Goal: Task Accomplishment & Management: Complete application form

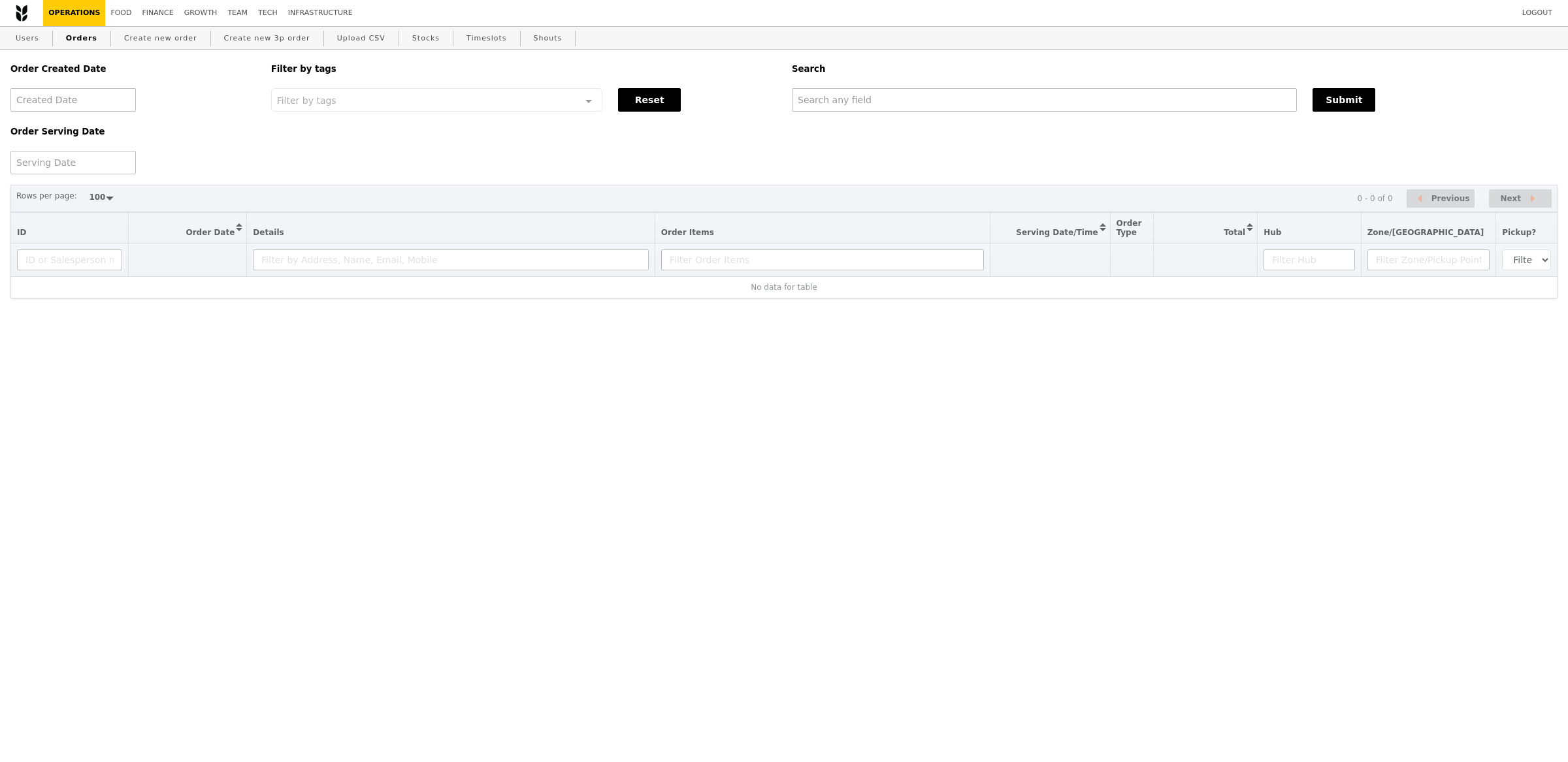
select select "100"
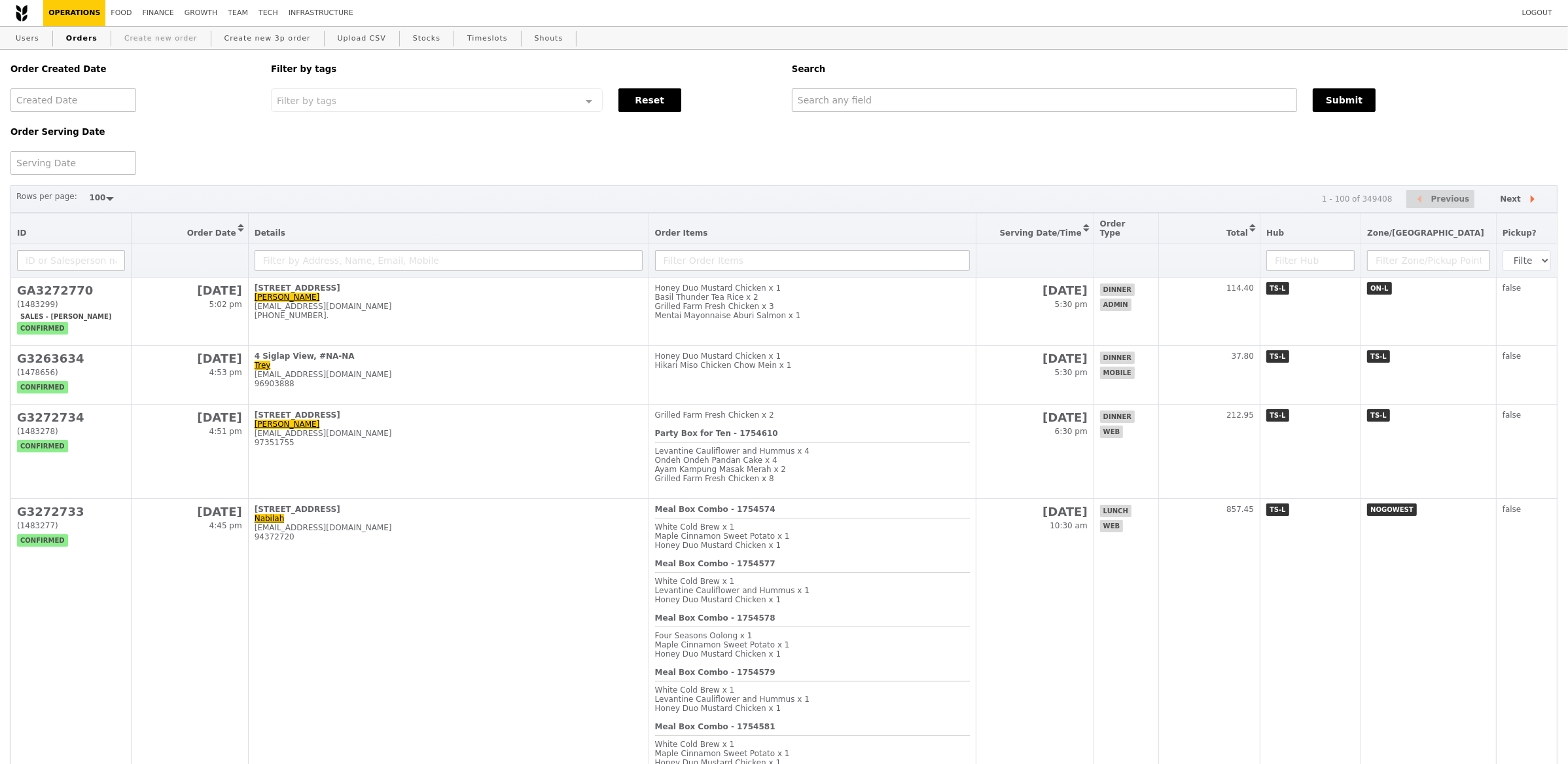
click at [145, 43] on link "Create new order" at bounding box center [161, 39] width 84 height 24
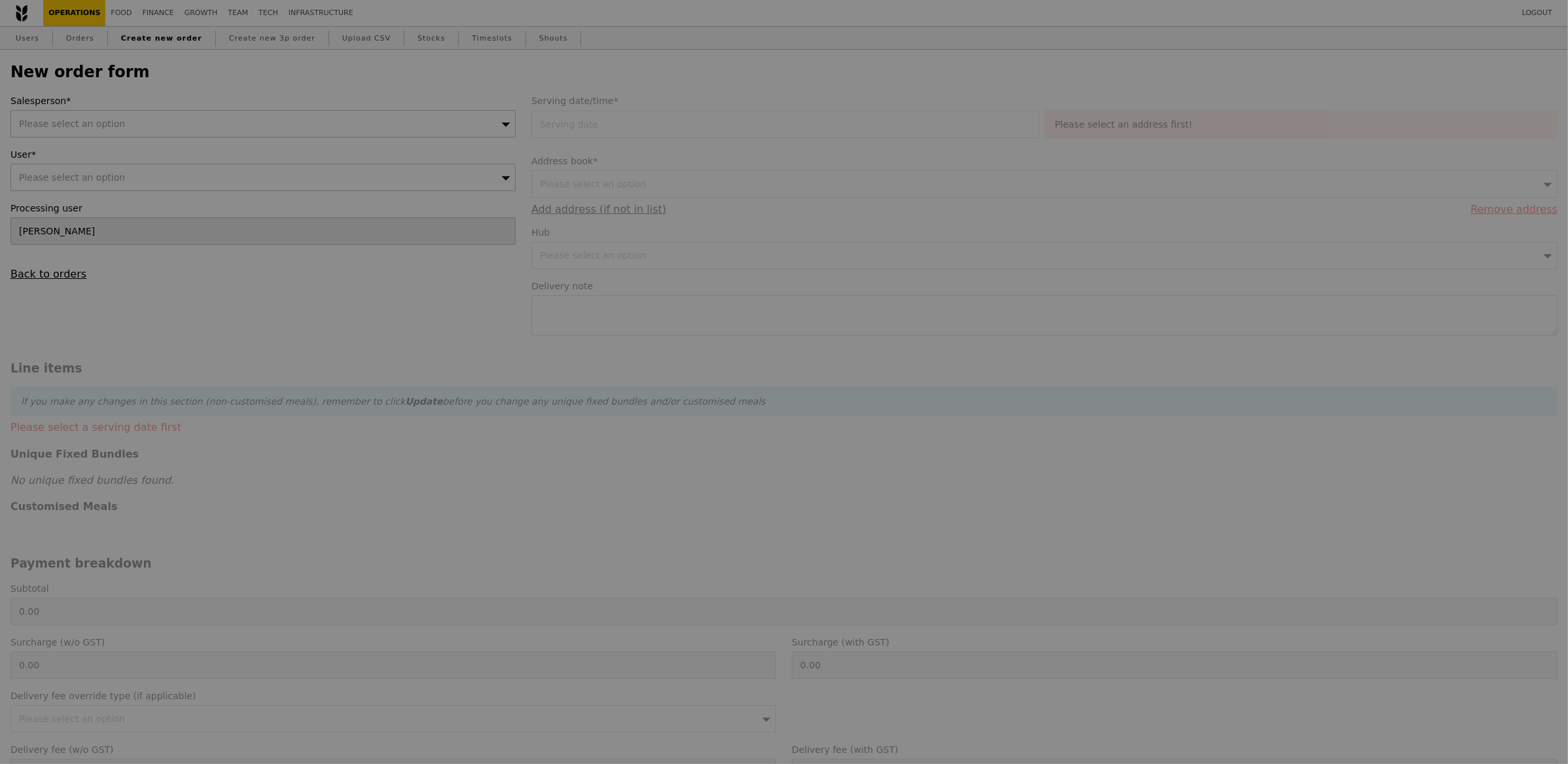
type input "Confirm"
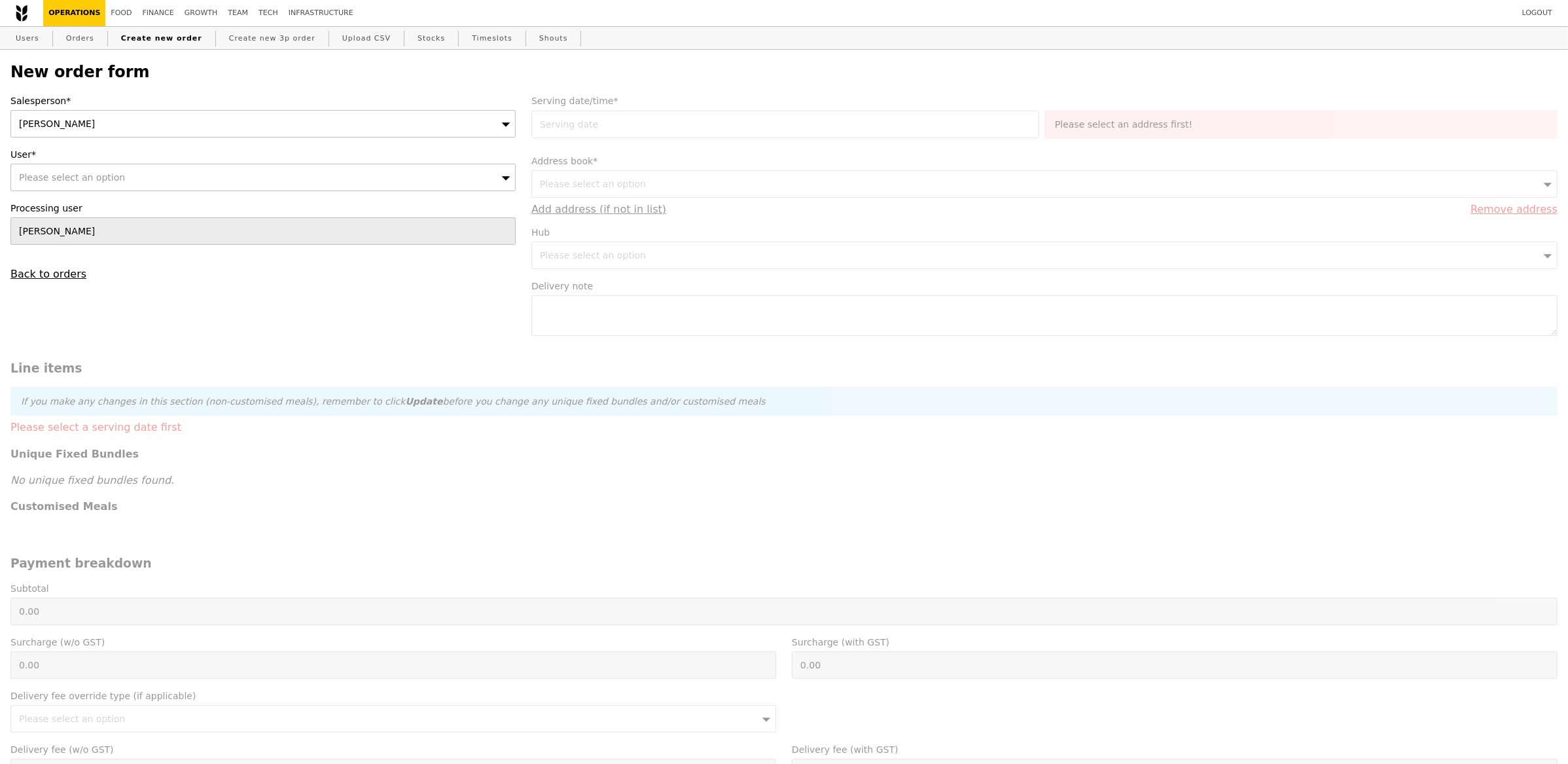
click at [234, 128] on div "Eliza" at bounding box center [263, 124] width 505 height 28
type input "alvin"
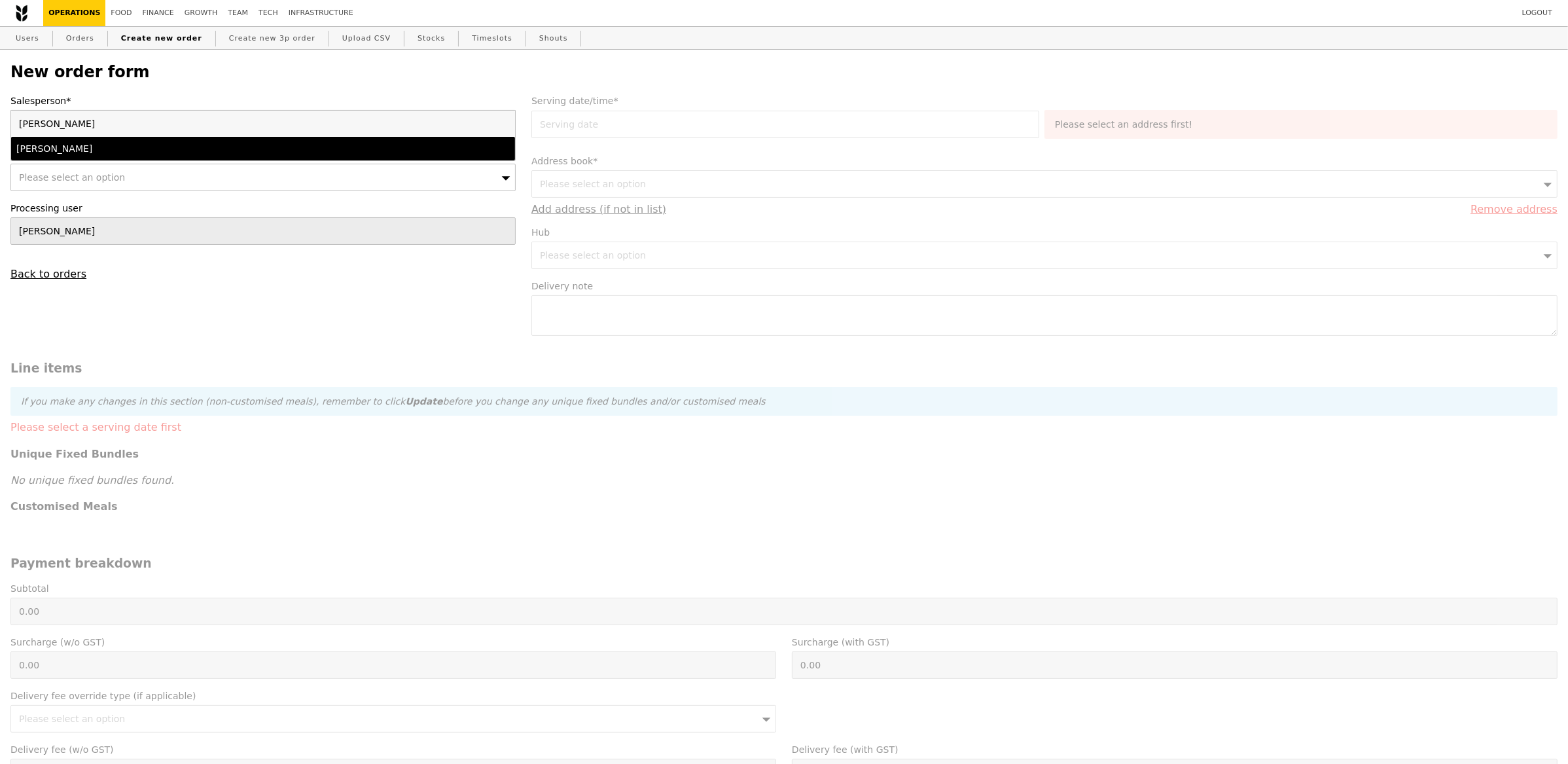
click at [238, 143] on div "[PERSON_NAME]" at bounding box center [201, 149] width 370 height 13
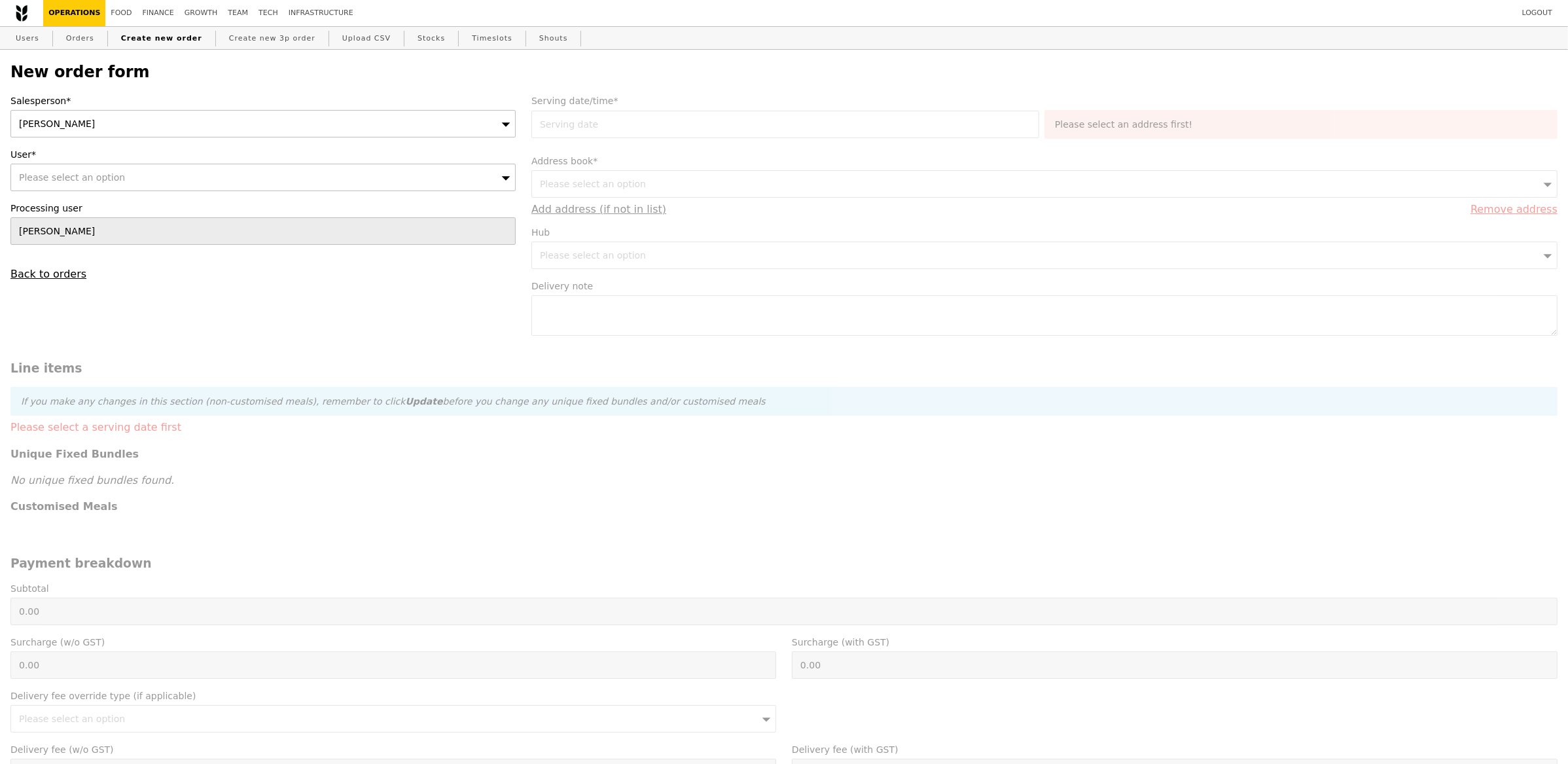
click at [205, 178] on div "Please select an option" at bounding box center [263, 178] width 505 height 28
type input "Confirm"
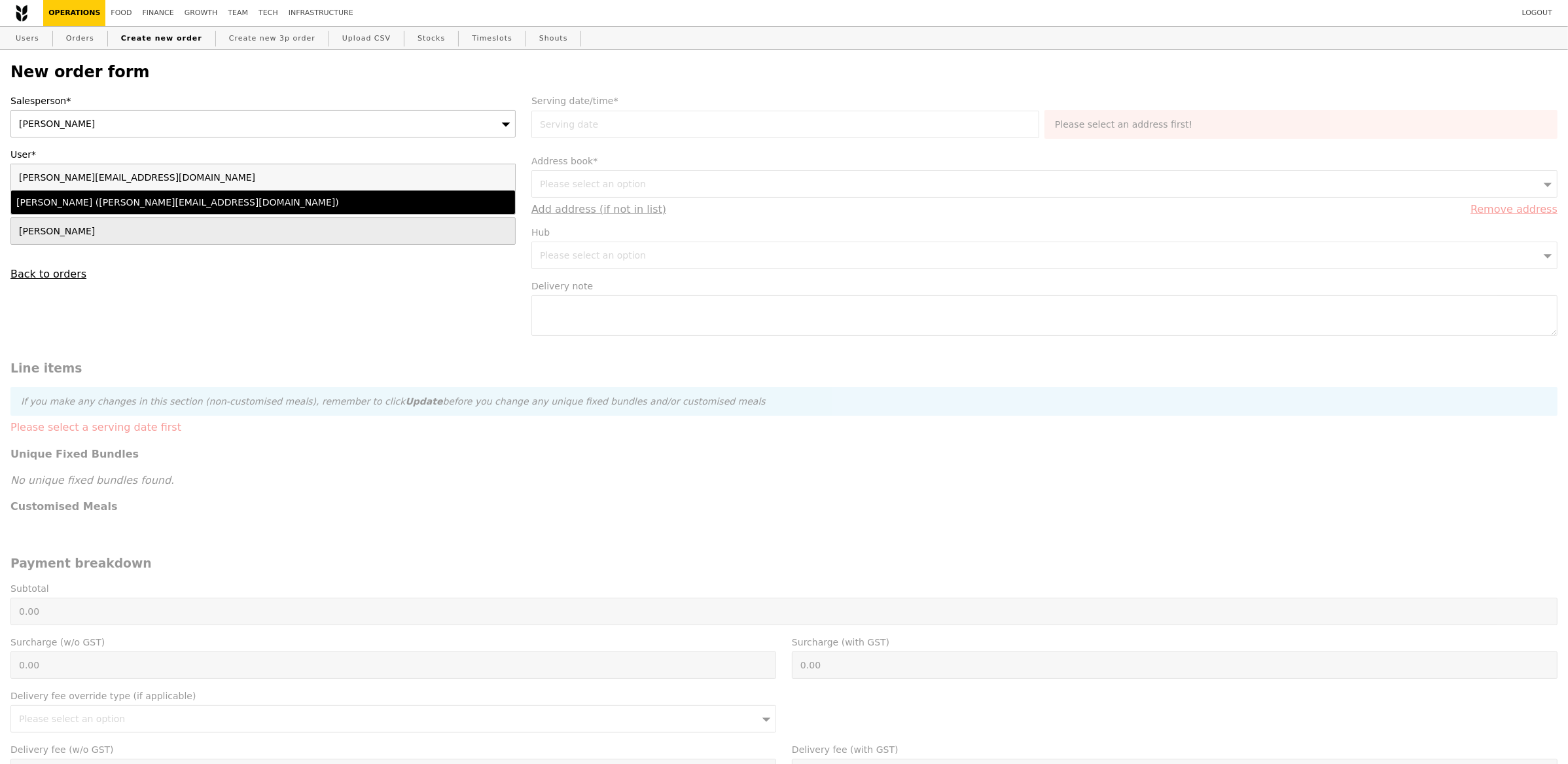
type input "[PERSON_NAME][EMAIL_ADDRESS][DOMAIN_NAME]"
click at [183, 202] on div "Gayathri (gayathri.rajakkannu@jungheinrich.com.sg)" at bounding box center [201, 202] width 370 height 13
type input "Loading..."
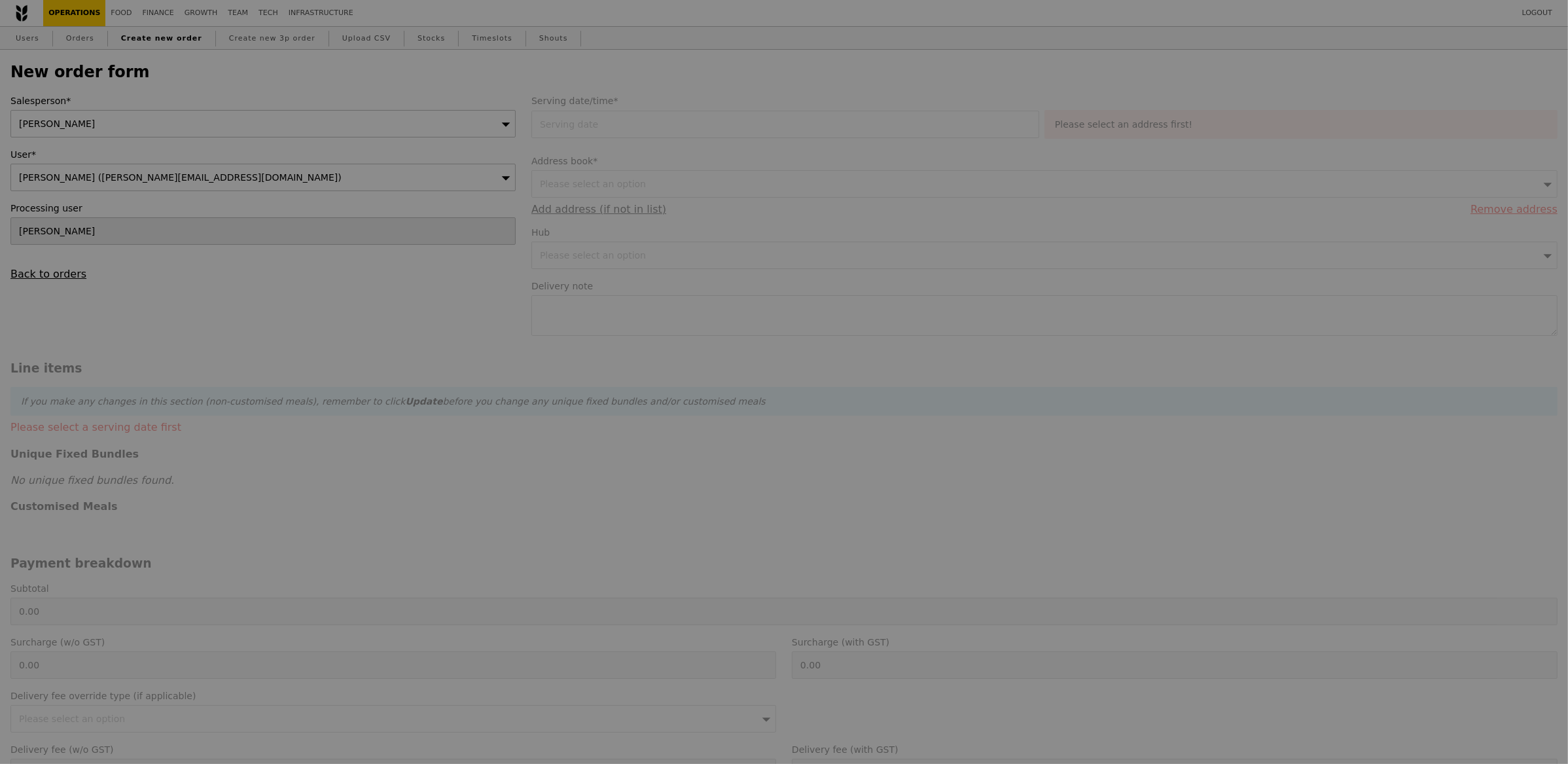
type input "13.76"
type input "15.00"
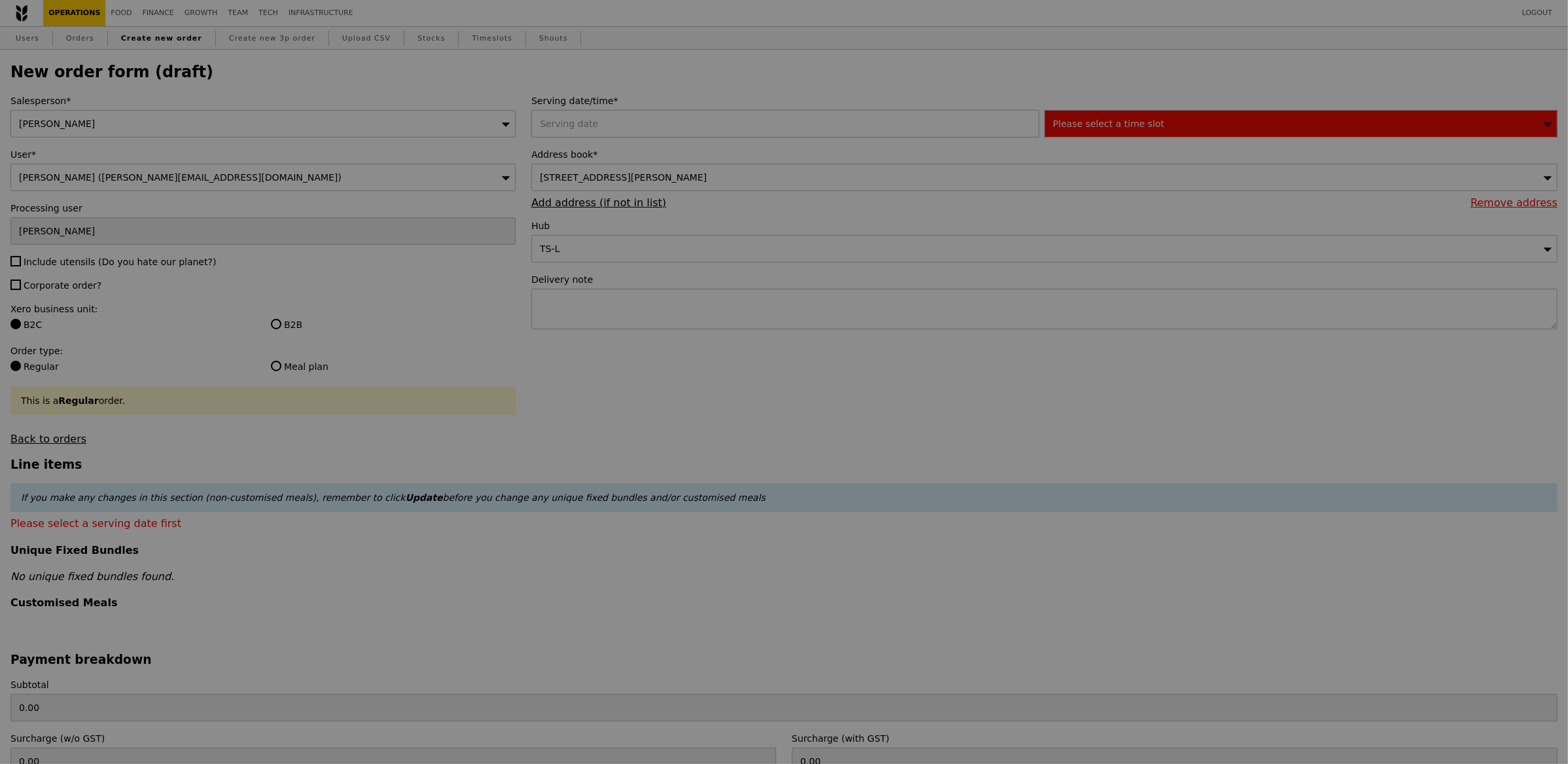
type input "Confirm"
click at [667, 124] on div at bounding box center [788, 124] width 513 height 28
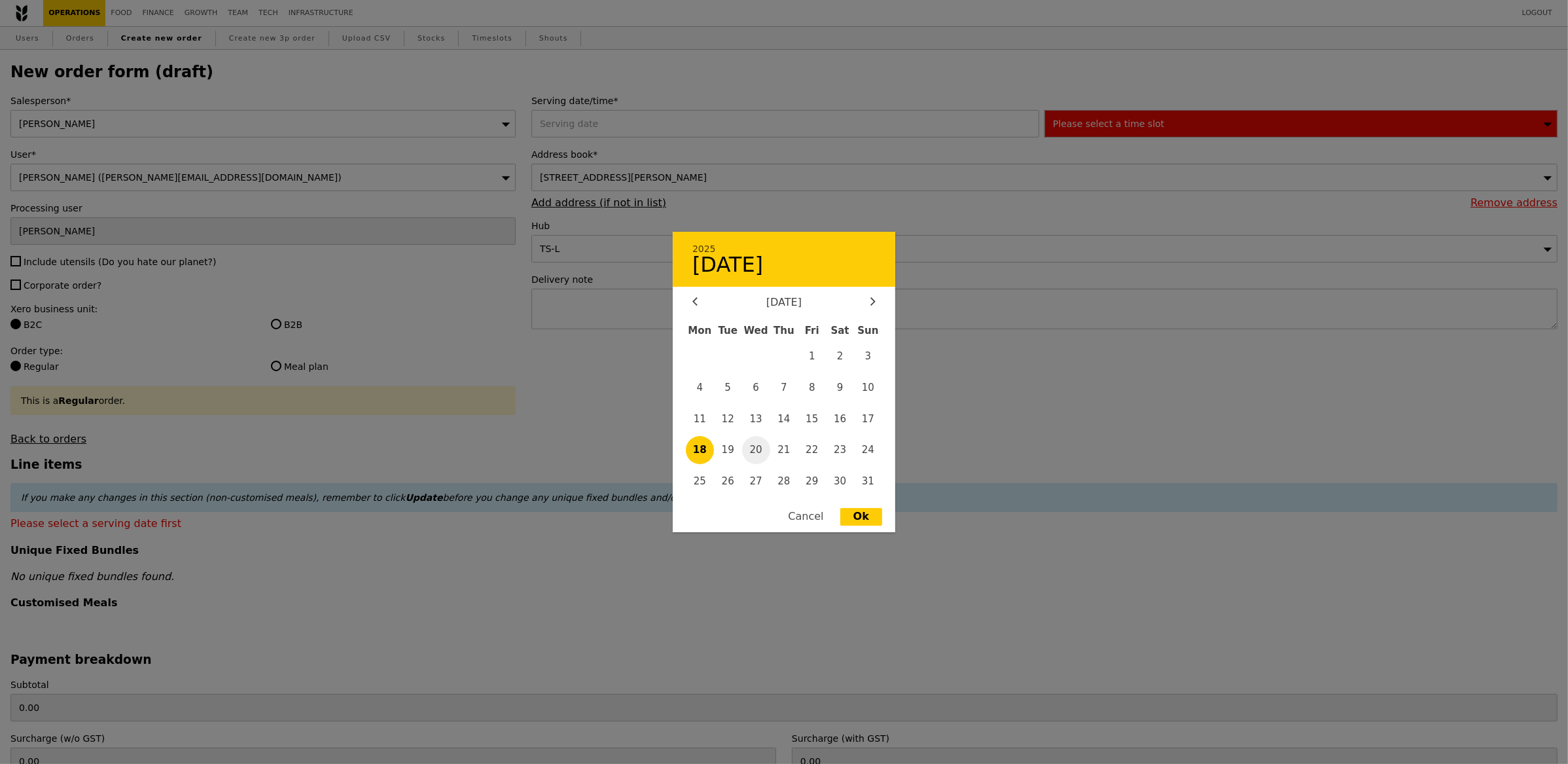
click at [759, 445] on span "20" at bounding box center [756, 450] width 28 height 28
type input "20 Aug 2025"
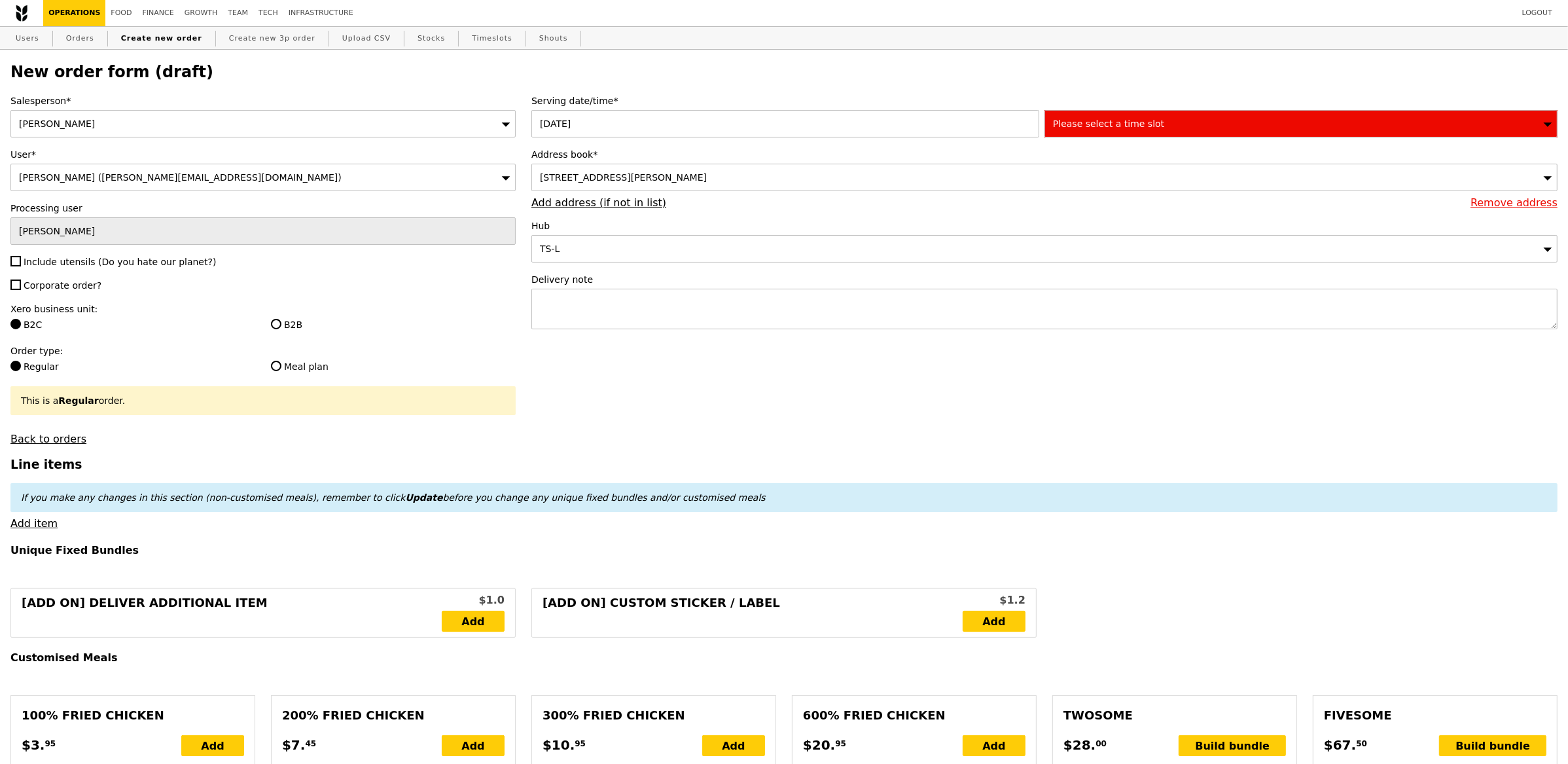
click at [1119, 127] on span "Please select a time slot" at bounding box center [1109, 124] width 111 height 11
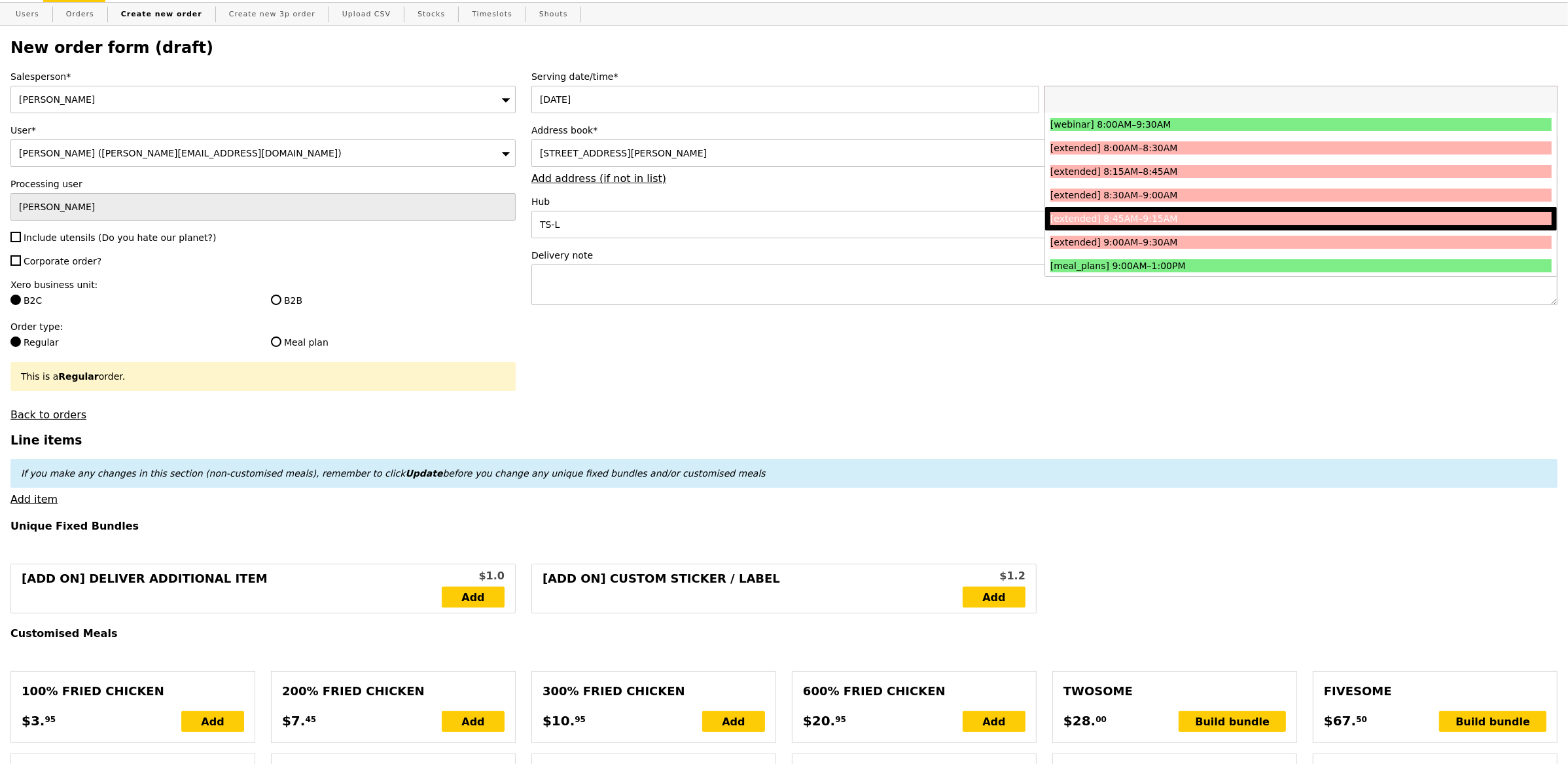
click at [1220, 205] on li "[extended] 8:30AM–9:00AM" at bounding box center [1301, 195] width 512 height 24
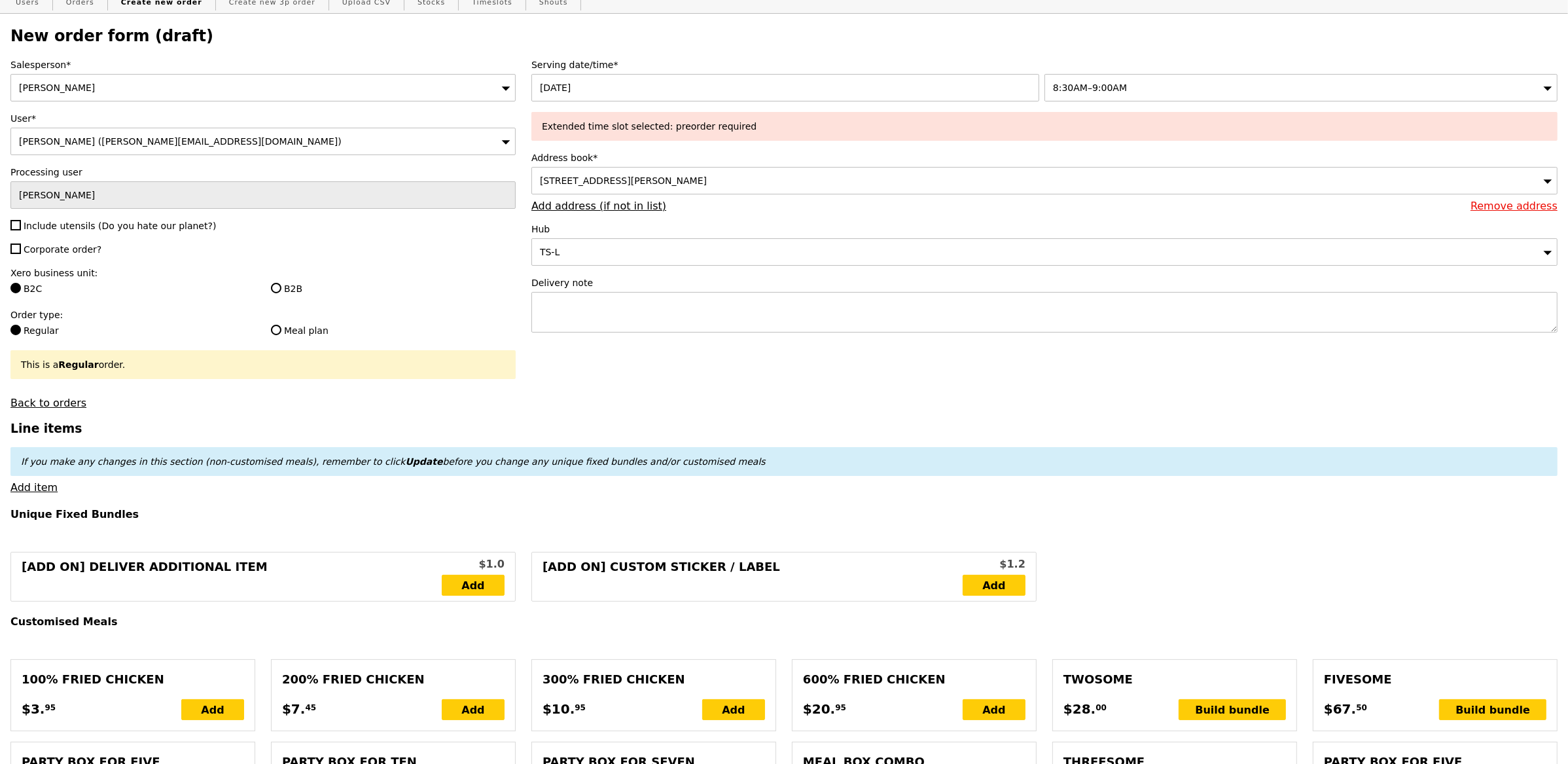
scroll to position [50, 0]
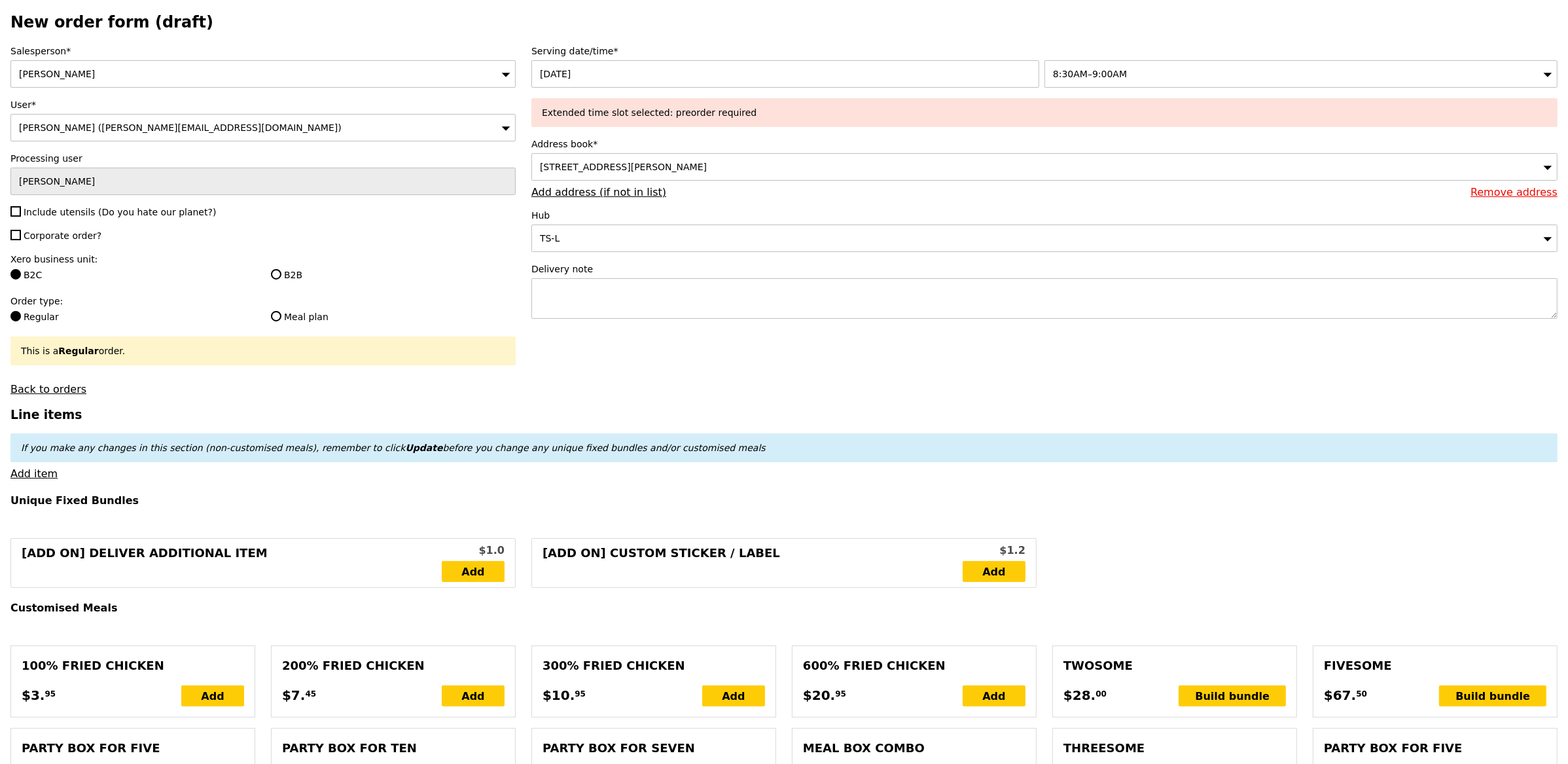
click at [1185, 84] on div "8:30AM–9:00AM" at bounding box center [1301, 74] width 513 height 28
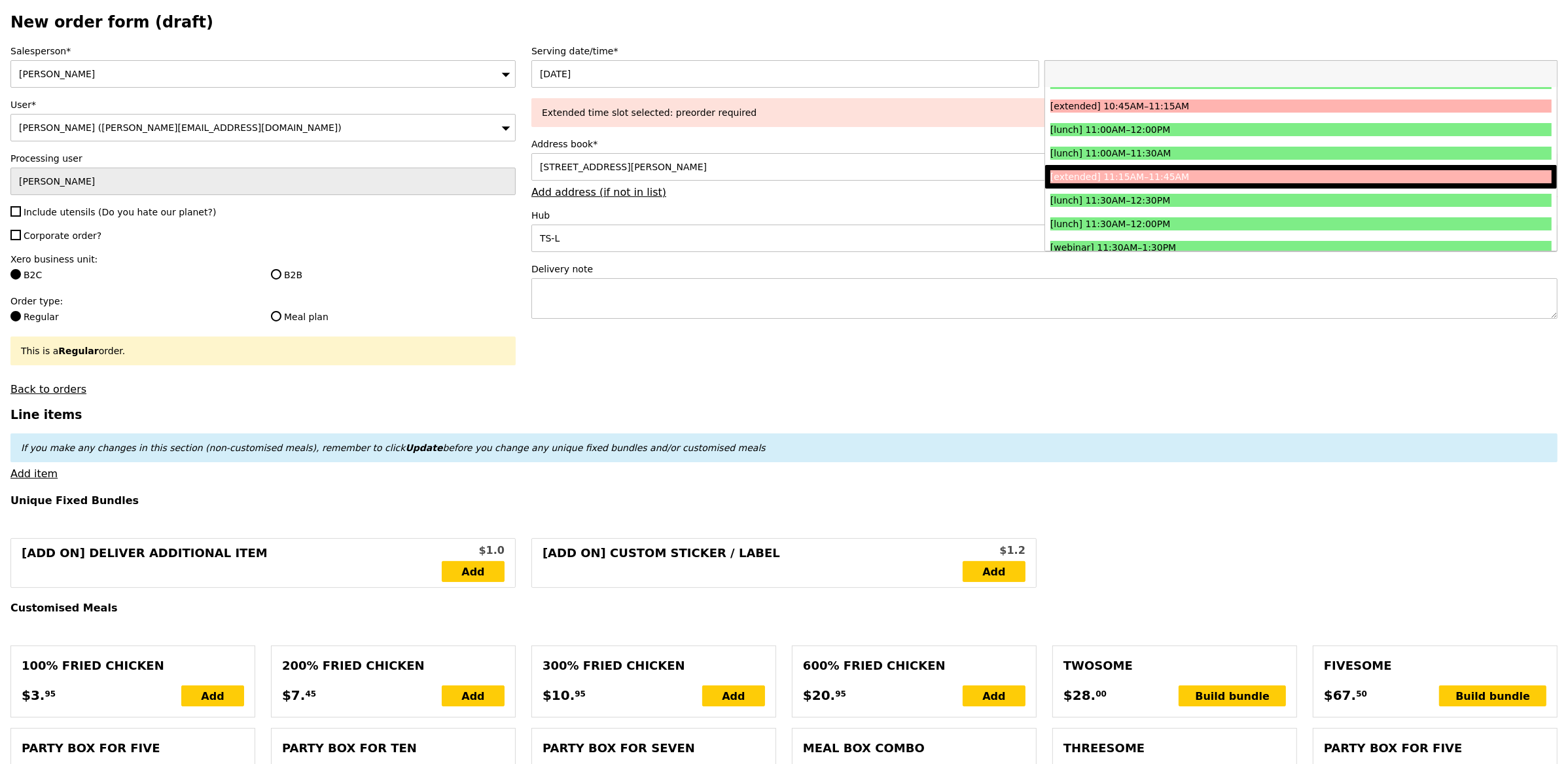
scroll to position [400, 0]
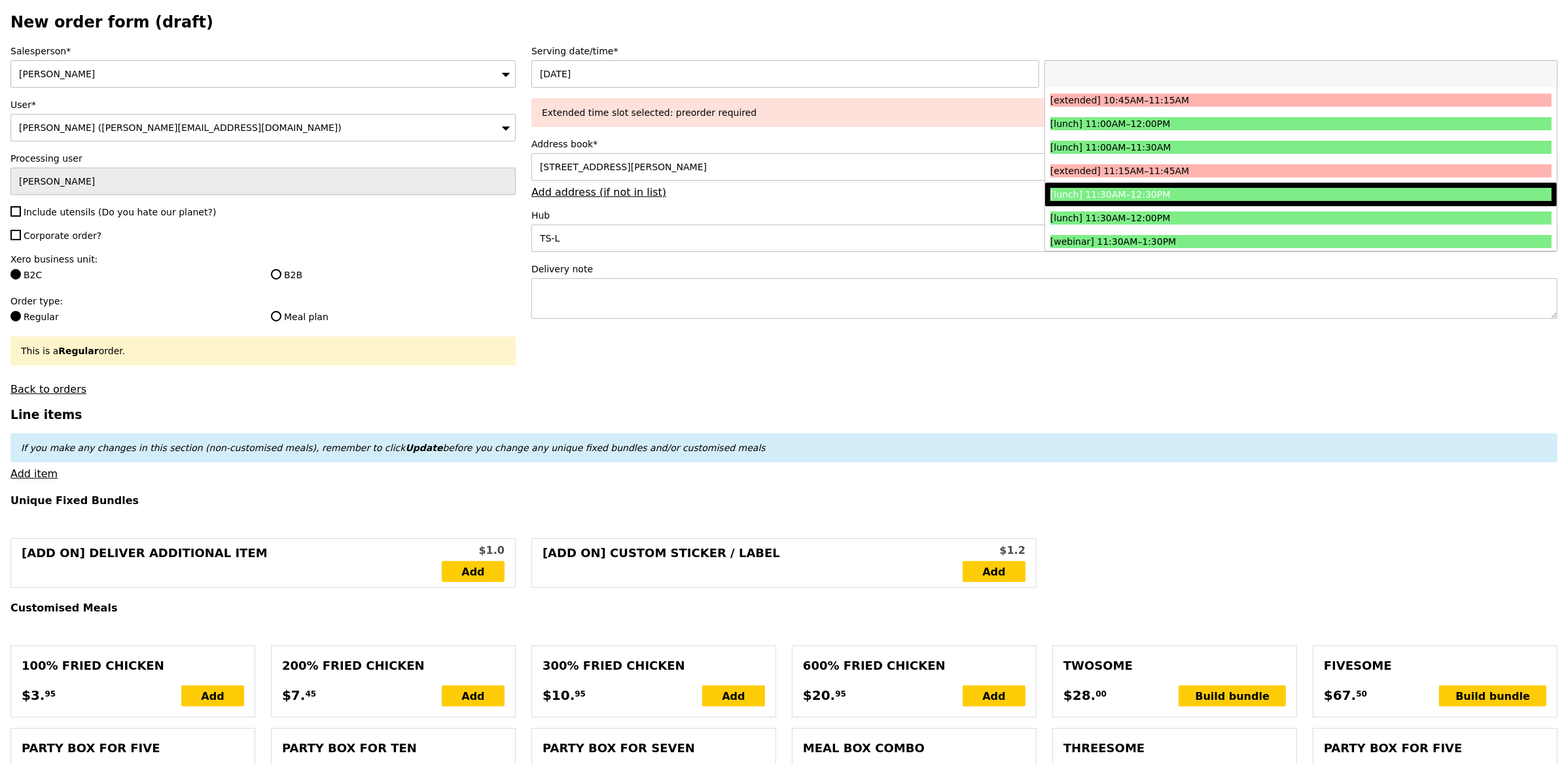
click at [1203, 195] on div "[lunch] 11:30AM–12:30PM" at bounding box center [1238, 194] width 376 height 13
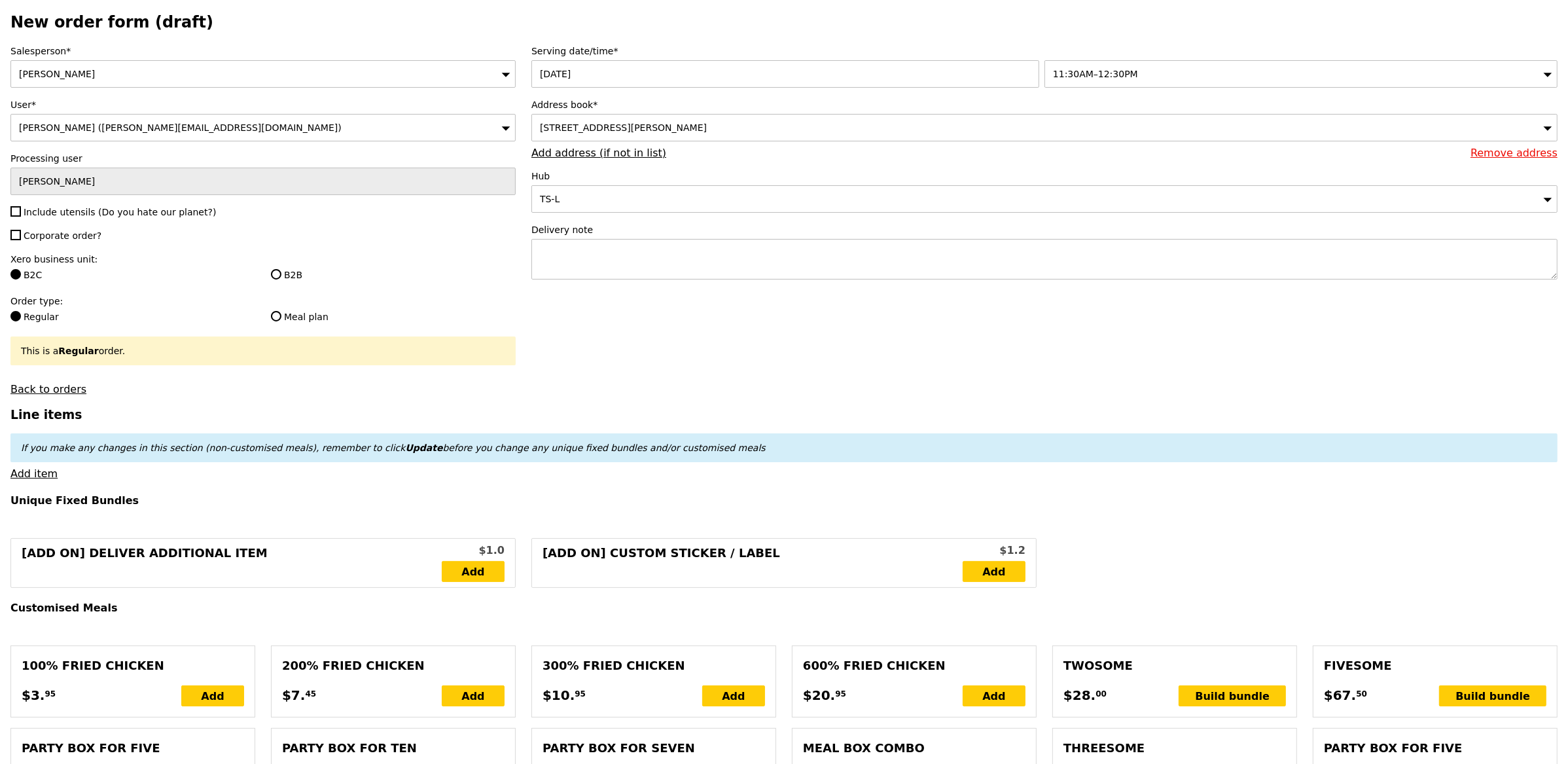
click at [1009, 413] on h3 "Line items" at bounding box center [784, 415] width 1548 height 14
type input "Confirm"
click at [110, 224] on div "Salesperson* Alvin Seah User* Gayathri (gayathri.rajakkannu@jungheinrich.com.sg…" at bounding box center [263, 220] width 521 height 351
click at [107, 217] on span "Include utensils (Do you hate our planet?)" at bounding box center [120, 212] width 192 height 11
click at [21, 217] on input "Include utensils (Do you hate our planet?)" at bounding box center [16, 212] width 11 height 11
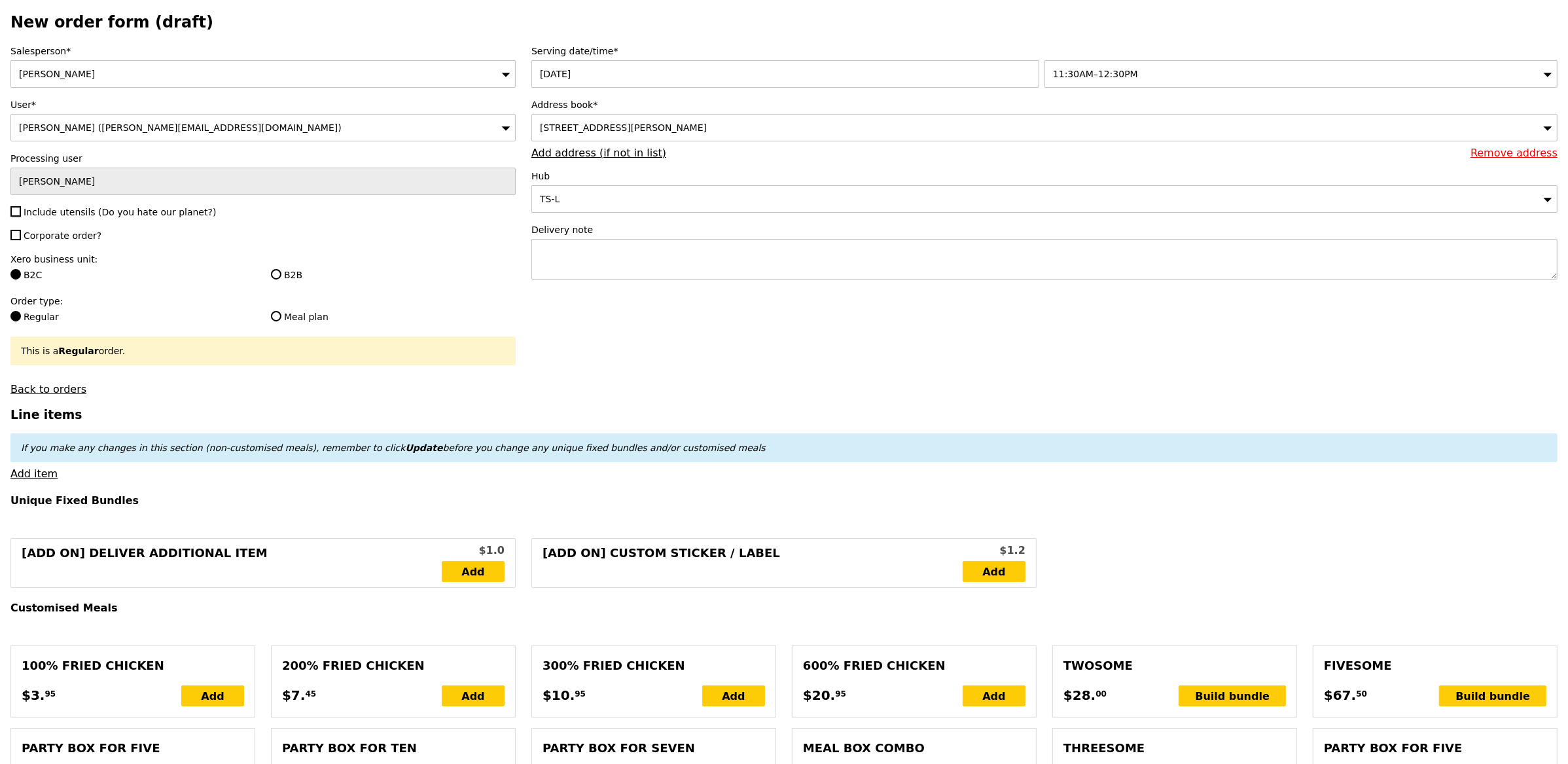
checkbox input "true"
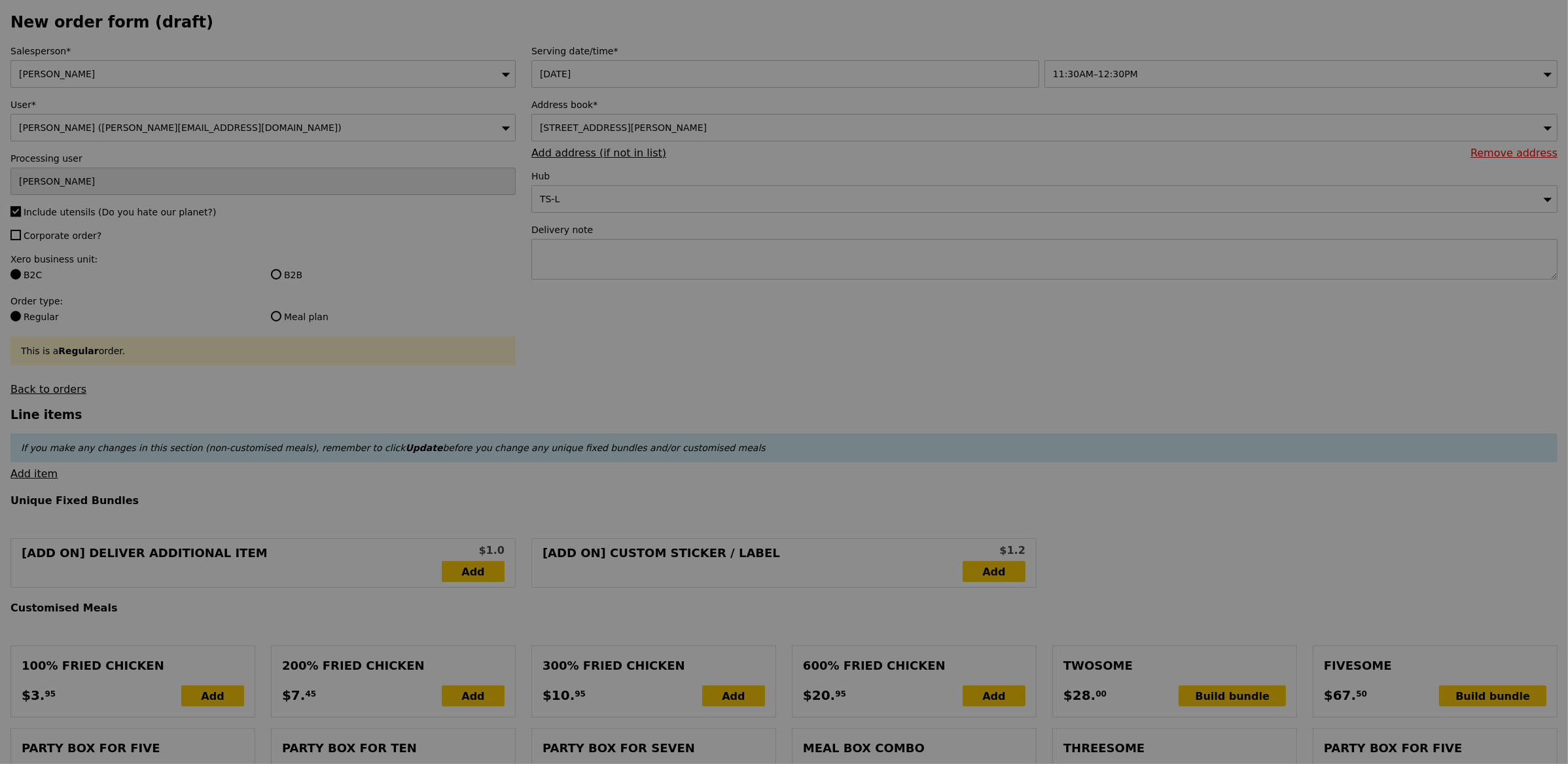
type input "Confirm"
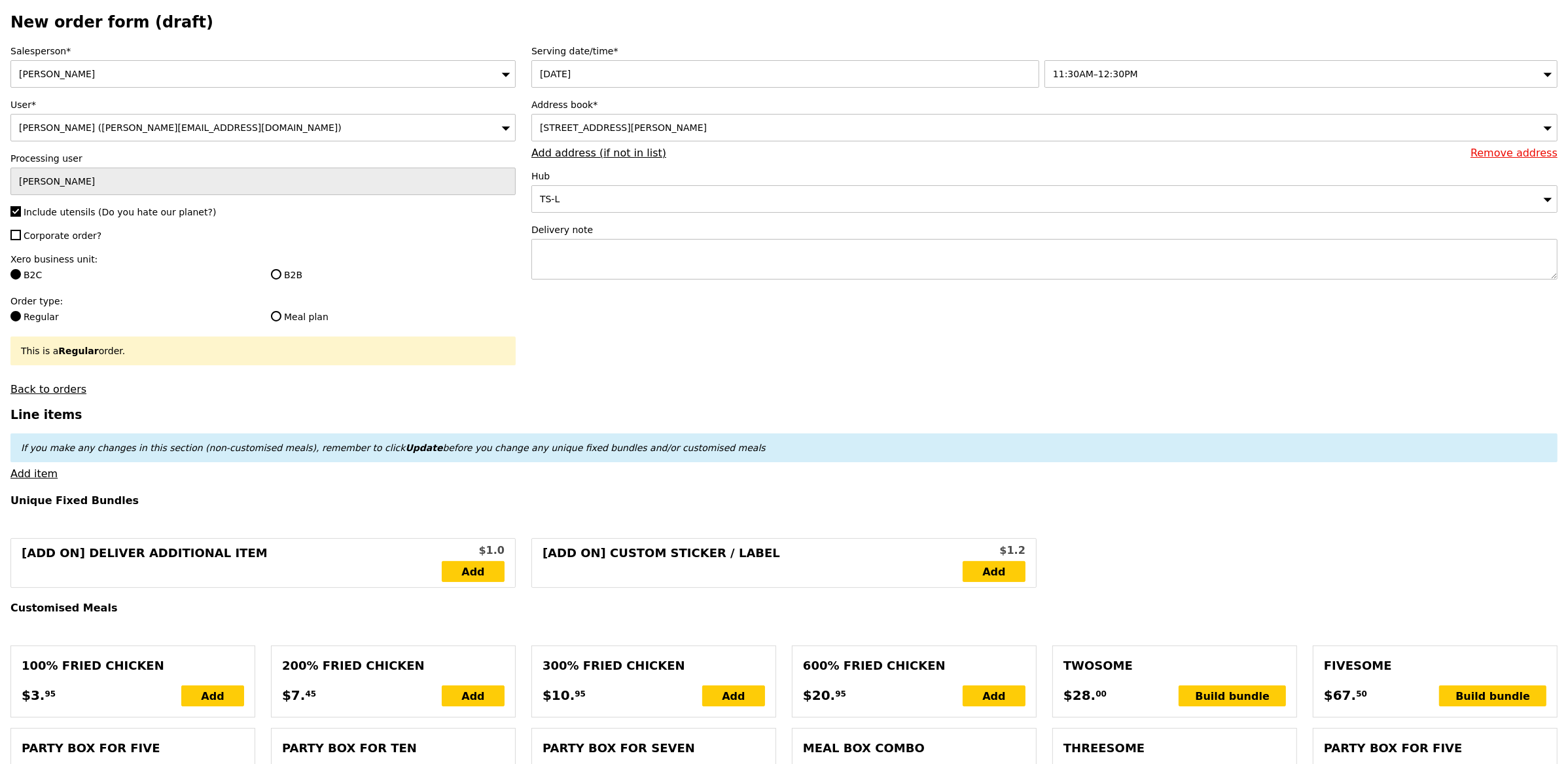
click at [66, 236] on span "Corporate order?" at bounding box center [63, 236] width 78 height 11
click at [21, 236] on input "Corporate order?" at bounding box center [16, 235] width 11 height 11
checkbox input "true"
click at [276, 276] on input "B2B" at bounding box center [276, 275] width 11 height 11
radio input "true"
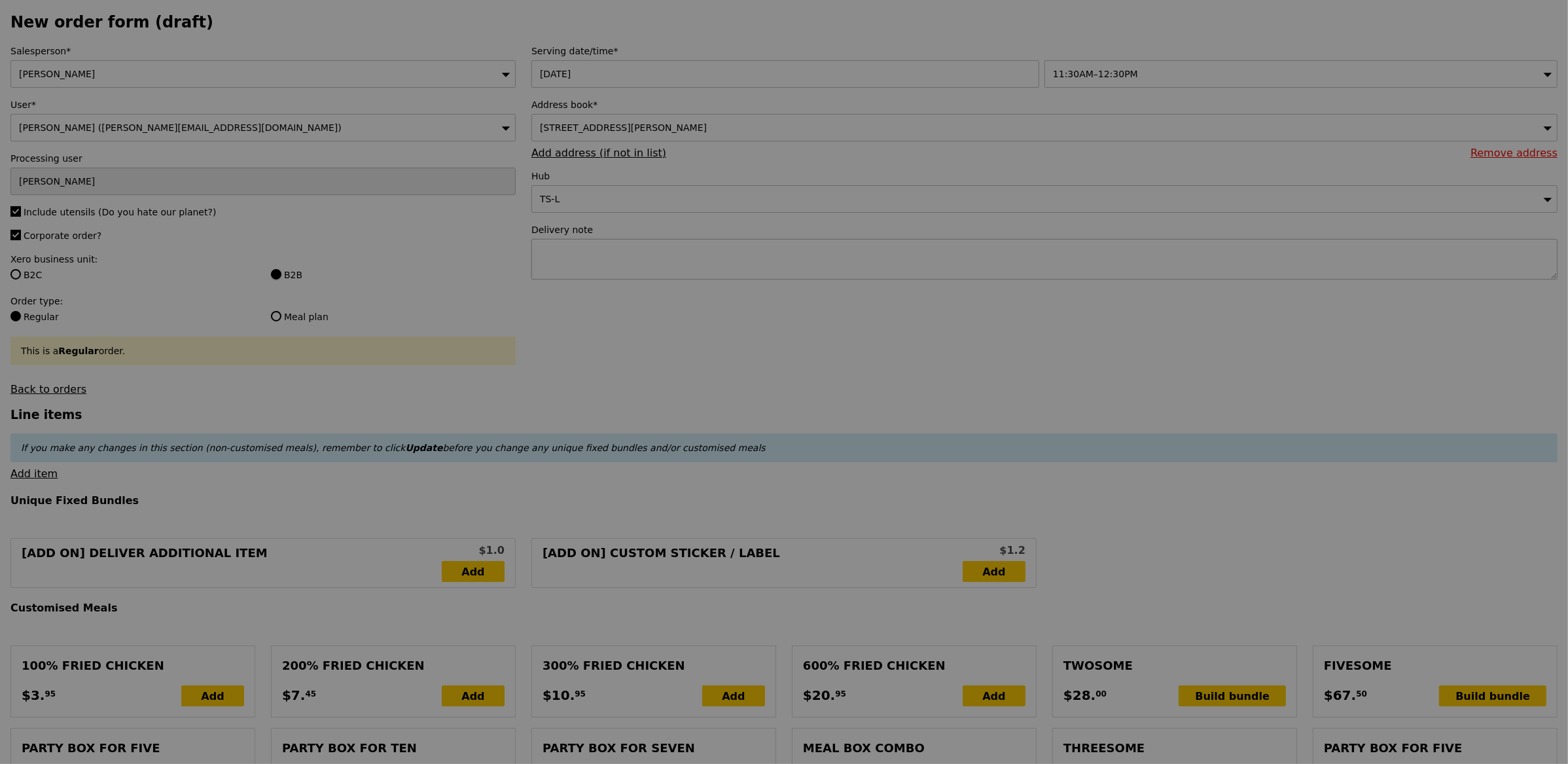
type input "Confirm"
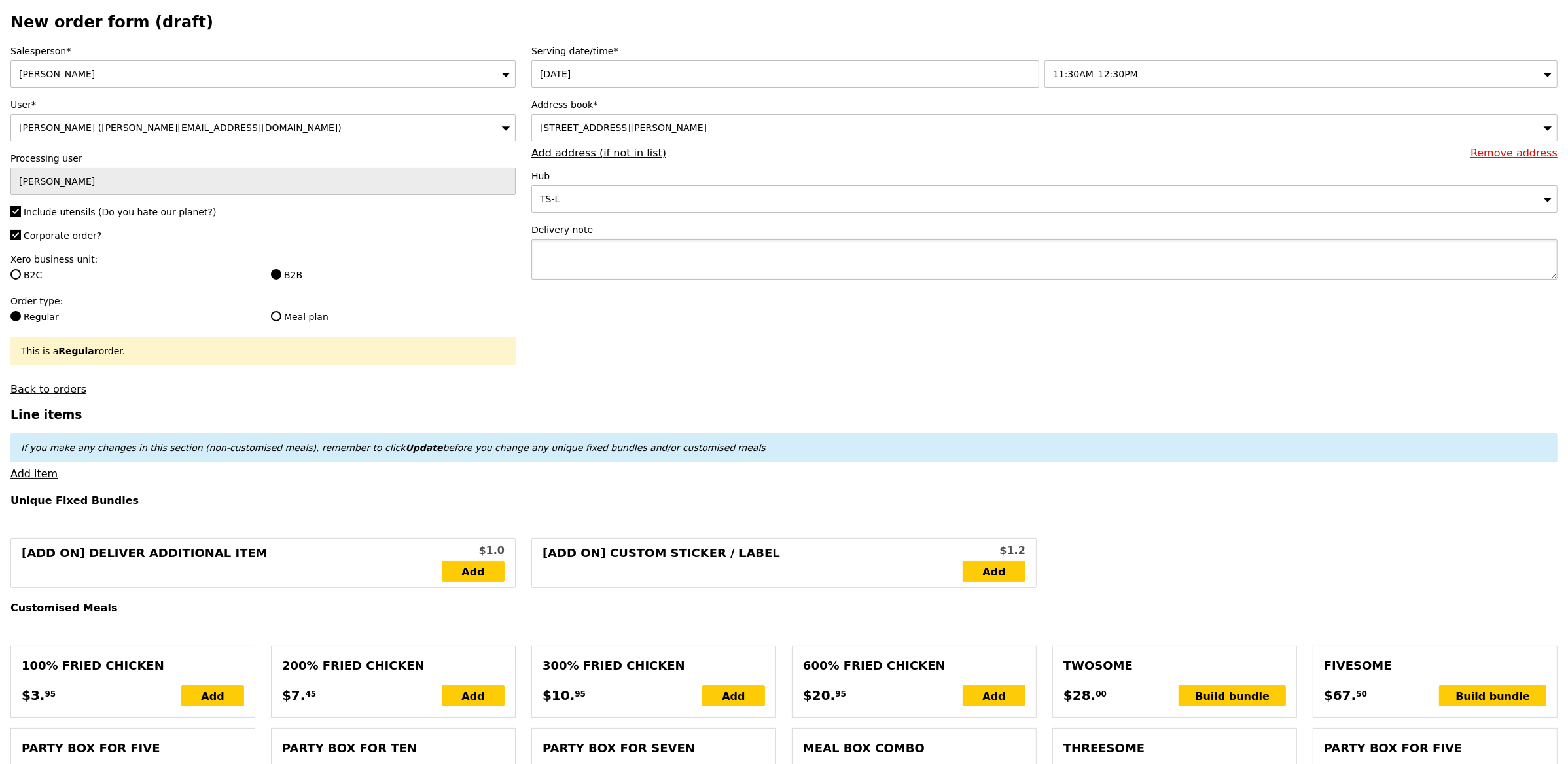
click at [673, 261] on textarea at bounding box center [1044, 259] width 1027 height 40
type textarea "please deliver by 12pm if possible, thank you."
click at [497, 342] on div "This is a Regular order." at bounding box center [263, 351] width 505 height 29
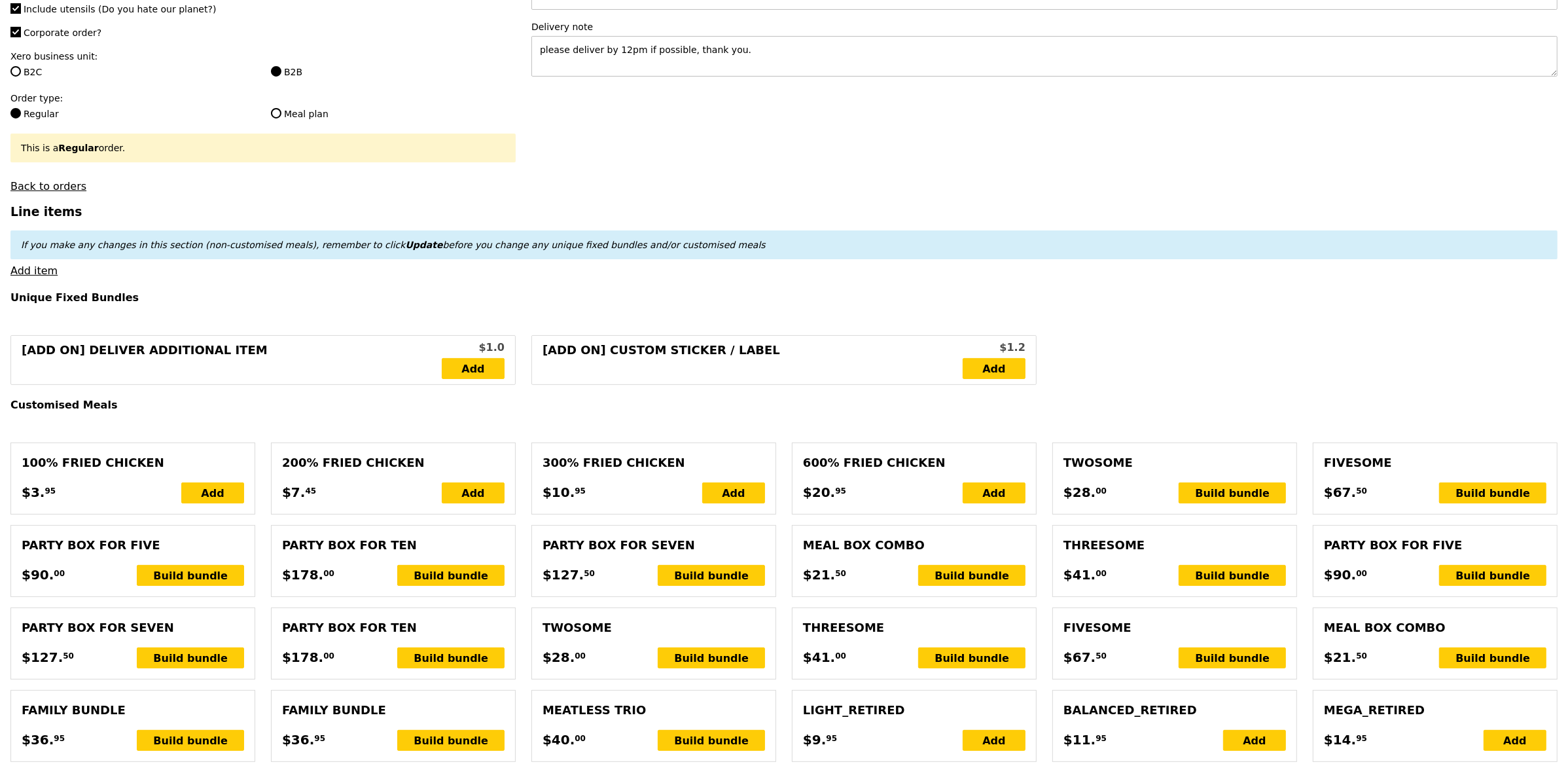
scroll to position [466, 0]
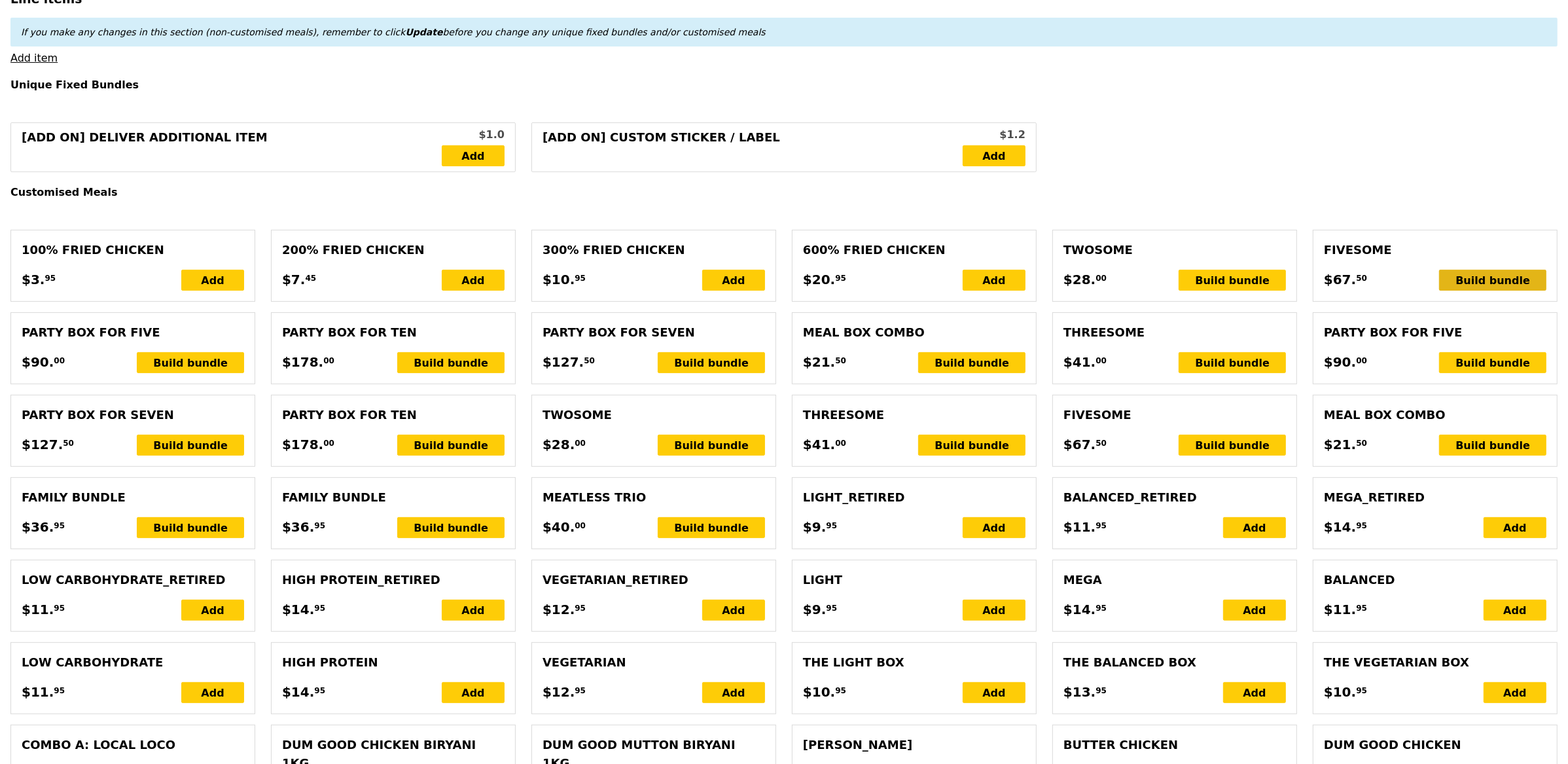
click at [1489, 282] on div "Build bundle" at bounding box center [1493, 280] width 107 height 21
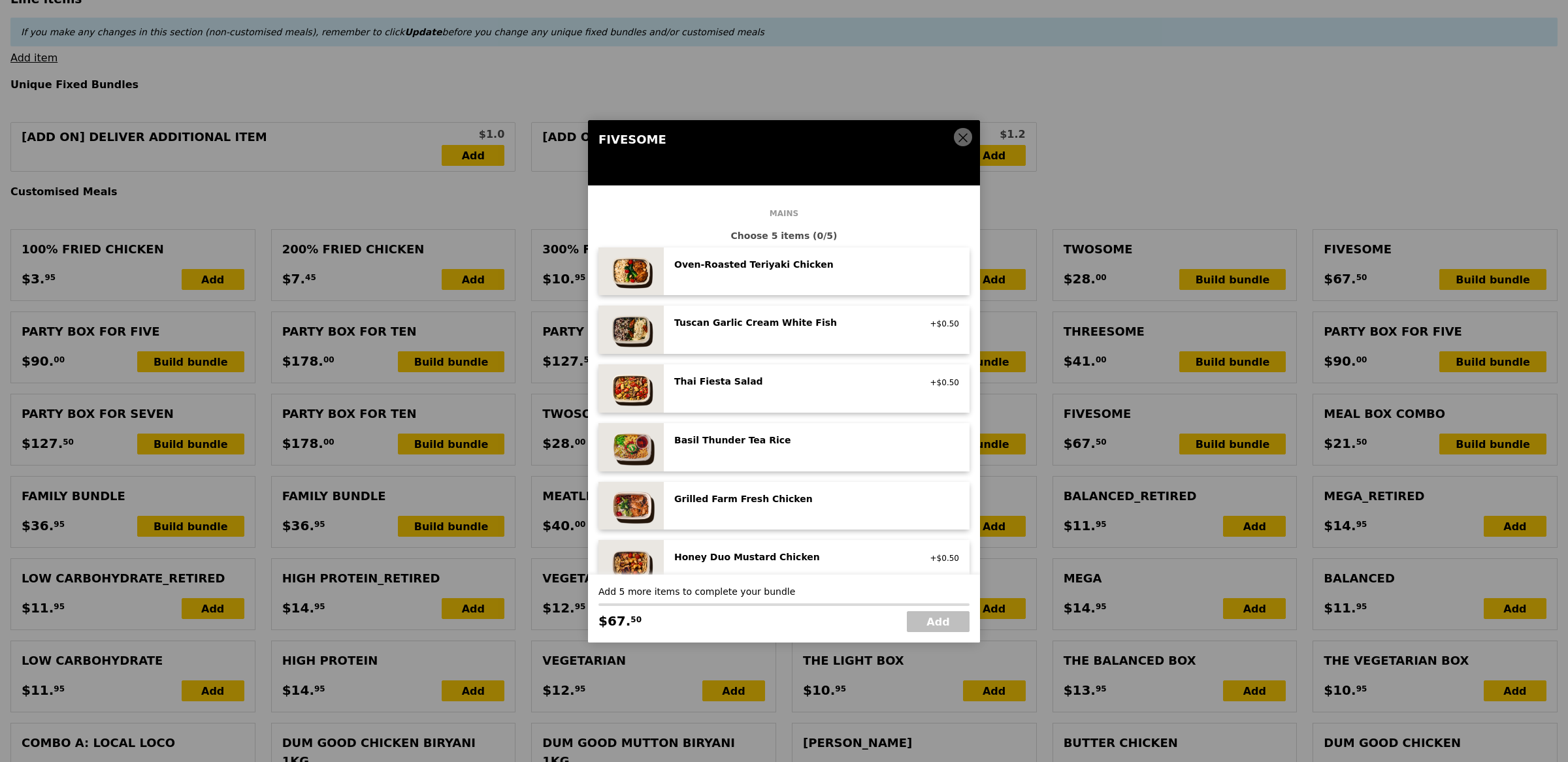
click at [785, 500] on div "Grilled Farm Fresh Chicken" at bounding box center [791, 499] width 234 height 13
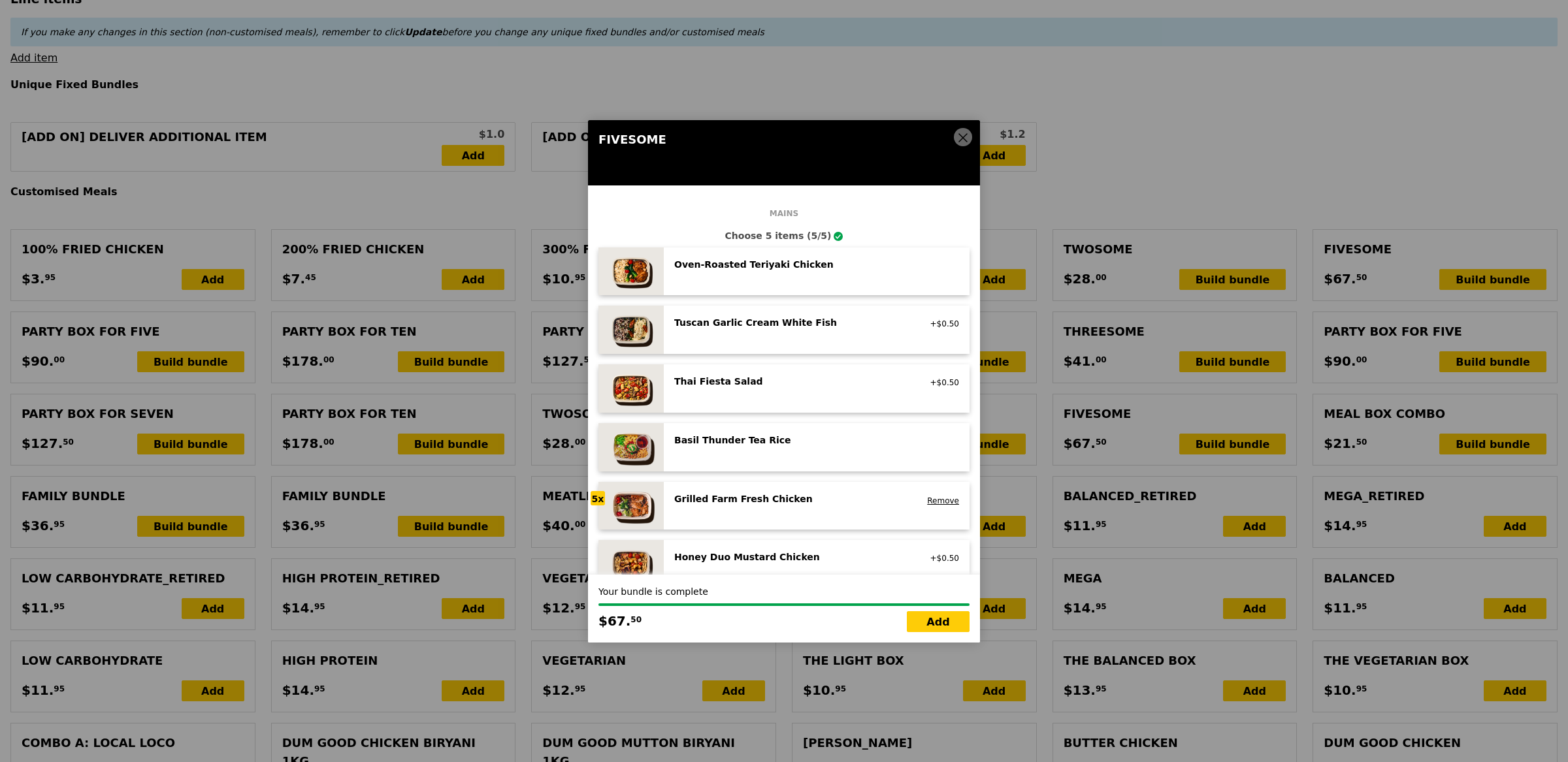
drag, startPoint x: 948, startPoint y: 627, endPoint x: 894, endPoint y: 575, distance: 75.0
click at [948, 627] on link "Add" at bounding box center [938, 622] width 63 height 21
type input "Loading..."
type input "67.50"
type input "82.50"
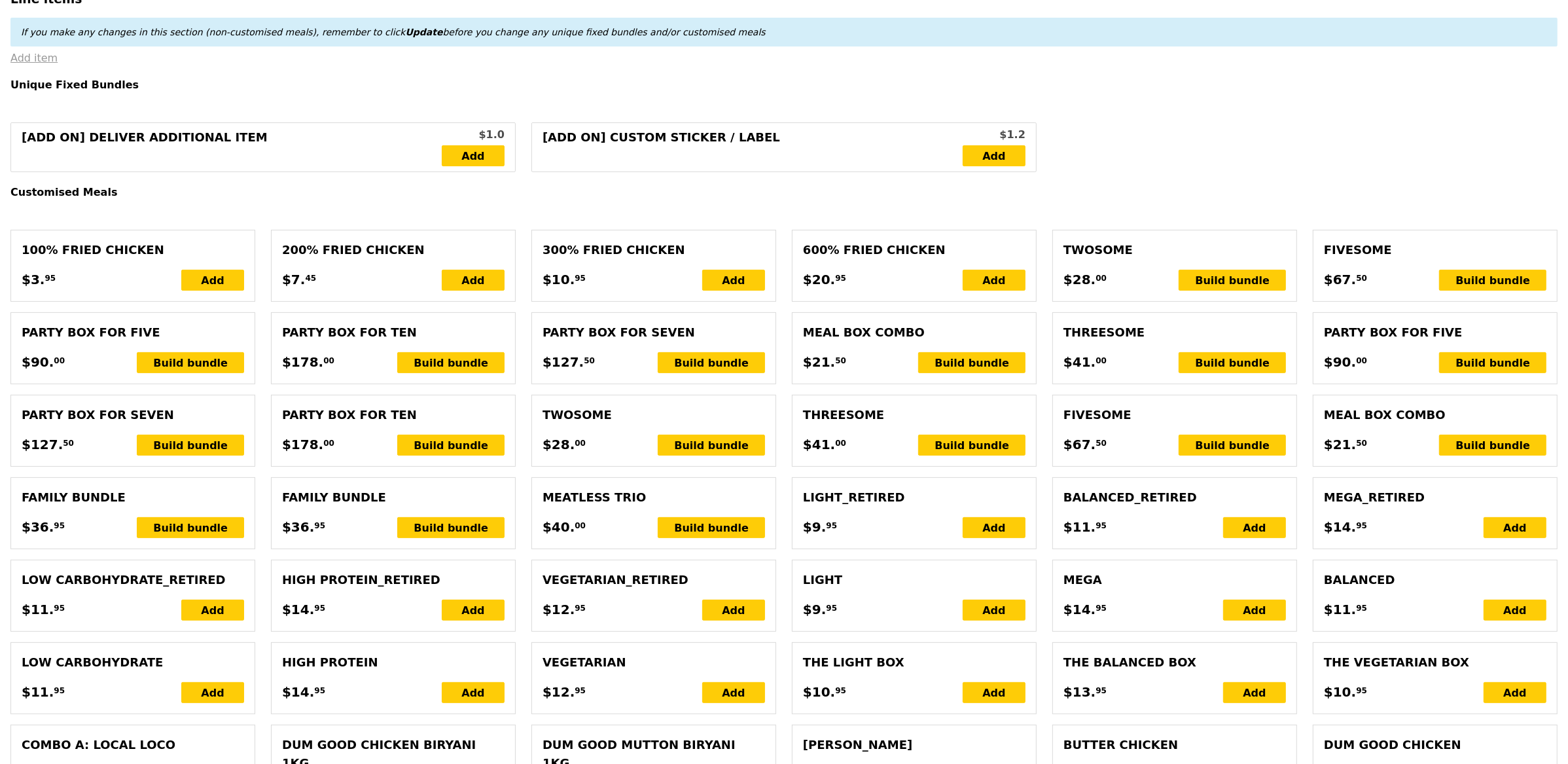
click at [32, 56] on link "Add item" at bounding box center [34, 58] width 47 height 13
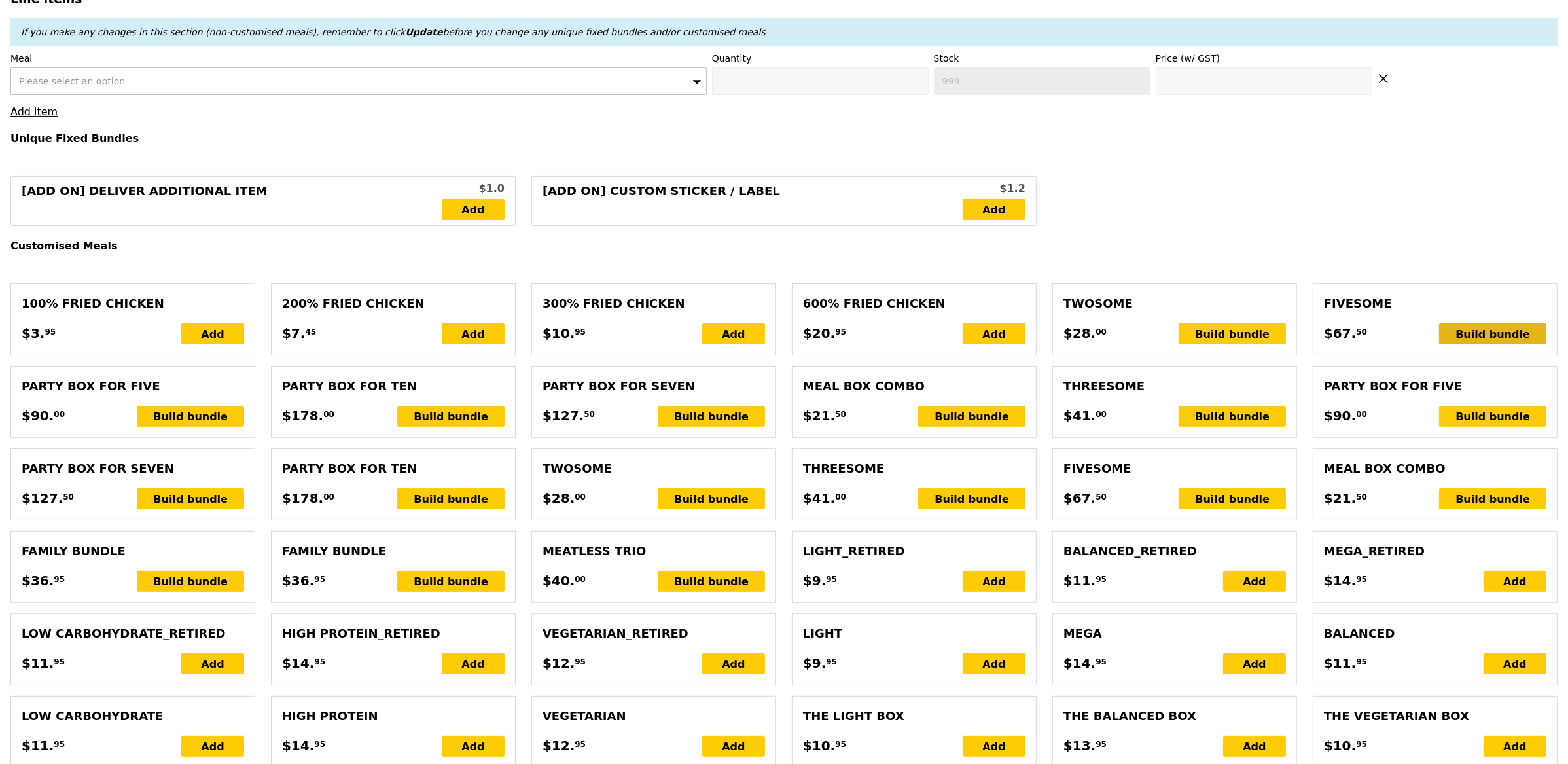
click at [1486, 344] on div "Build bundle" at bounding box center [1493, 334] width 107 height 21
click at [1183, 209] on div "[Add on] Deliver Additional Item $1.0 Add [Add on] Custom Sticker / Label $1.2 …" at bounding box center [784, 200] width 1563 height 50
click at [1198, 499] on div "Build bundle" at bounding box center [1232, 499] width 107 height 21
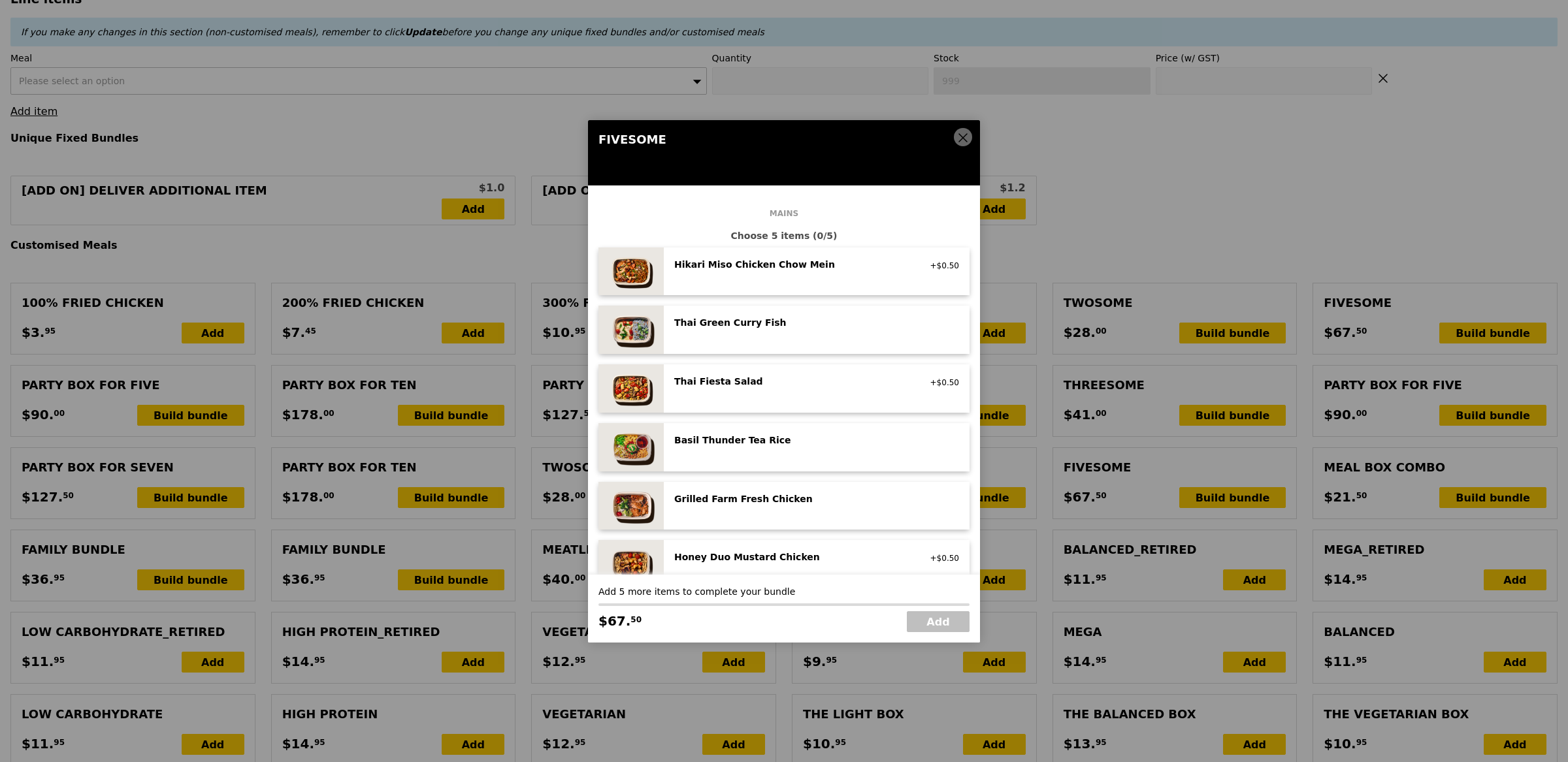
click at [740, 331] on div "Thai Green Curry Fish pescatarian, spicy, contains allium, dairy, shellfish, so…" at bounding box center [791, 324] width 250 height 16
click at [740, 331] on div "Thai Green Curry Fish pescatarian, spicy, contains allium, dairy, shellfish, so…" at bounding box center [791, 324] width 250 height 16
click at [741, 331] on div "Thai Green Curry Fish pescatarian, spicy, contains allium, dairy, shellfish, so…" at bounding box center [791, 324] width 250 height 16
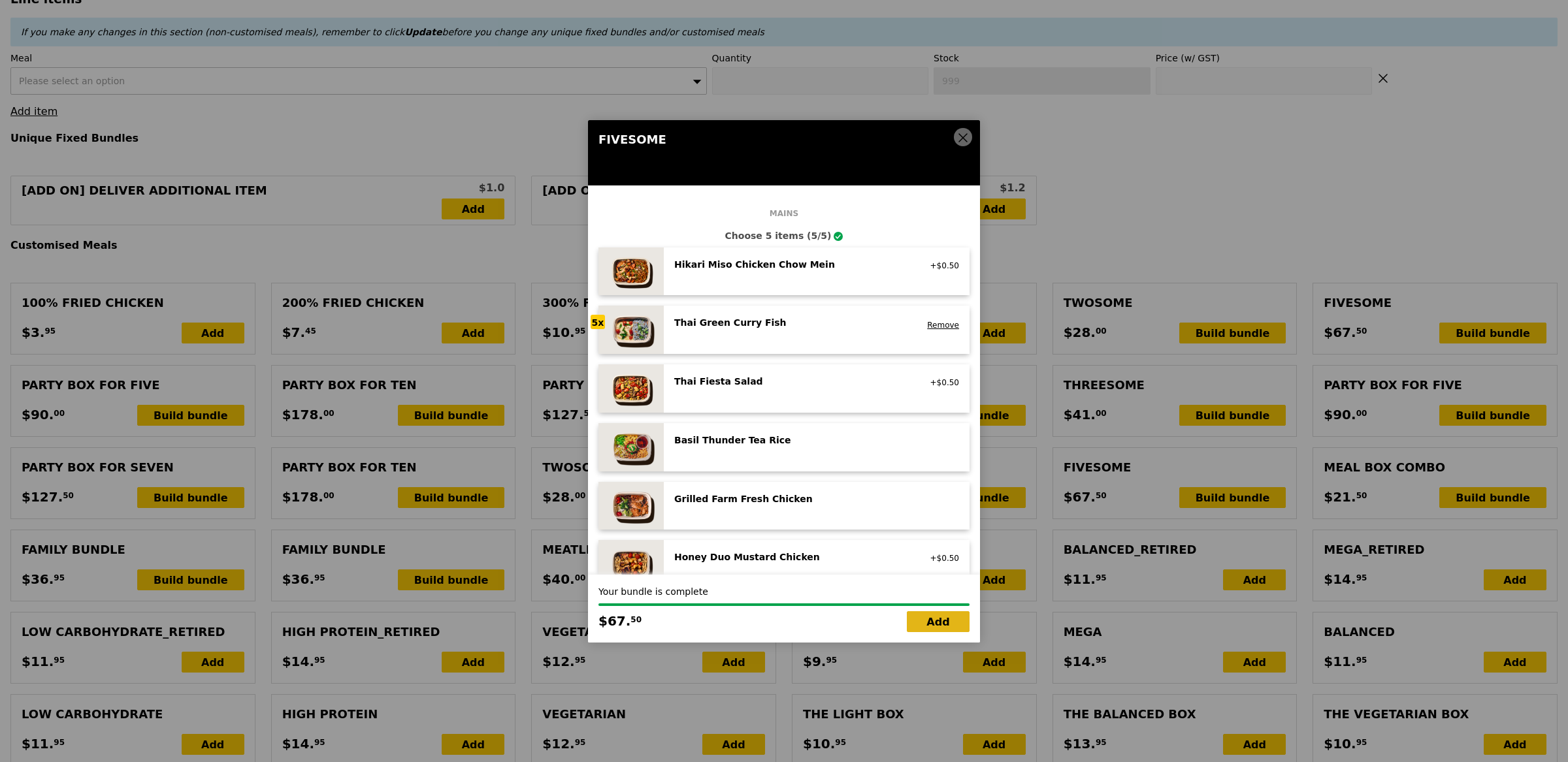
click at [929, 621] on link "Add" at bounding box center [938, 622] width 63 height 21
type input "Loading..."
type input "135.00"
type input "13.67"
type input "14.90"
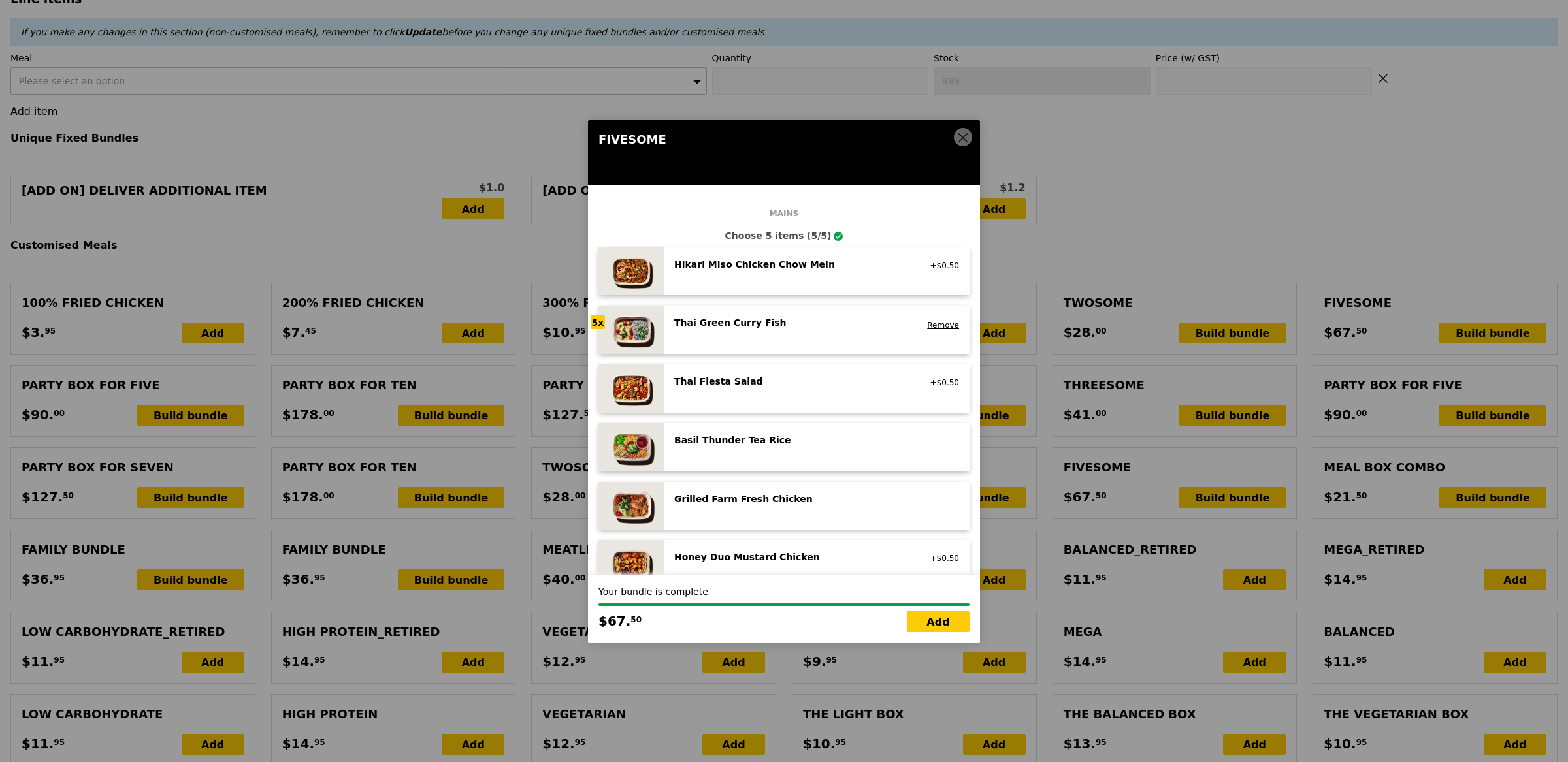
type input "149.90"
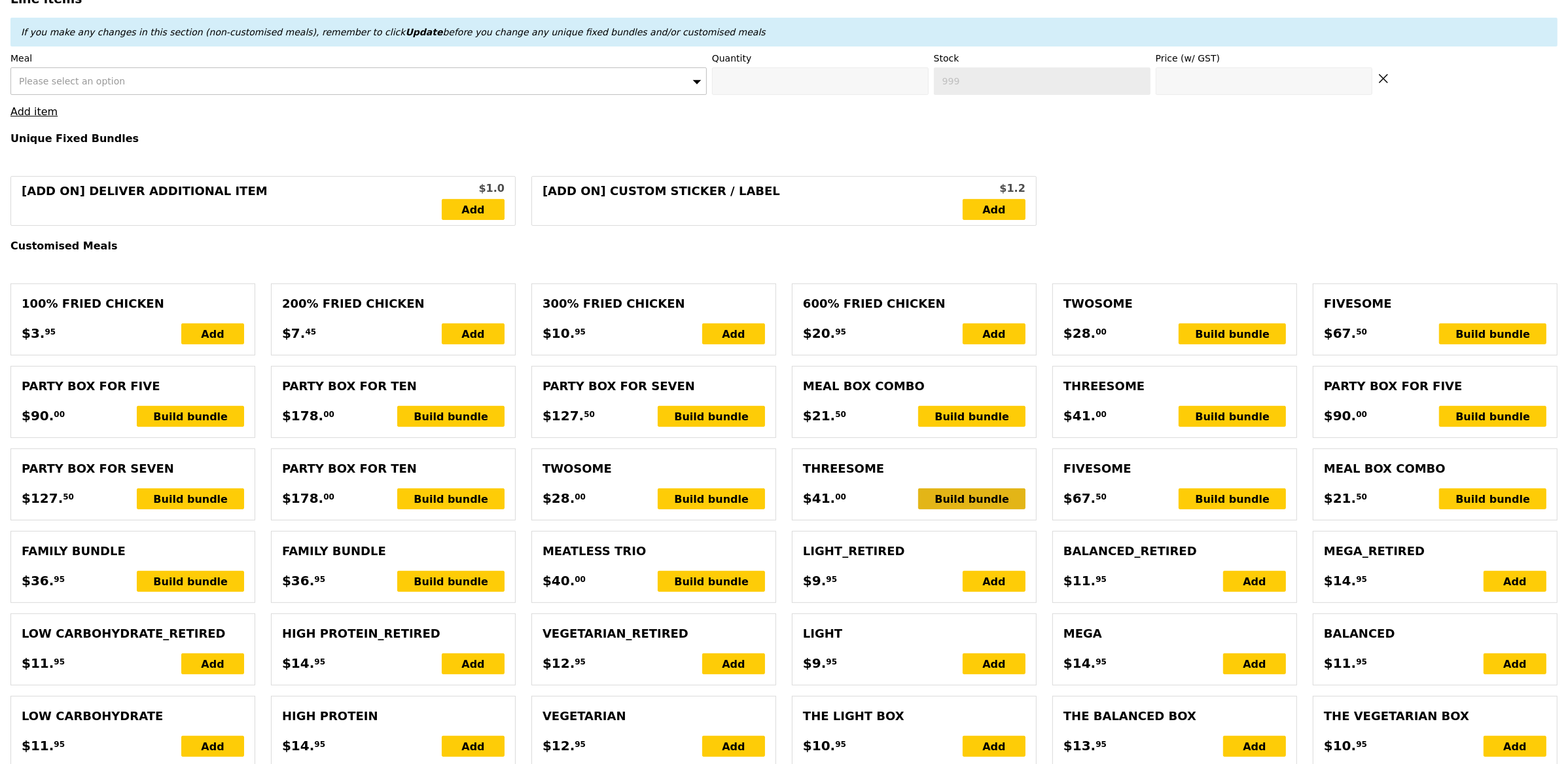
click at [974, 501] on div "Build bundle" at bounding box center [972, 499] width 107 height 21
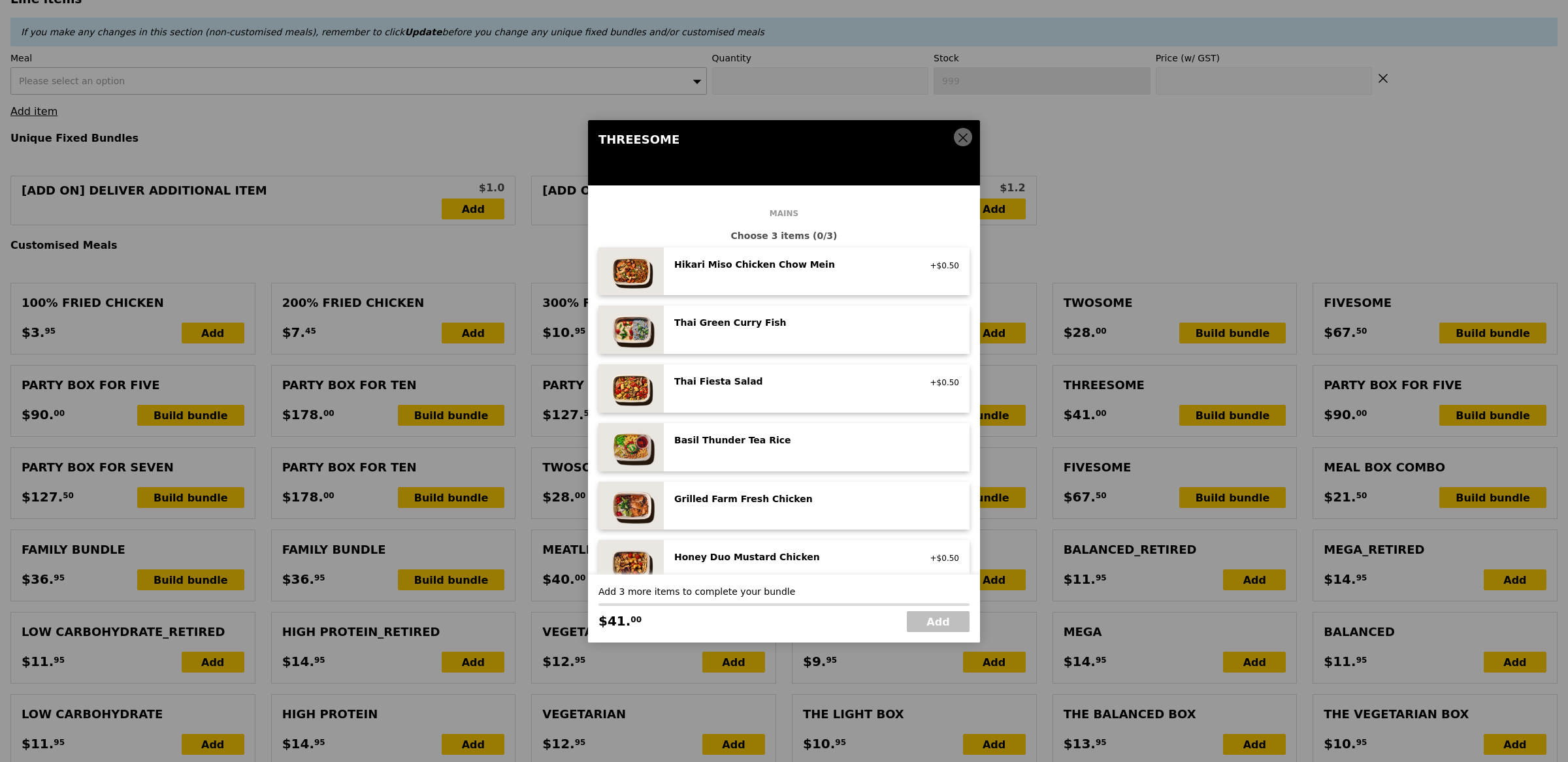
click at [698, 327] on div "Thai Green Curry Fish" at bounding box center [791, 323] width 234 height 13
click at [733, 512] on div "Grilled Farm Fresh Chicken high protein, contains allium, dairy, nuts, soy" at bounding box center [817, 507] width 285 height 28
click at [944, 620] on link "Add" at bounding box center [938, 622] width 63 height 21
type input "Loading..."
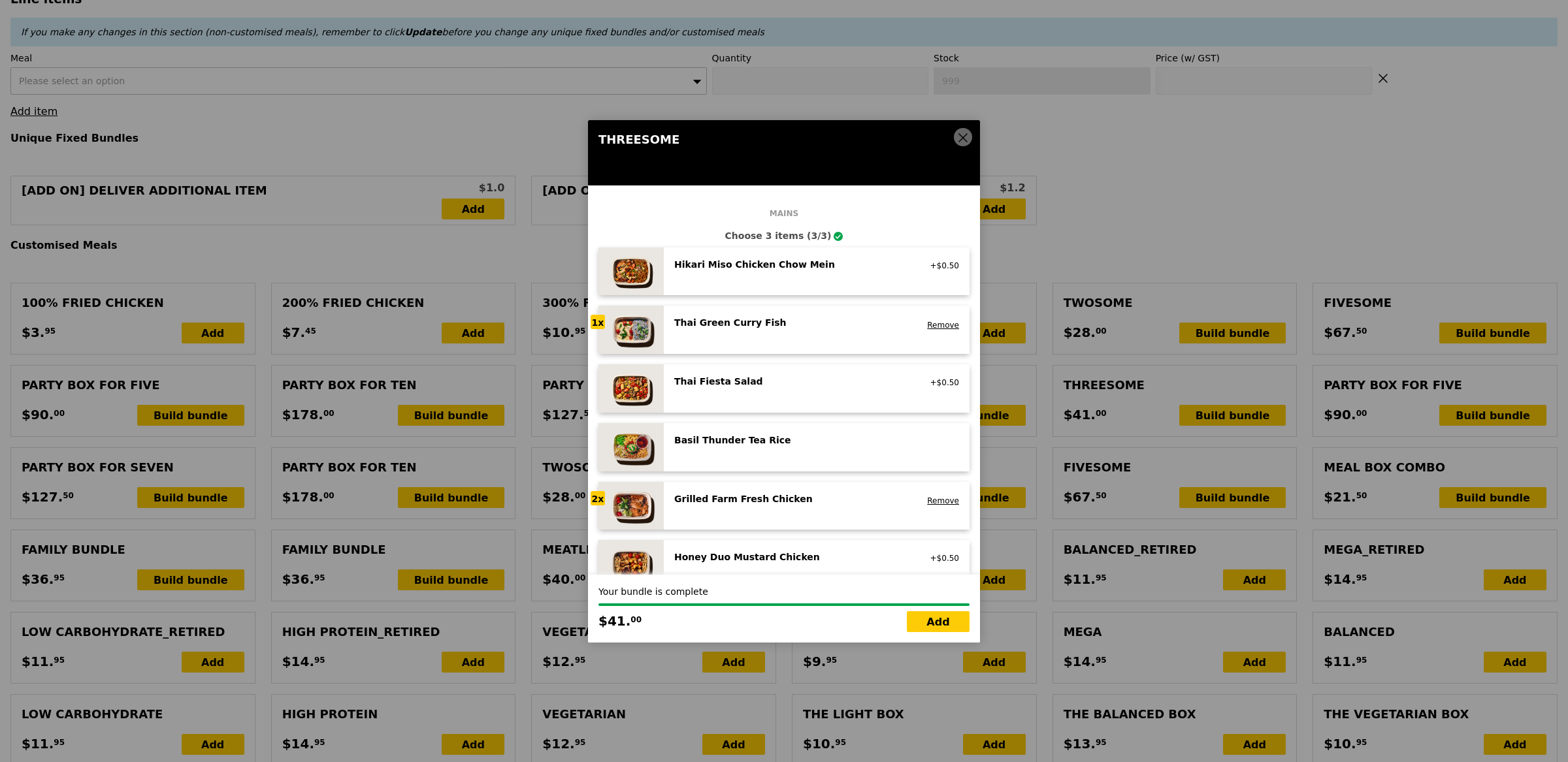
type input "176.00"
type input "9.91"
type input "10.80"
type input "186.80"
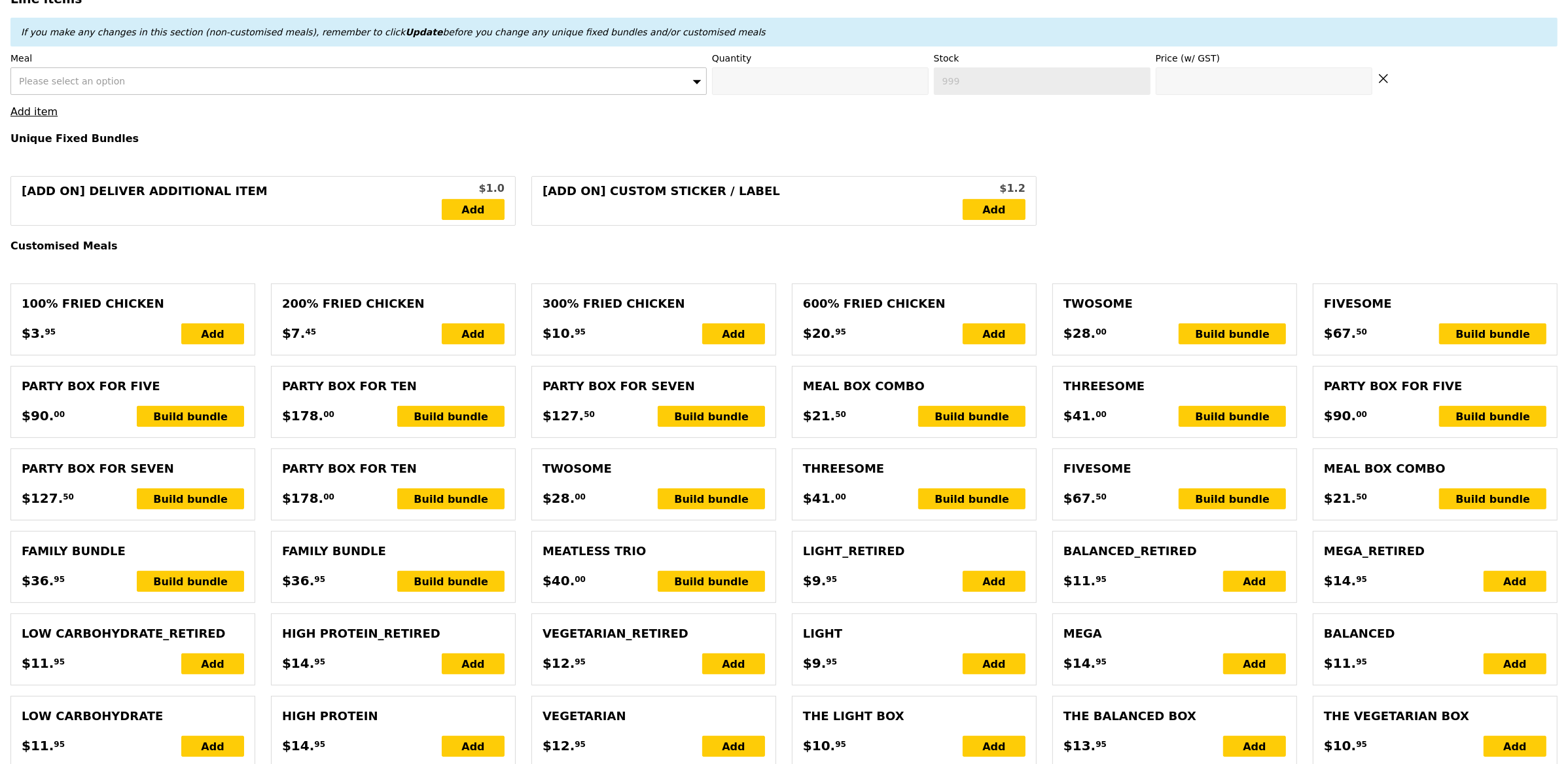
type input "Confirm"
click at [597, 80] on div "Please select an option" at bounding box center [359, 81] width 697 height 28
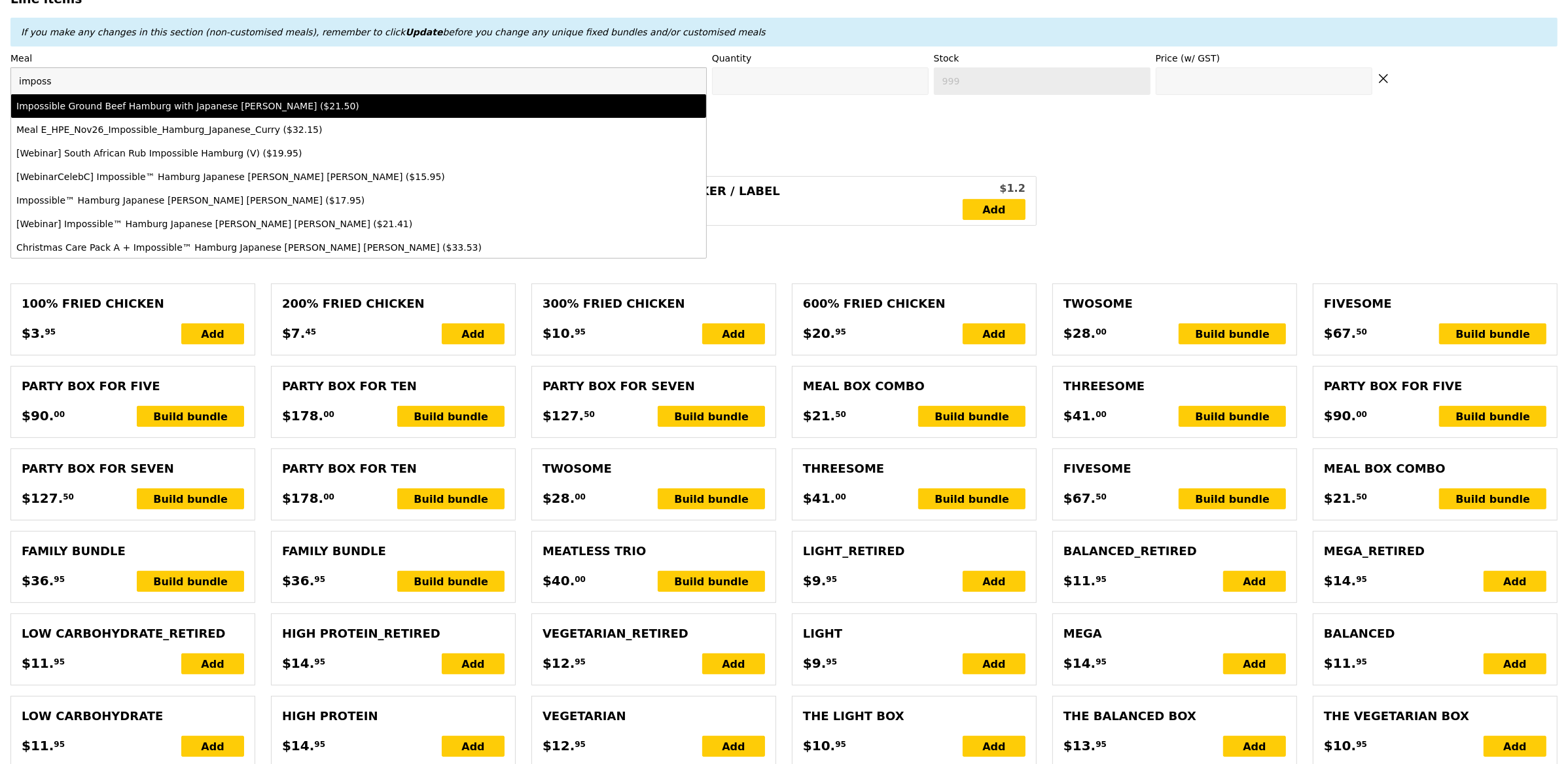
type input "imposs"
click at [516, 112] on div "Impossible Ground Beef Hamburg with Japanese Curry ($21.50)" at bounding box center [273, 106] width 513 height 13
type input "Confirm anyway"
type input "0"
type input "494"
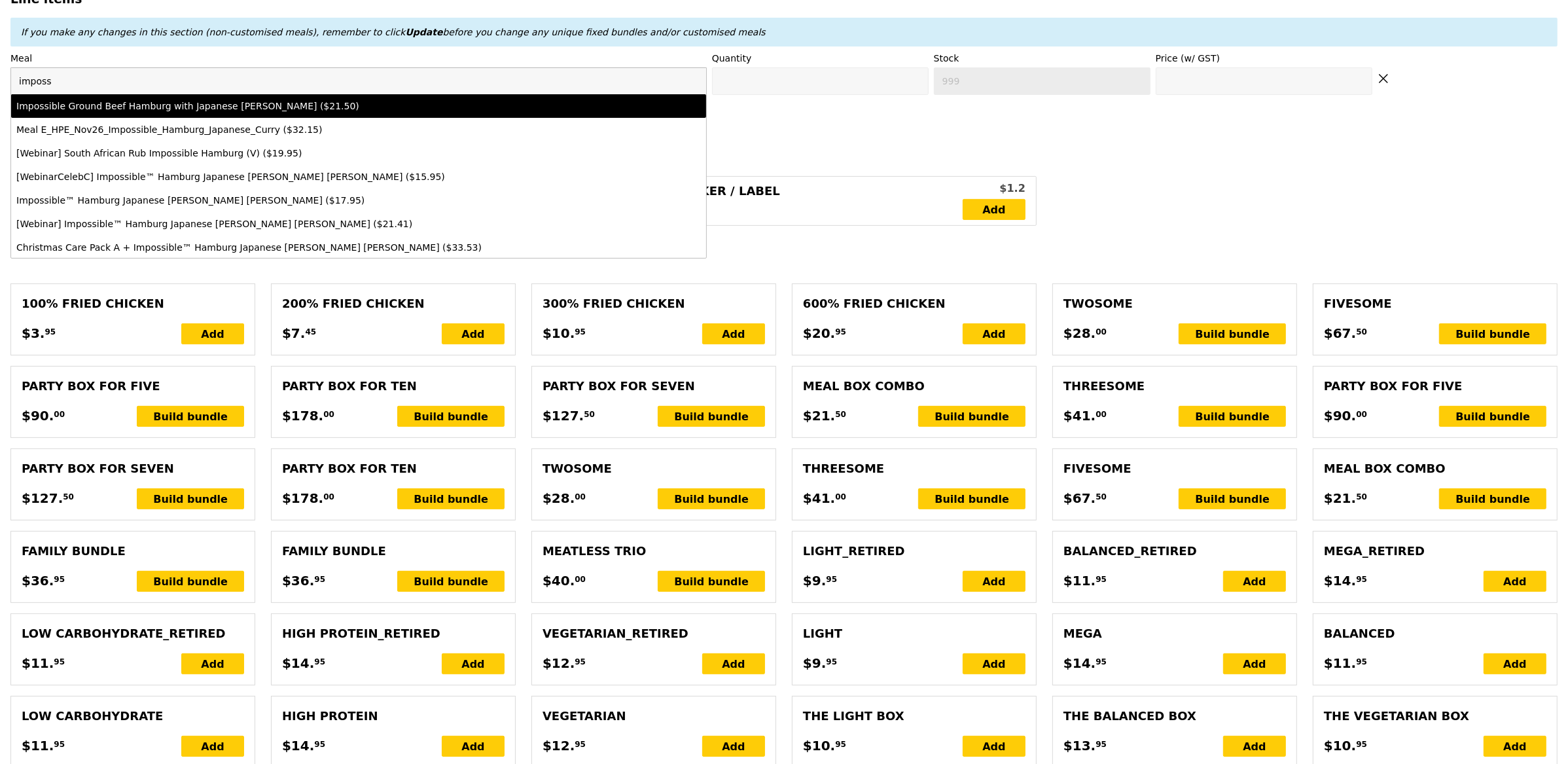
type input "21.5"
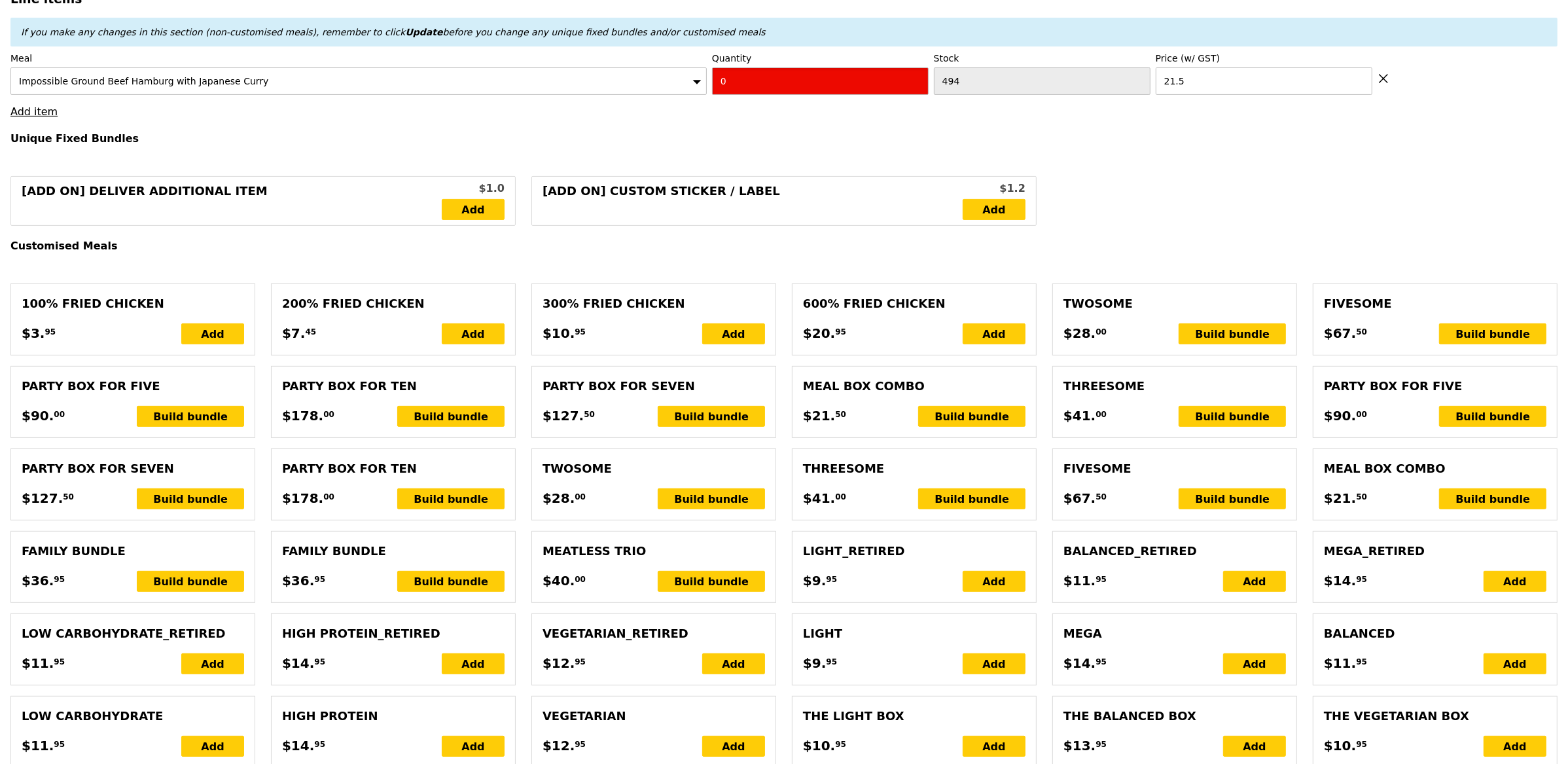
click at [781, 93] on input "0" at bounding box center [820, 81] width 217 height 28
type input "Confirm"
type input "1"
type input "Loading..."
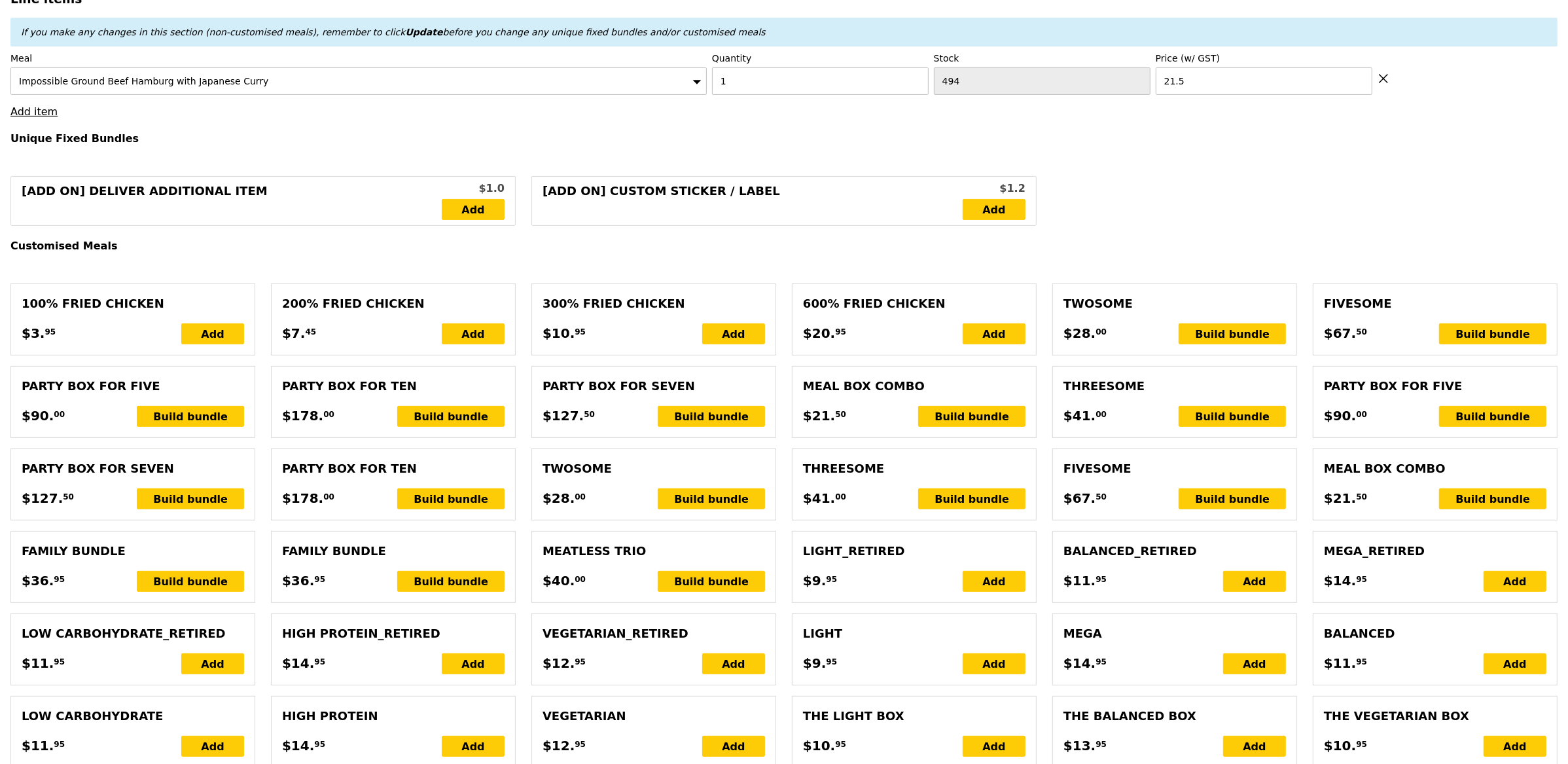
type input "197.50"
type input "7.94"
type input "8.65"
type input "206.15"
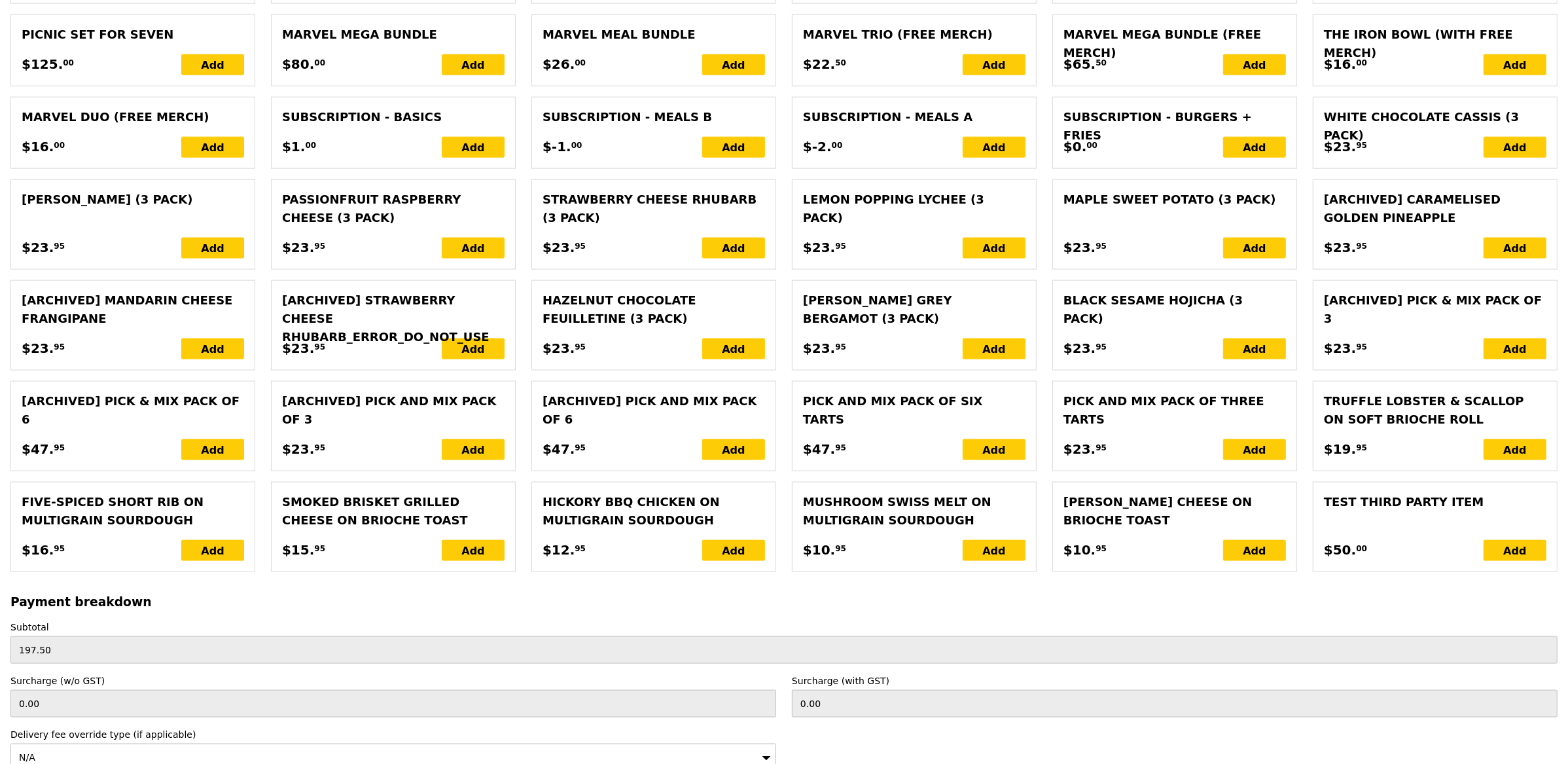
scroll to position [2526, 0]
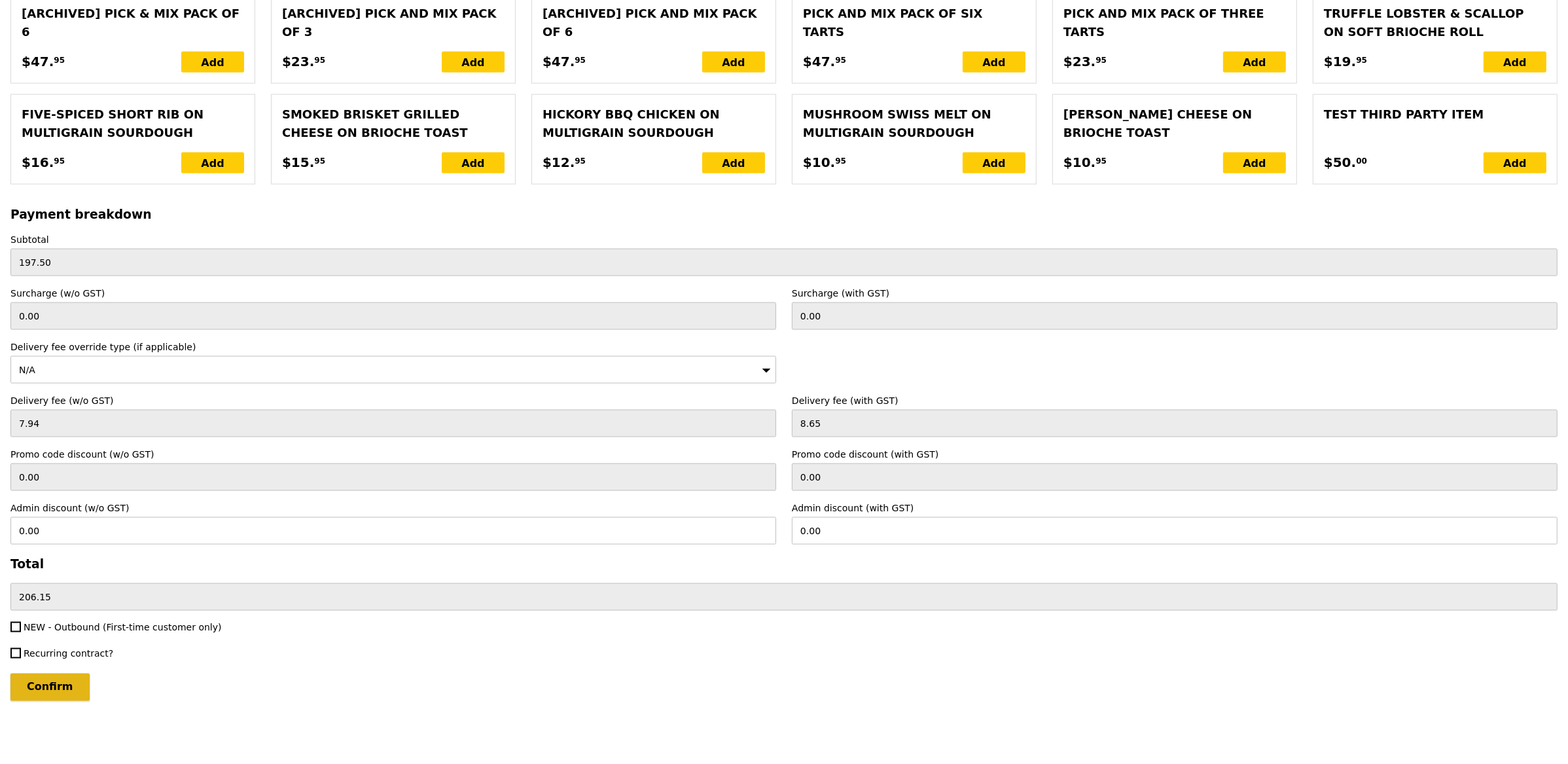
click at [67, 679] on input "Confirm" at bounding box center [50, 688] width 79 height 28
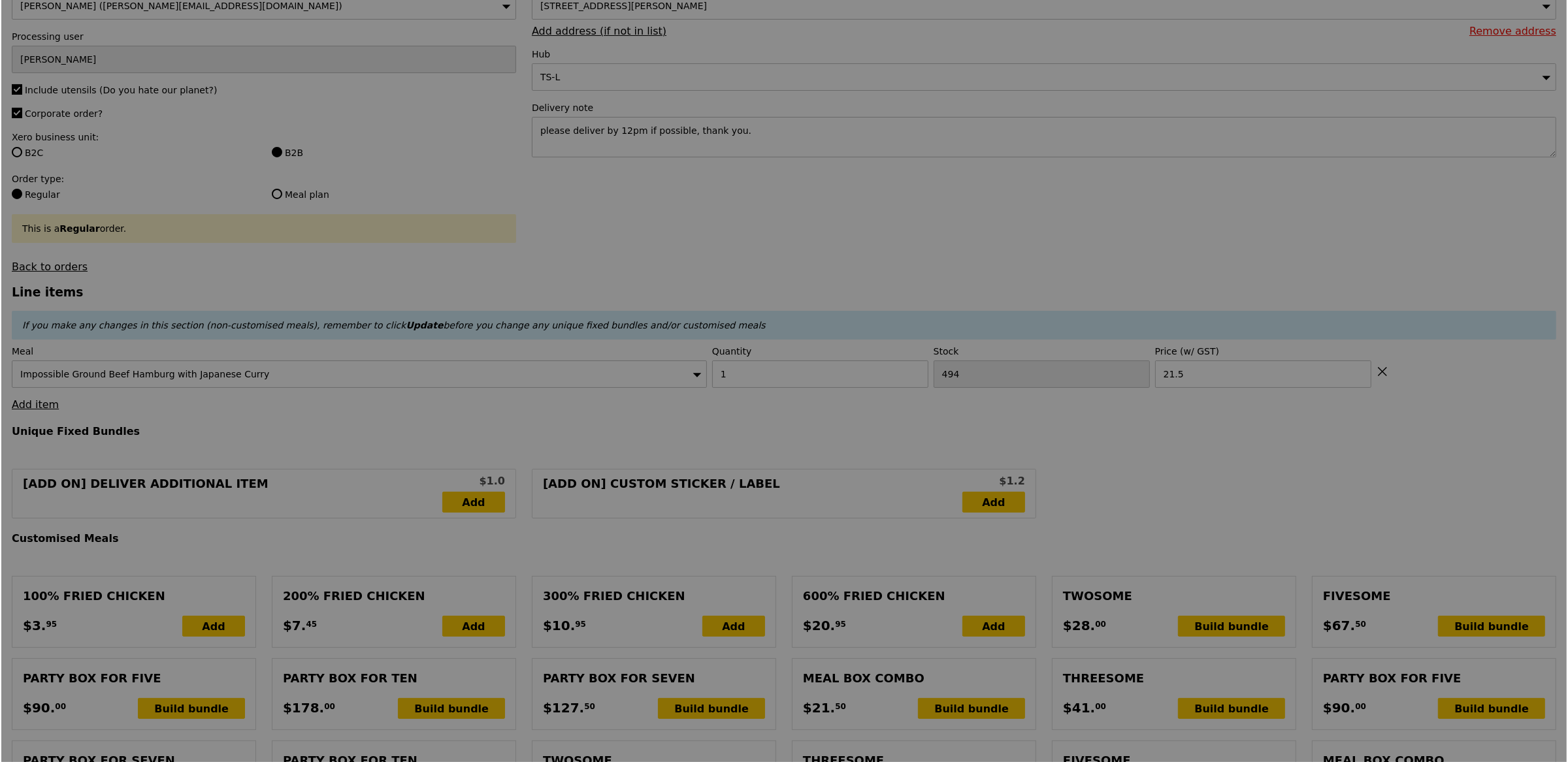
scroll to position [0, 0]
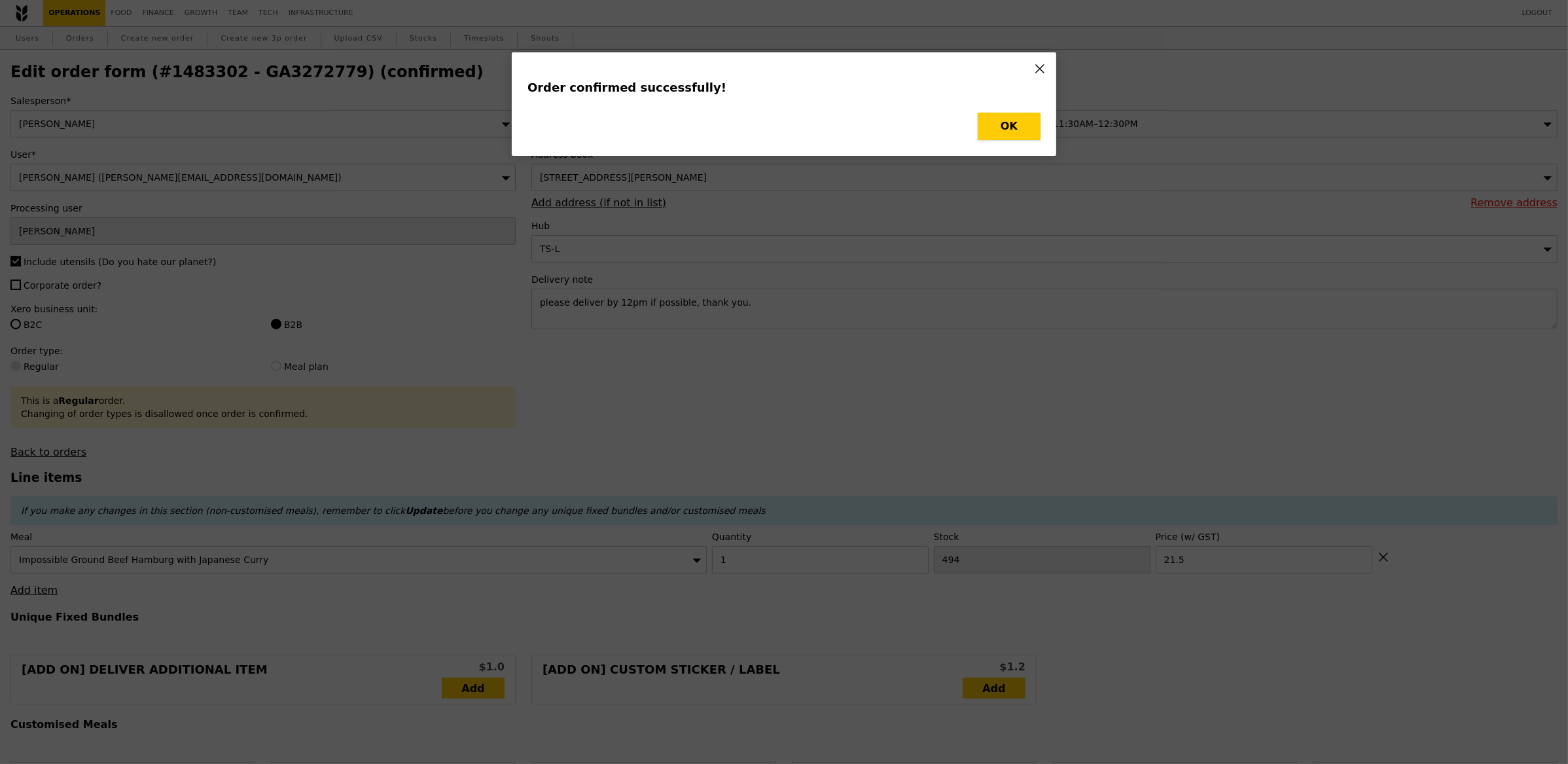
click at [1018, 124] on button "OK" at bounding box center [1009, 126] width 63 height 28
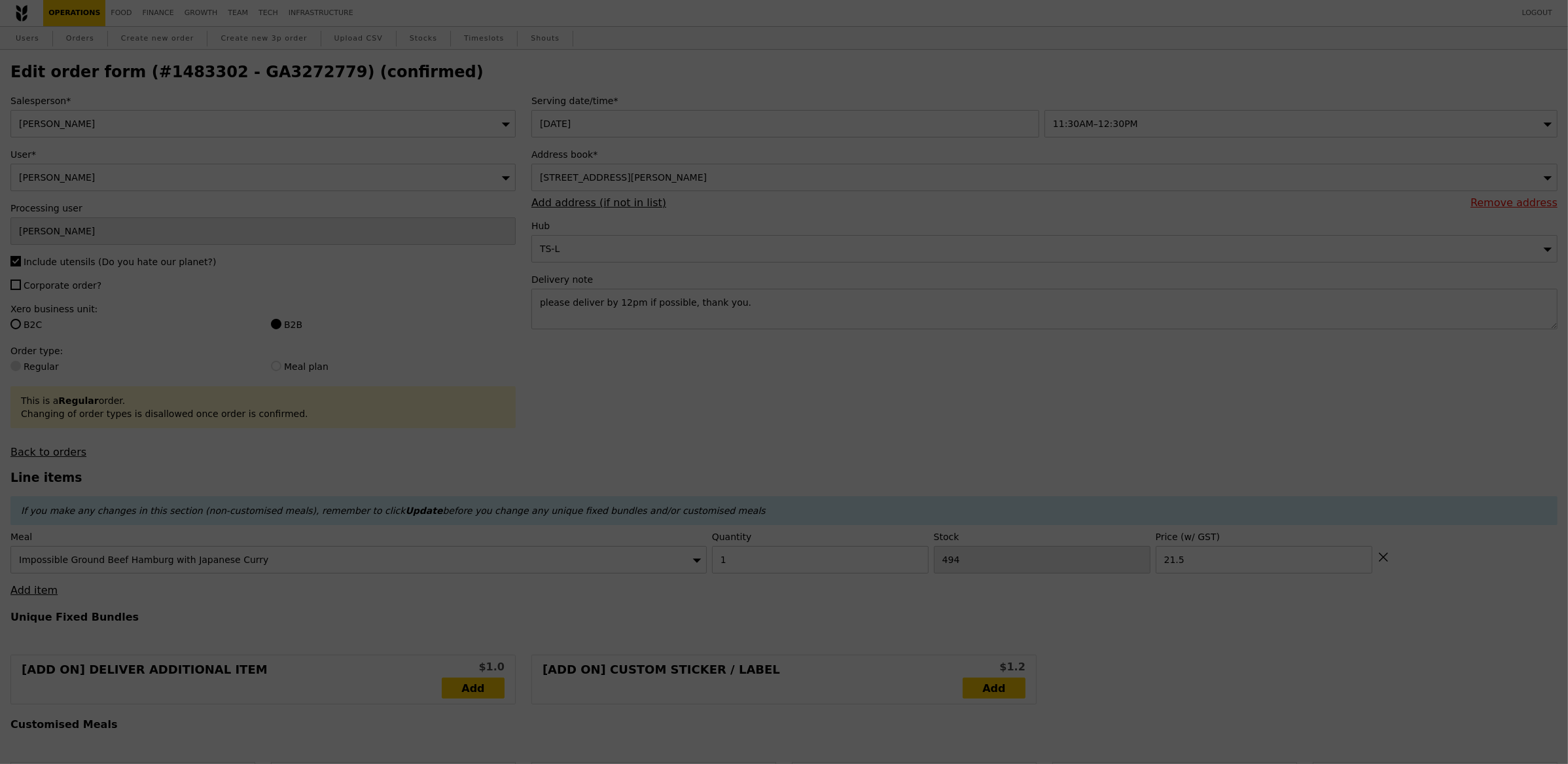
type input "Loading..."
checkbox input "false"
type input "21.50"
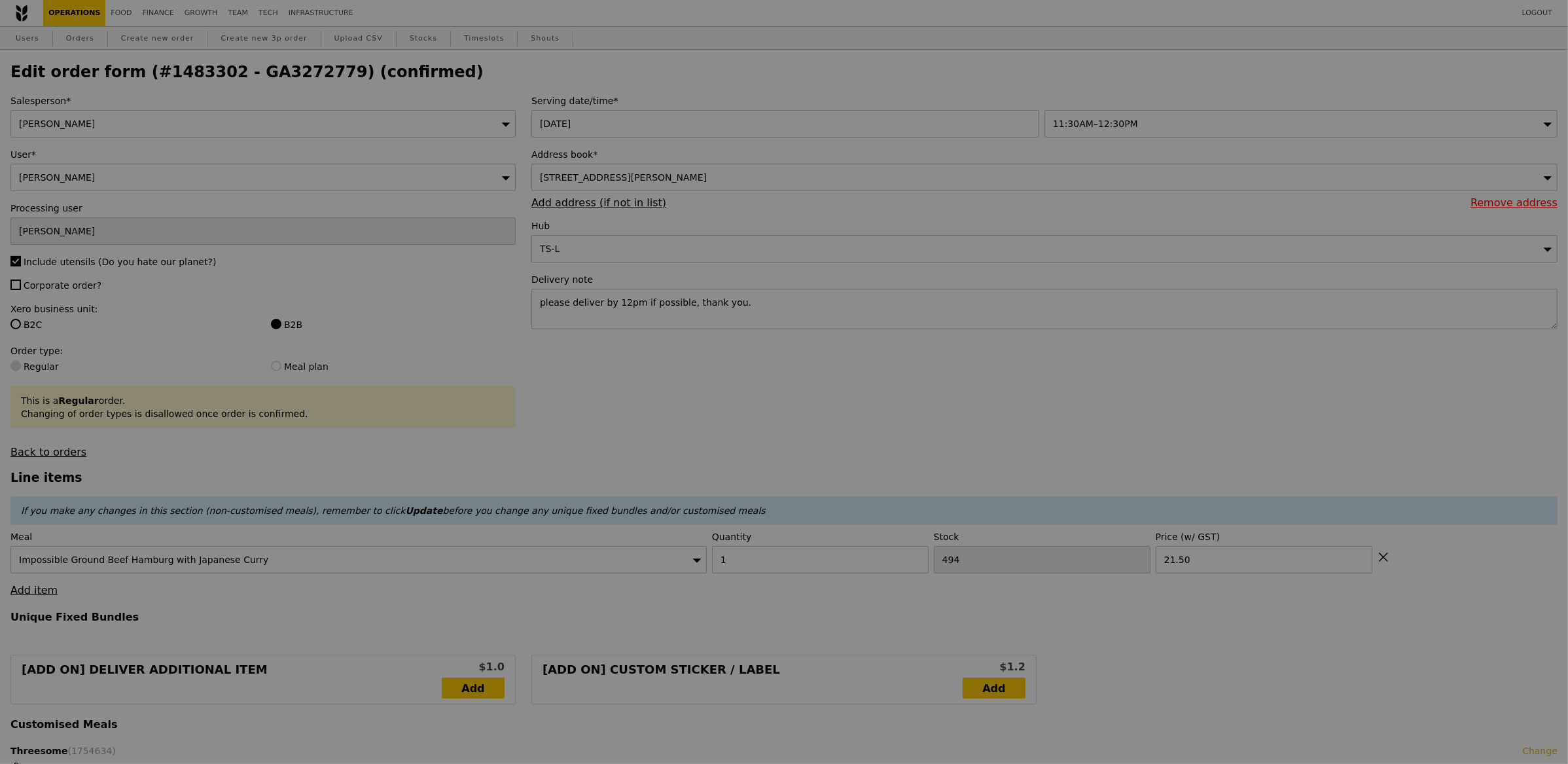
click at [336, 103] on label "Salesperson*" at bounding box center [263, 101] width 505 height 13
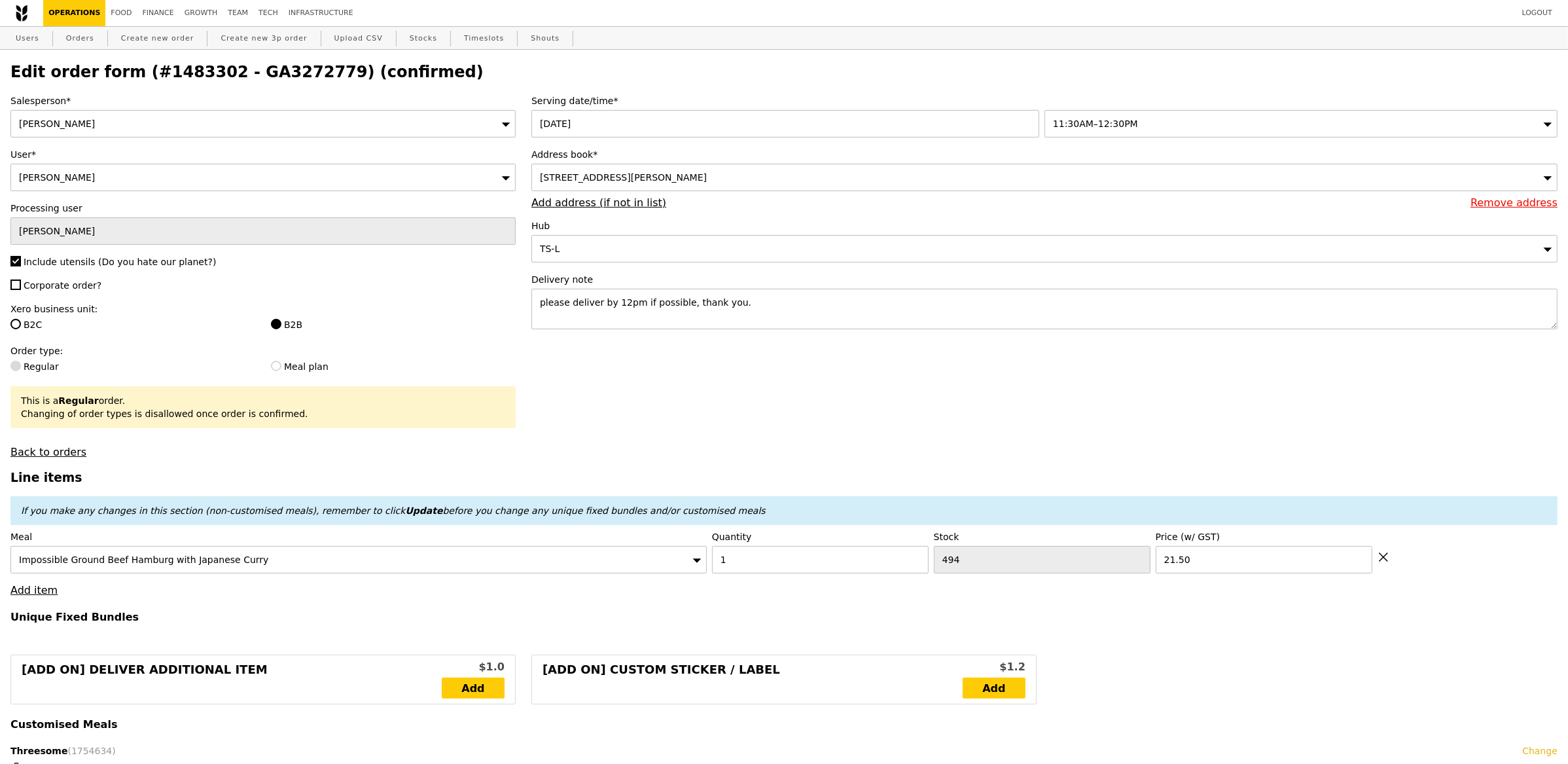
type input "Update"
type input "493"
drag, startPoint x: 310, startPoint y: 75, endPoint x: 223, endPoint y: 69, distance: 87.2
click at [223, 69] on h2 "Edit order form (#1483302 - GA3272779) (confirmed)" at bounding box center [784, 72] width 1548 height 19
copy h2 "GA3272779"
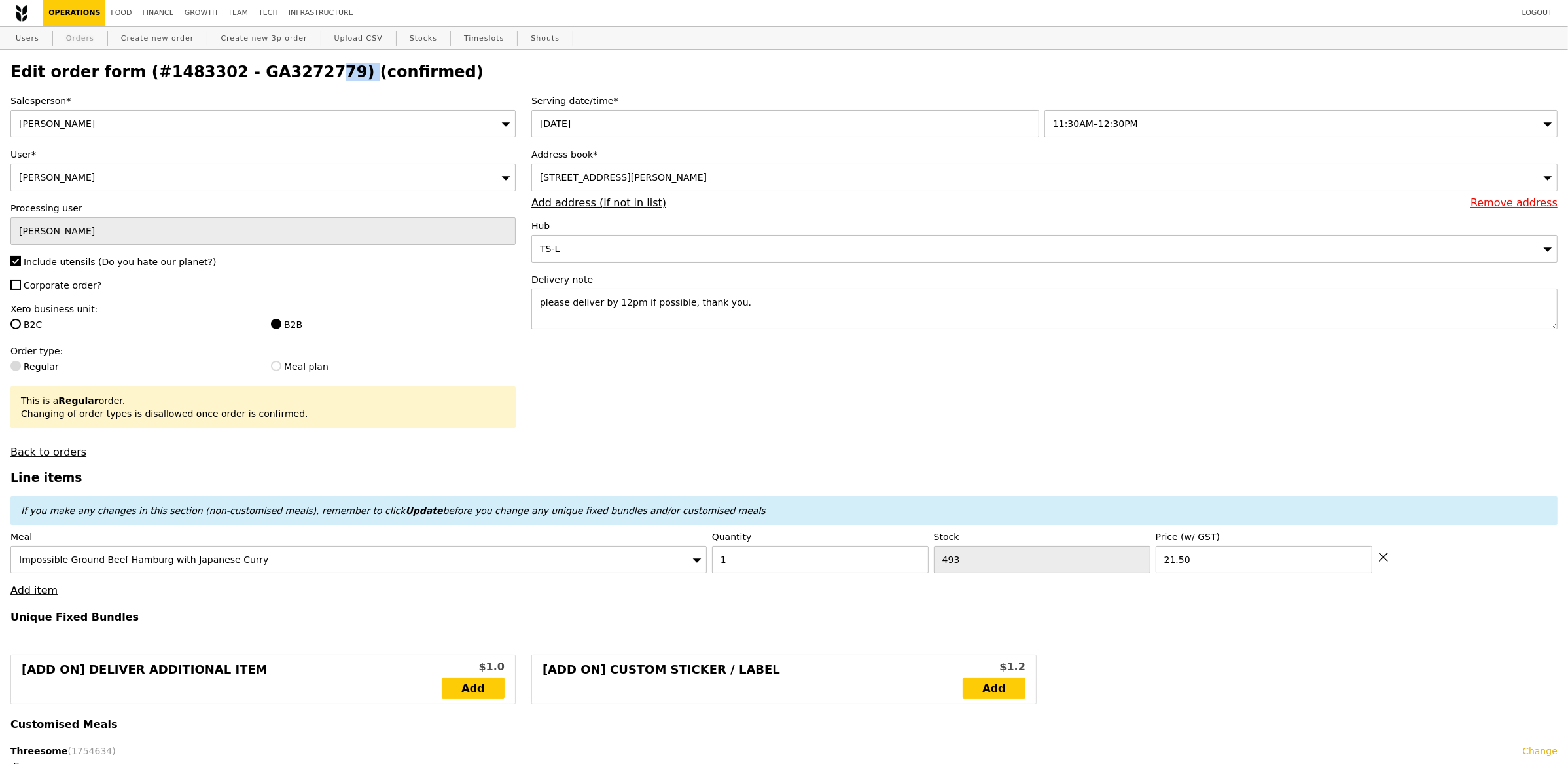
click at [66, 31] on link "Orders" at bounding box center [80, 39] width 38 height 24
select select "100"
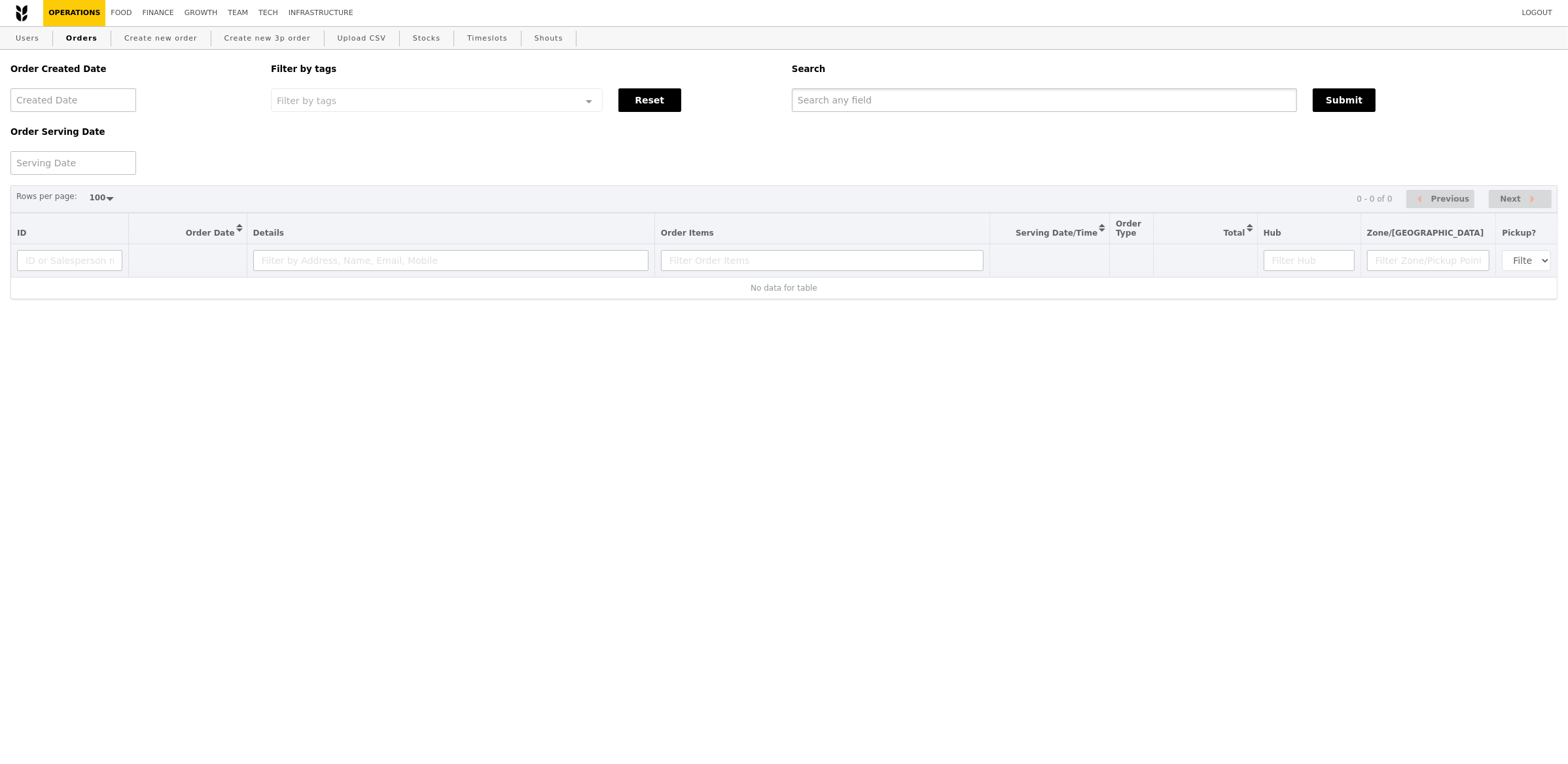
click at [877, 99] on input "text" at bounding box center [1044, 101] width 505 height 24
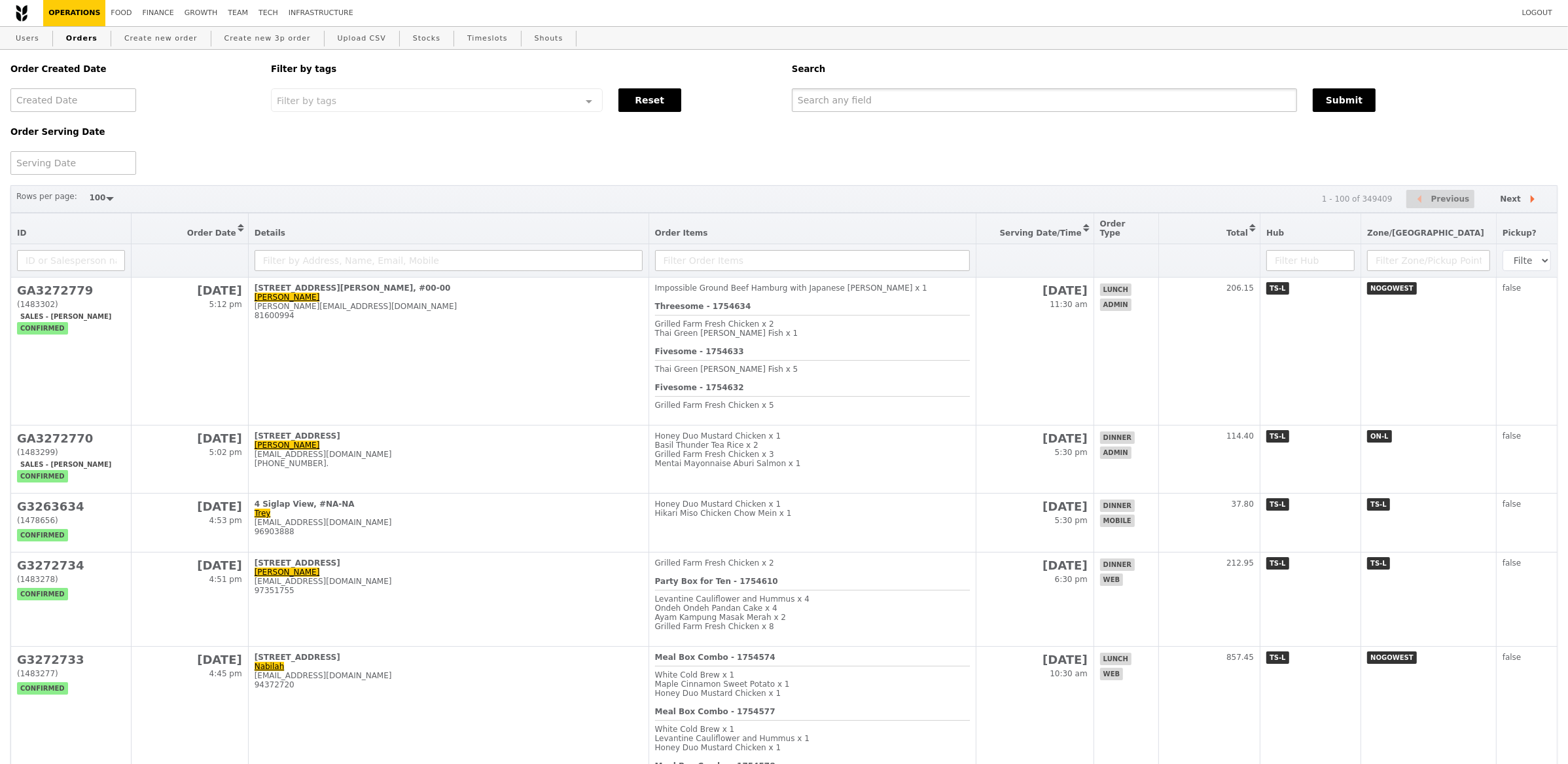
paste input "GA3272779"
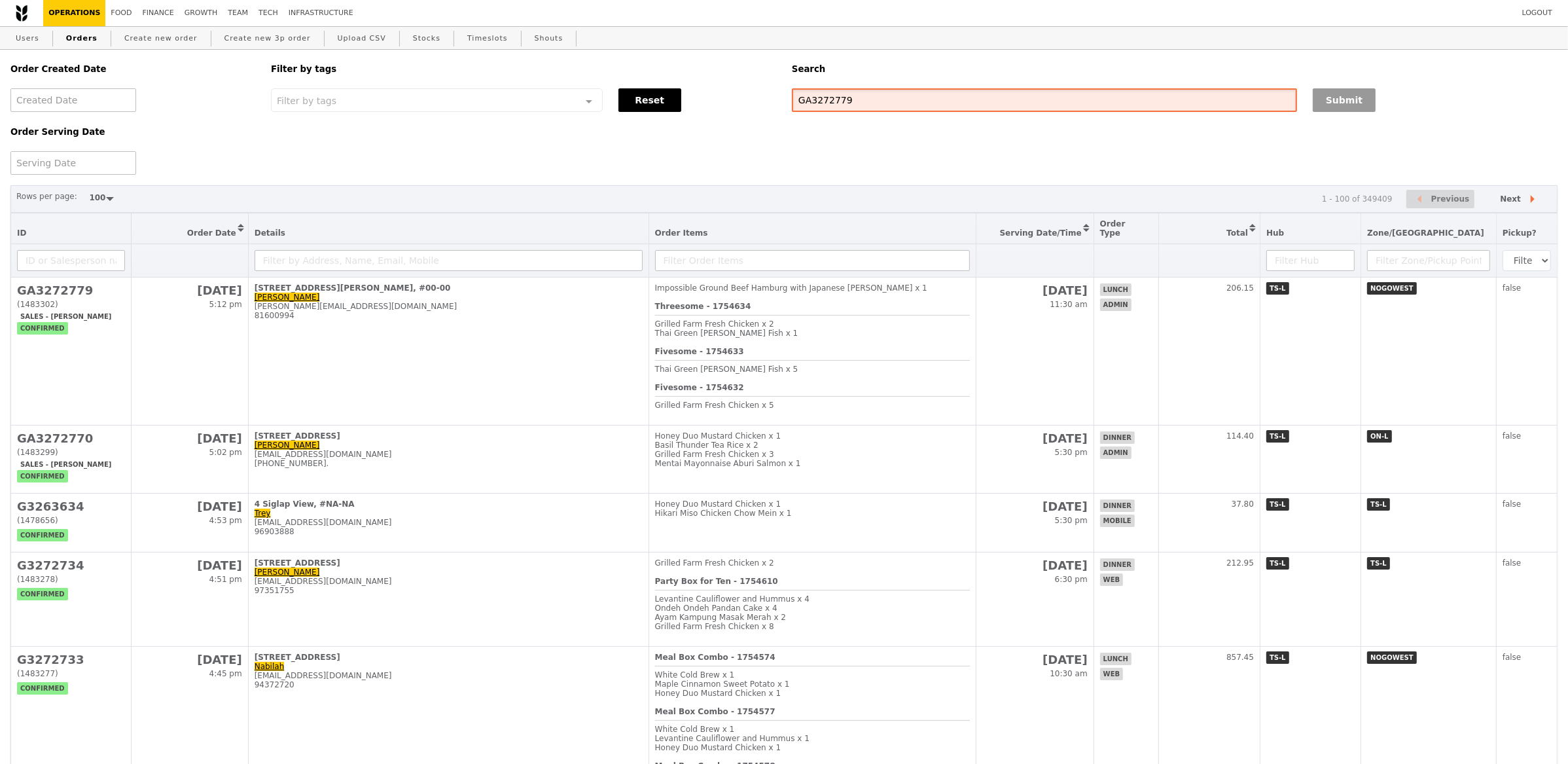
type input "GA3272779"
click at [1338, 94] on button "Submit" at bounding box center [1344, 101] width 63 height 24
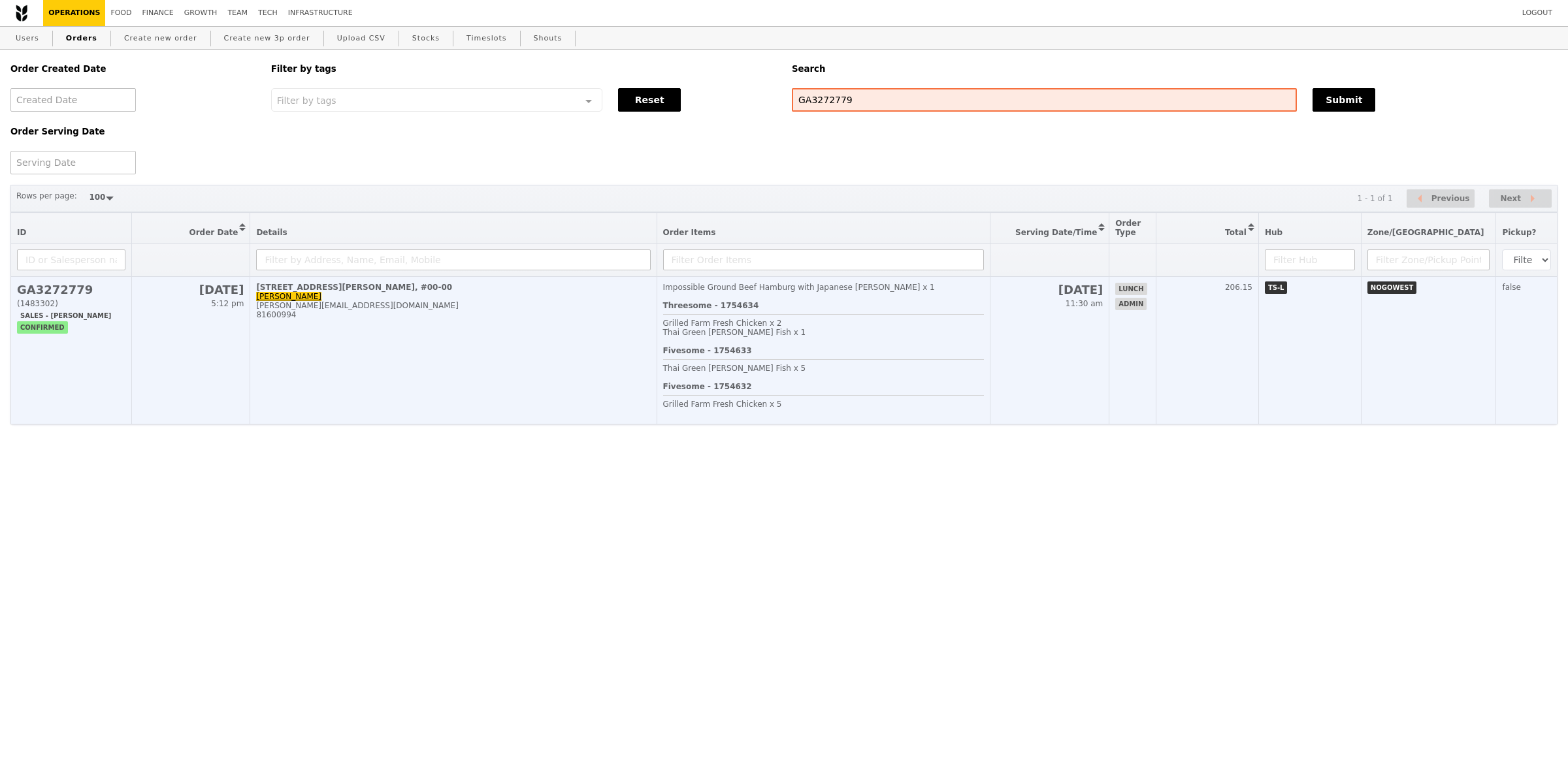
click at [585, 347] on td "[STREET_ADDRESS][PERSON_NAME], #00-00 Gayathri [EMAIL_ADDRESS][DOMAIN_NAME] 816…" at bounding box center [453, 351] width 407 height 148
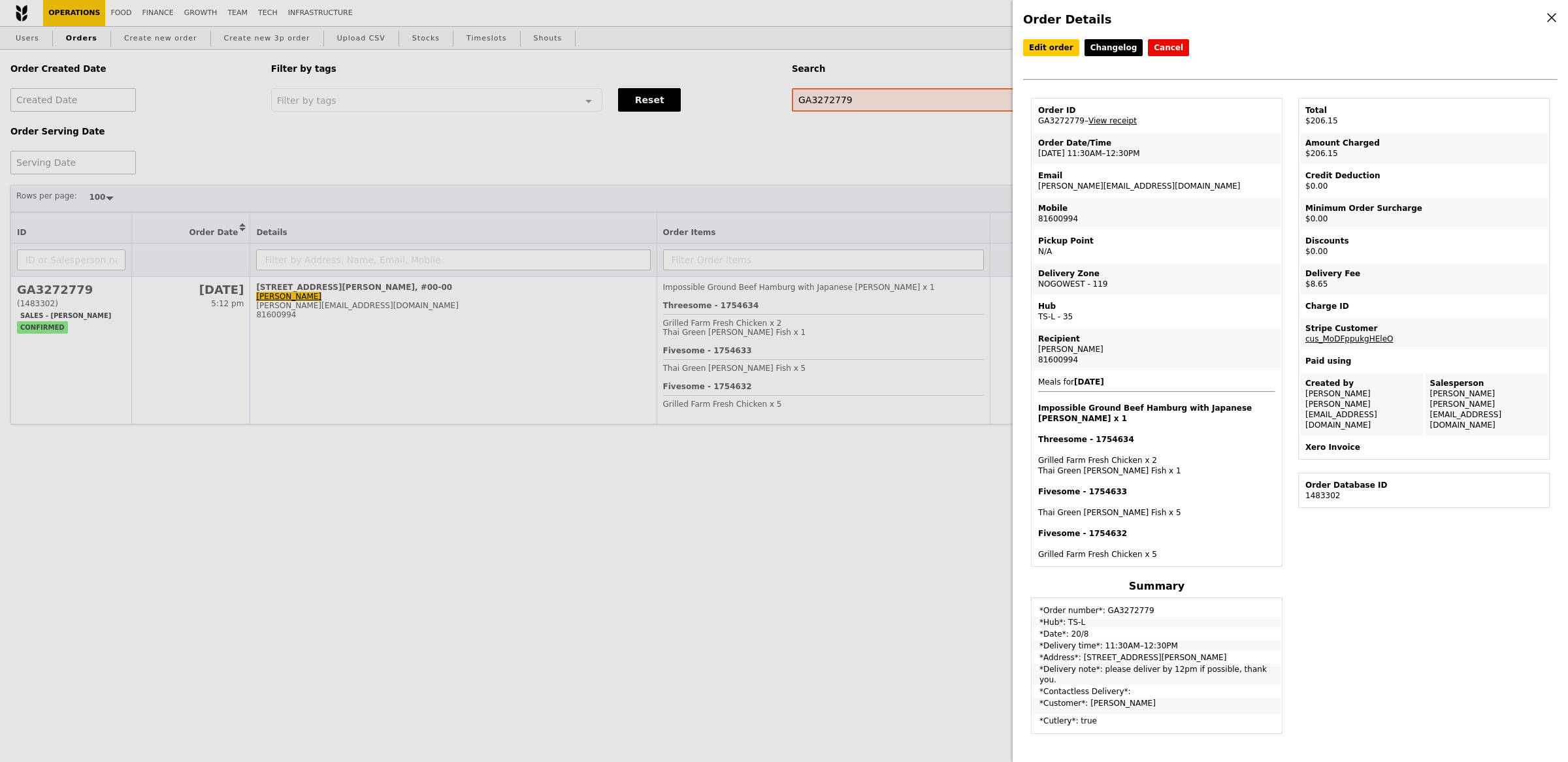
click at [1107, 118] on link "View receipt" at bounding box center [1113, 121] width 48 height 9
click at [151, 28] on div "Order Details Edit order Changelog Cancel Order ID GA3272779 – View receipt Ord…" at bounding box center [784, 381] width 1568 height 762
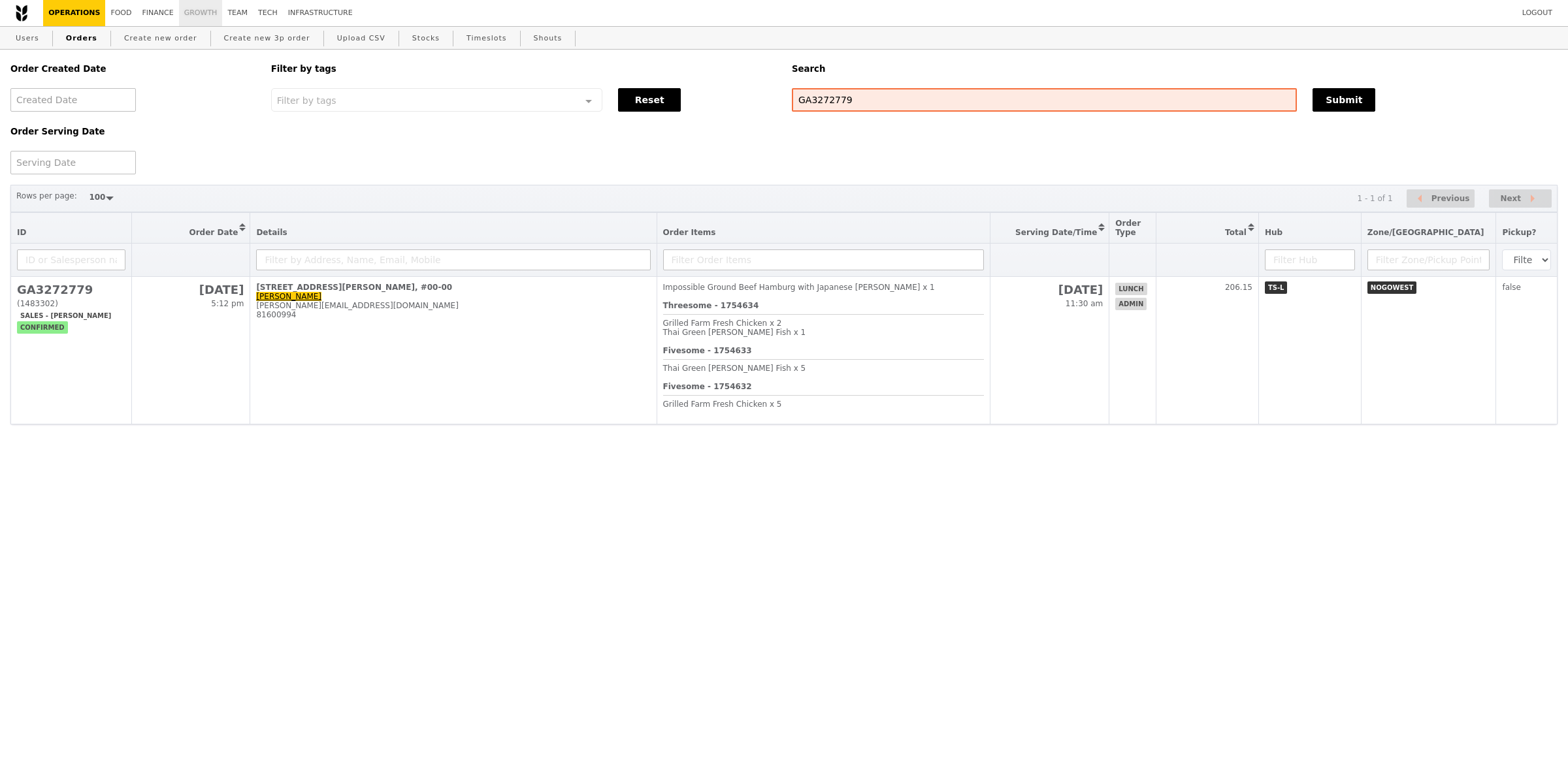
click at [197, 10] on link "Growth" at bounding box center [201, 13] width 44 height 26
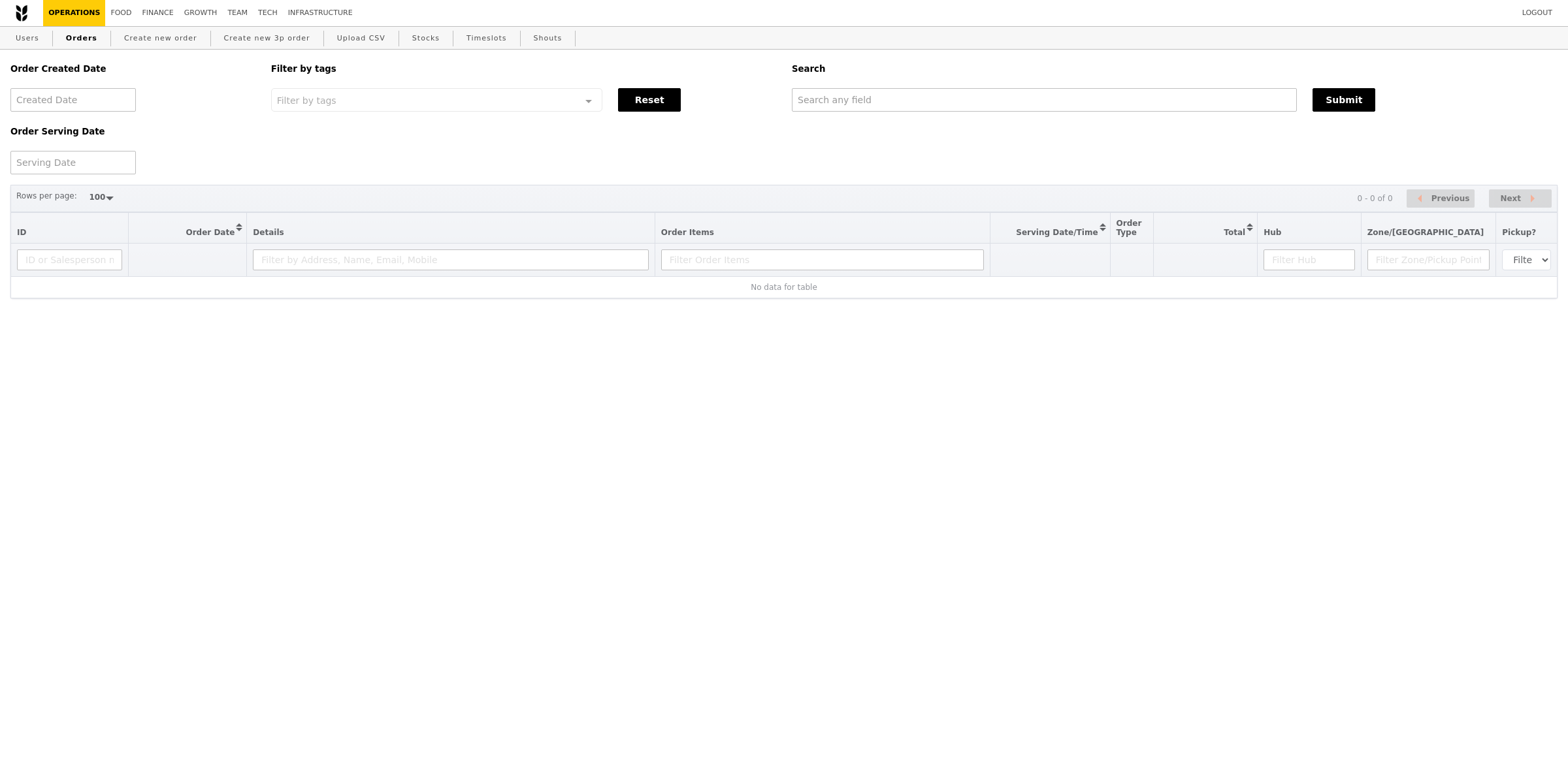
select select "100"
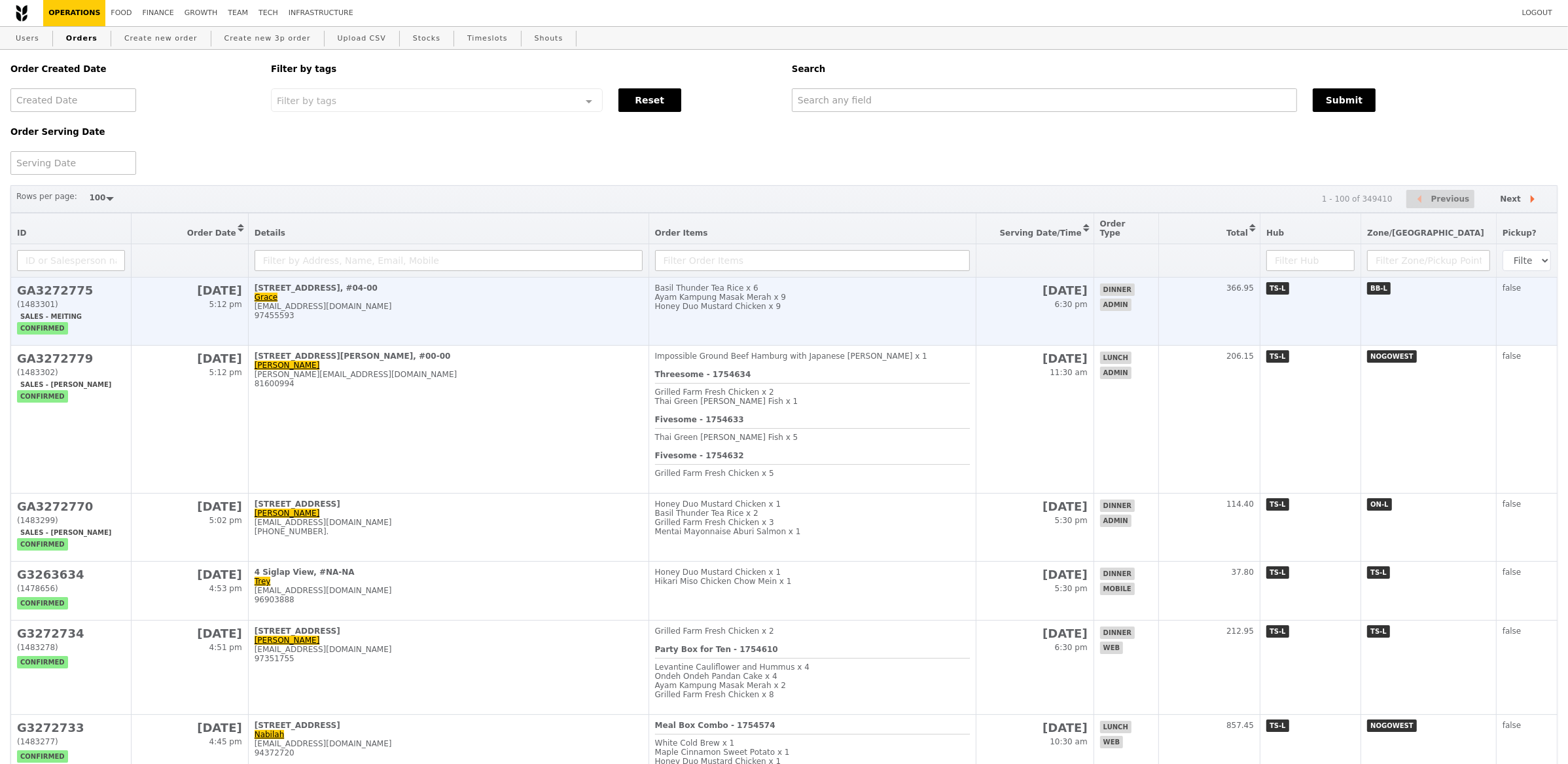
click at [550, 302] on div "[EMAIL_ADDRESS][DOMAIN_NAME]" at bounding box center [448, 306] width 388 height 9
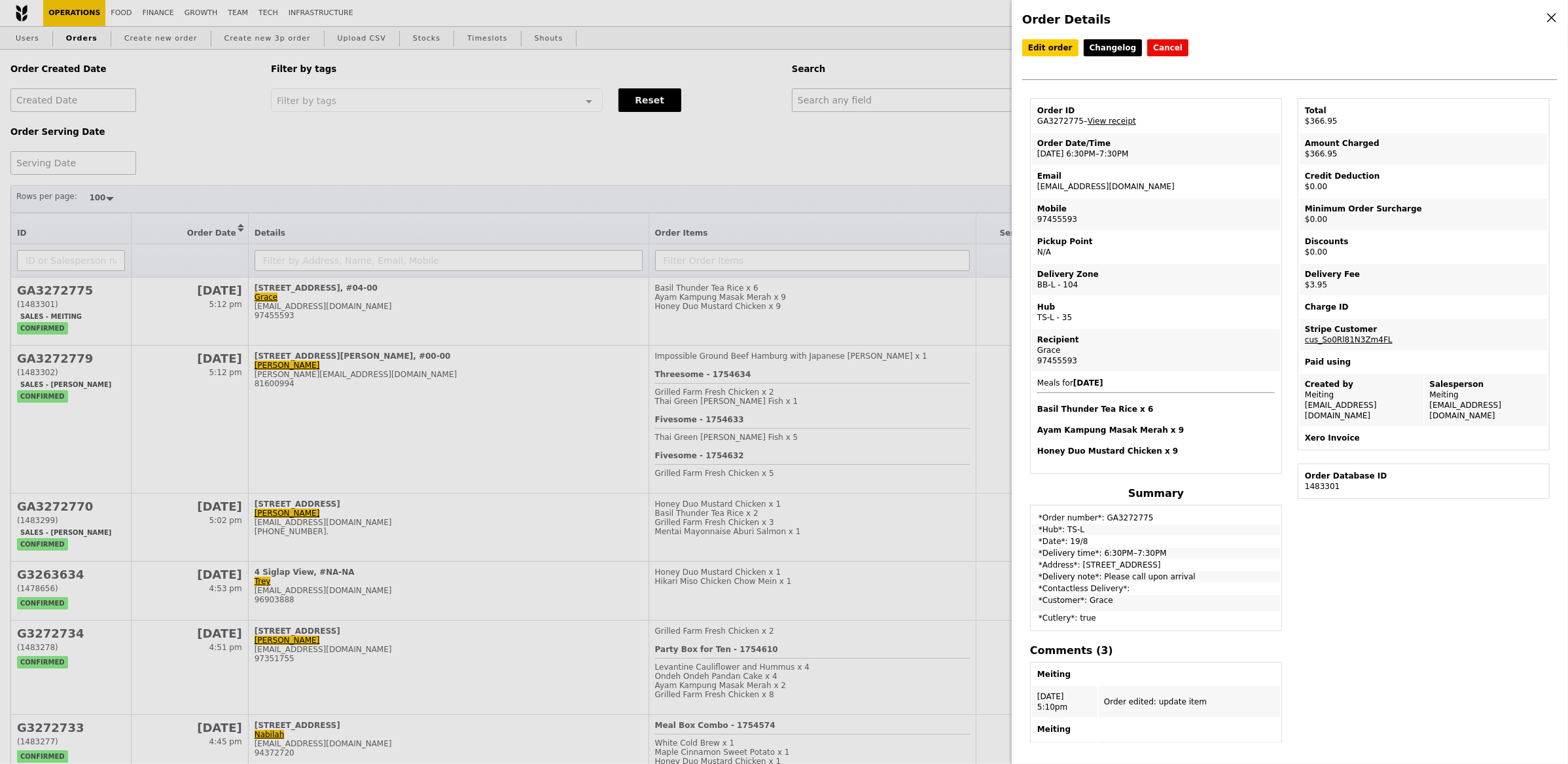
click at [481, 458] on div "Order Details Edit order Changelog Cancel Order ID GA3272775 – View receipt Ord…" at bounding box center [784, 382] width 1568 height 764
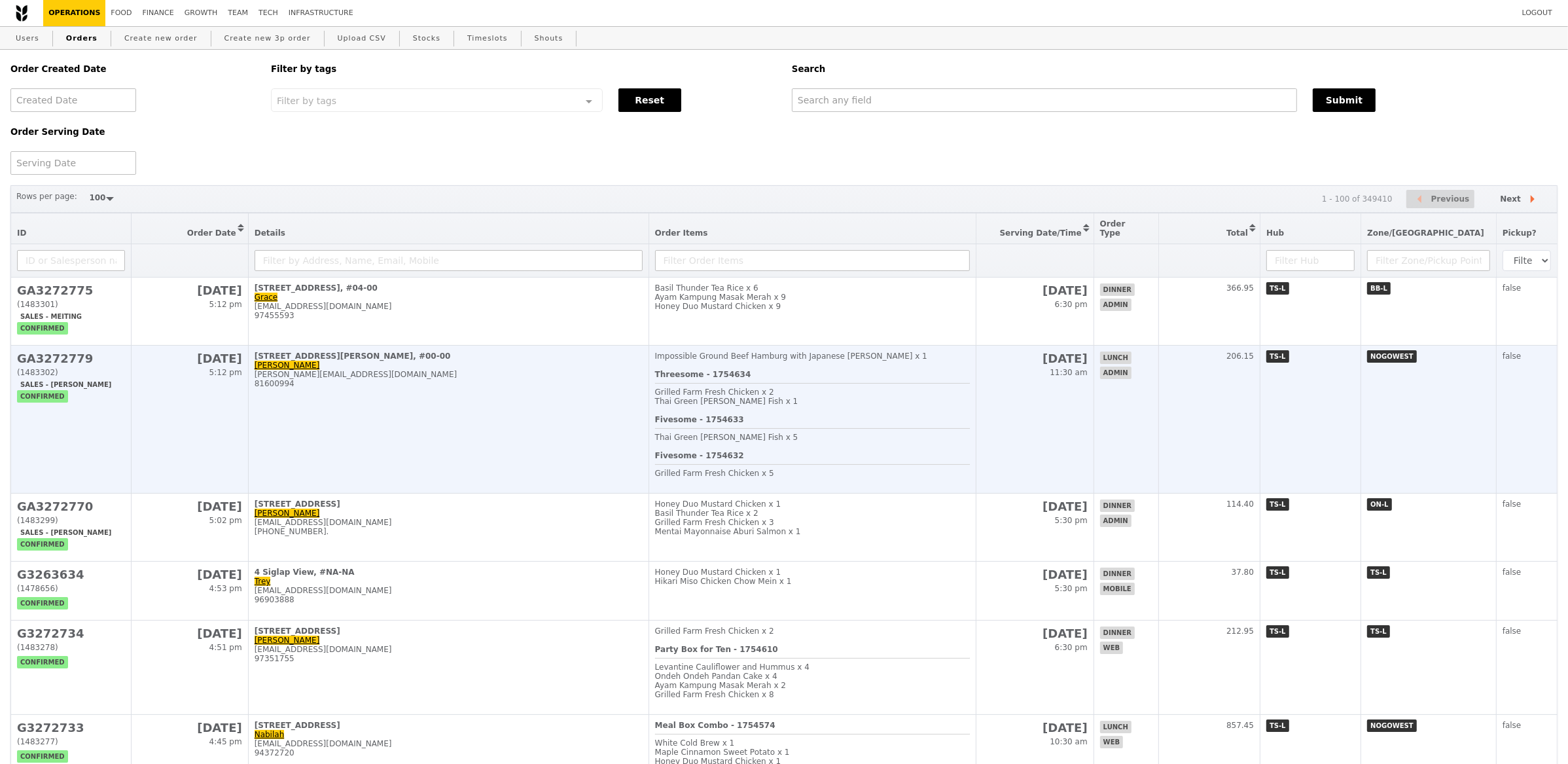
click at [485, 440] on td "[STREET_ADDRESS][PERSON_NAME], #00-00 Gayathri [EMAIL_ADDRESS][DOMAIN_NAME] 816…" at bounding box center [448, 420] width 401 height 148
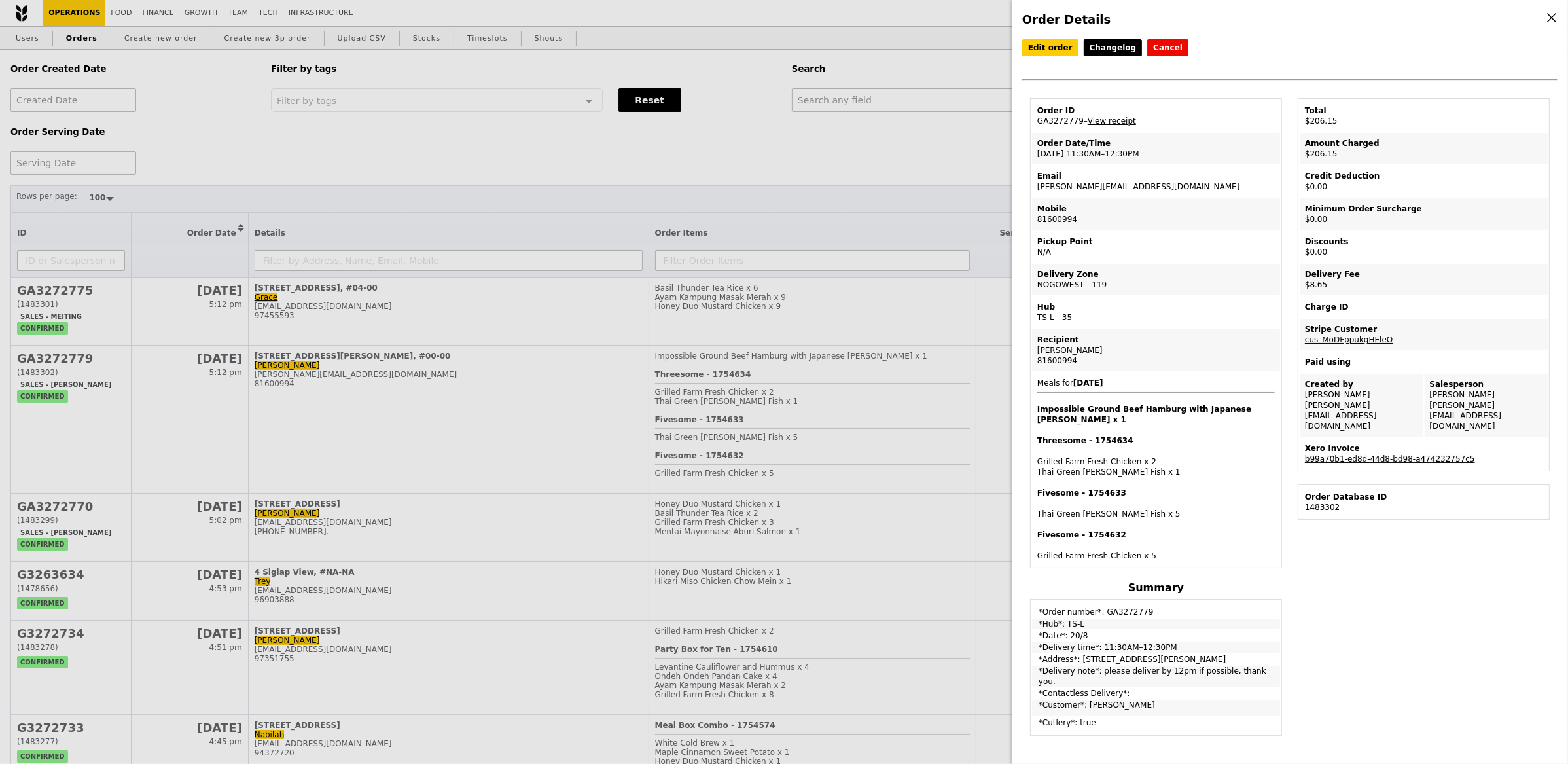
click at [1378, 454] on link "b99a70b1-ed8d-44d8-bd98-a474232757c5" at bounding box center [1390, 459] width 170 height 9
